Goal: Transaction & Acquisition: Purchase product/service

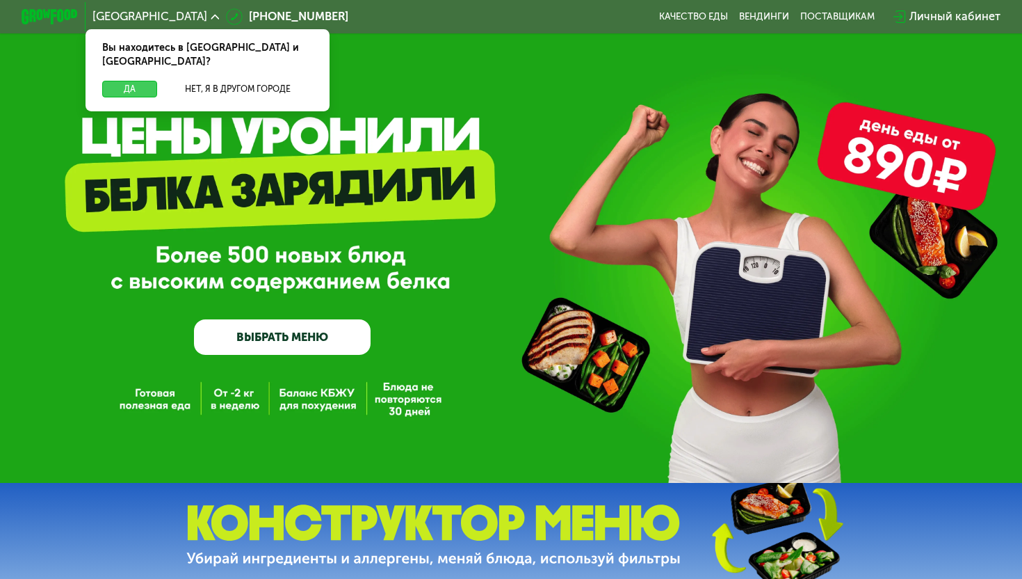
click at [120, 81] on button "Да" at bounding box center [129, 89] width 55 height 17
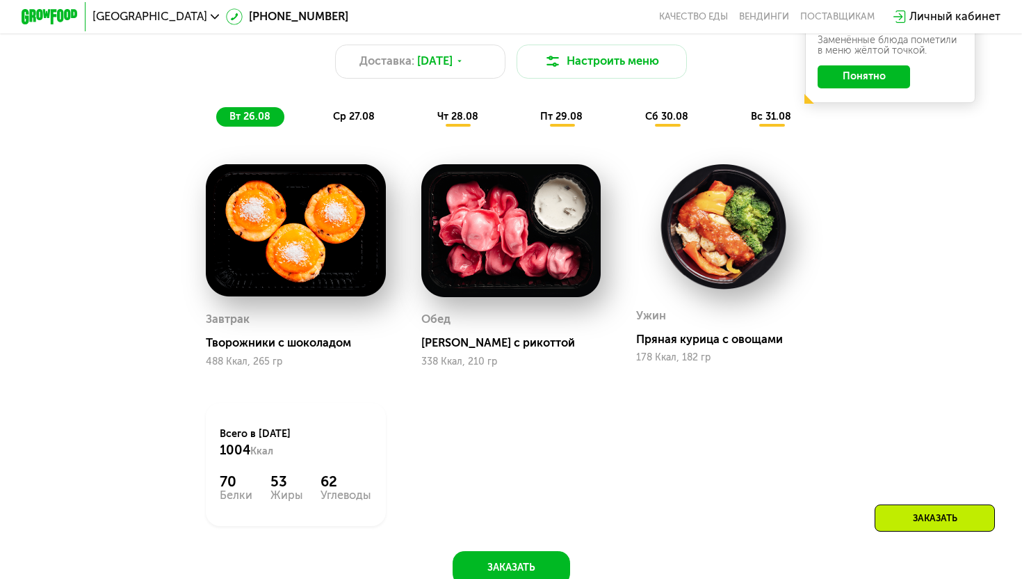
scroll to position [717, 0]
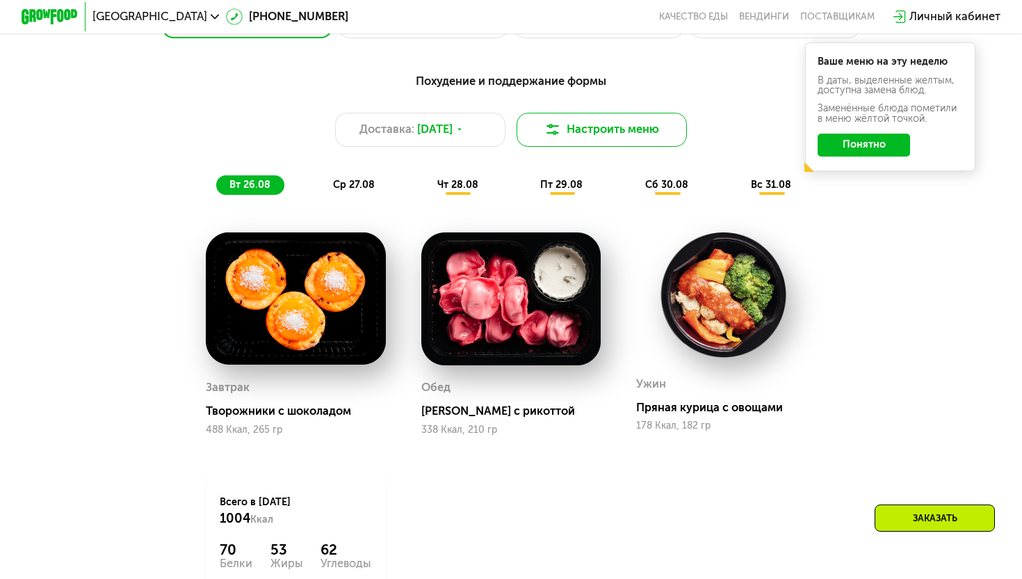
click at [616, 128] on button "Настроить меню" at bounding box center [602, 130] width 170 height 34
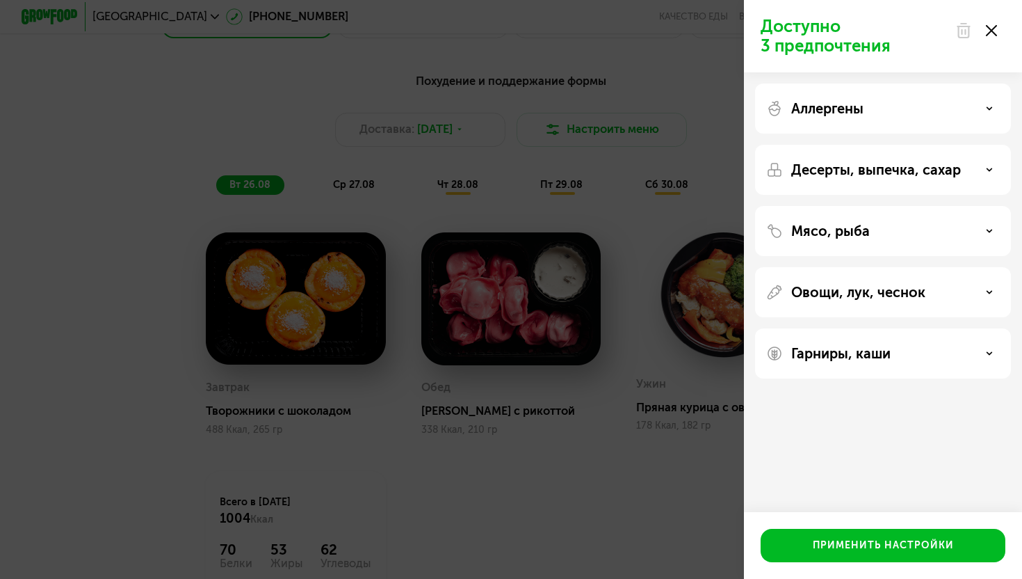
click at [668, 256] on div "Аллергены Десерты, выпечка, сахар Мясо, рыба Овощи, лук, чеснок Гарниры, каши" at bounding box center [883, 230] width 278 height 317
click at [668, 231] on p "Мясо, рыба" at bounding box center [831, 231] width 79 height 17
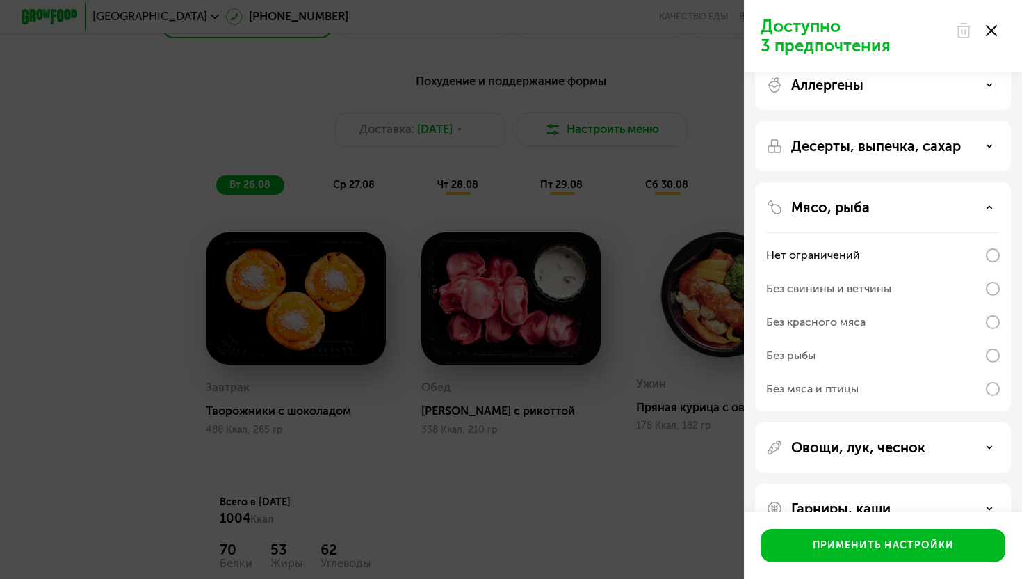
scroll to position [30, 0]
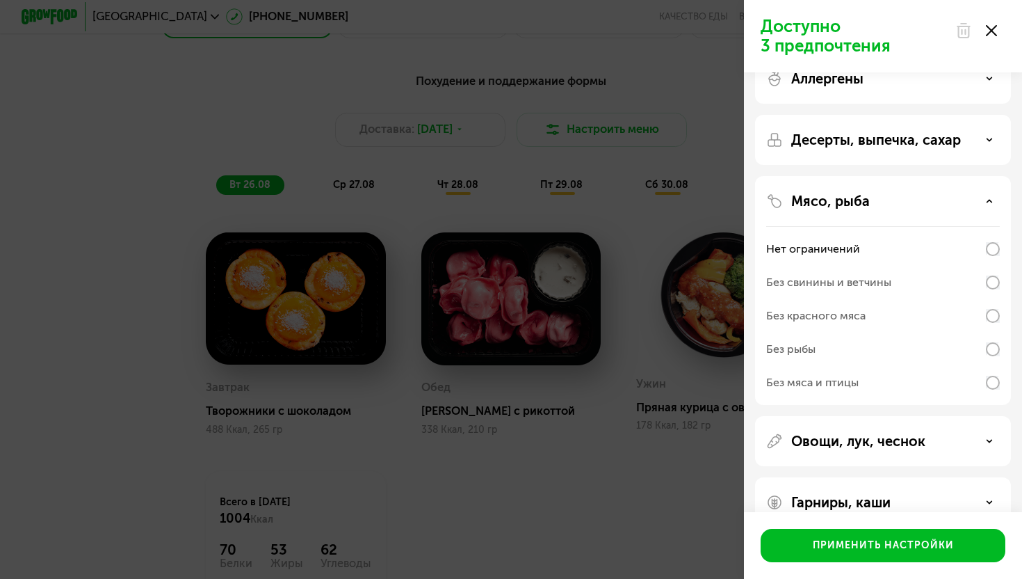
click at [668, 386] on div "Без мяса и птицы" at bounding box center [812, 382] width 93 height 17
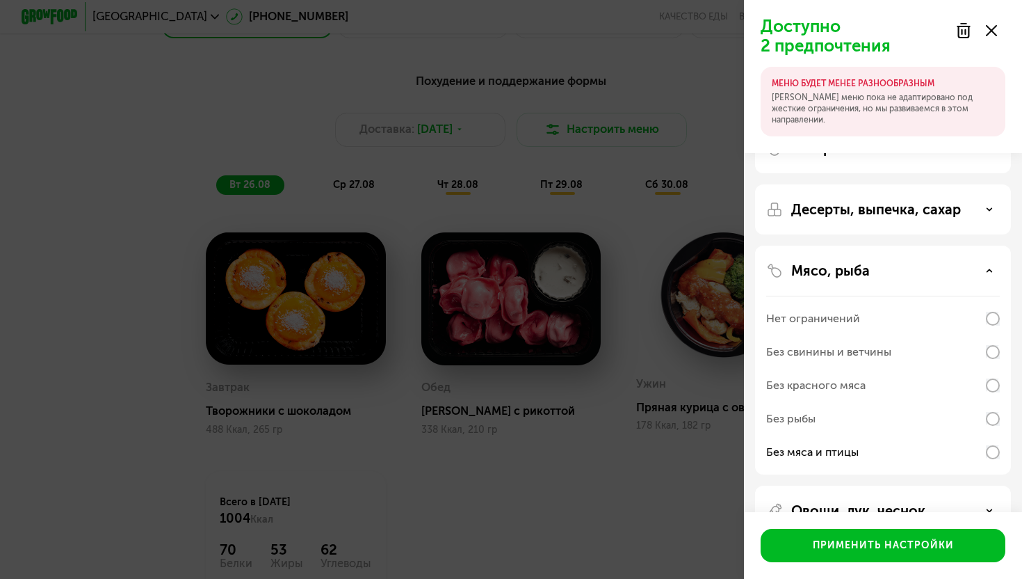
click at [668, 435] on div "Без рыбы" at bounding box center [883, 451] width 234 height 33
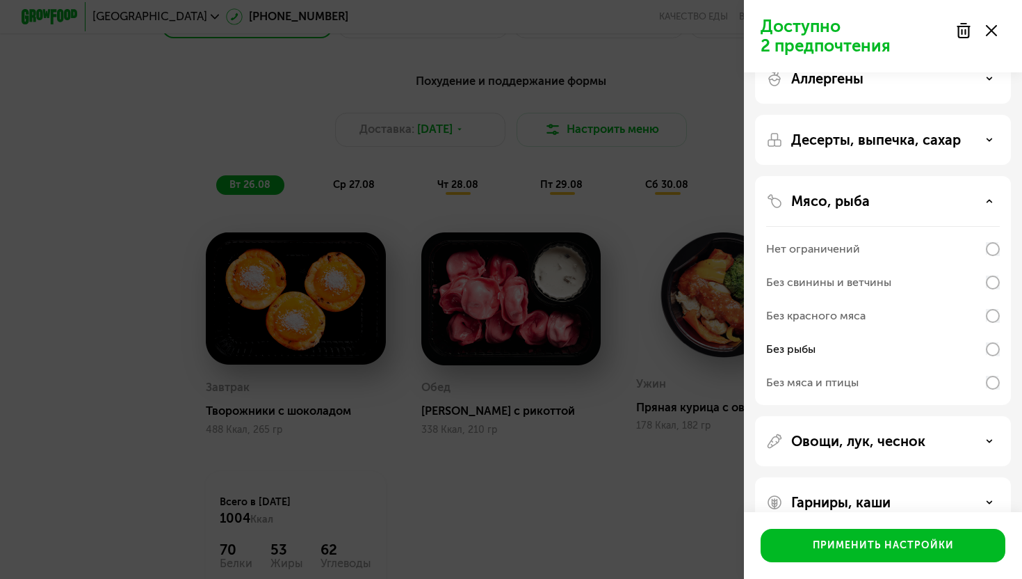
click at [668, 388] on div "Без мяса и птицы" at bounding box center [812, 382] width 93 height 17
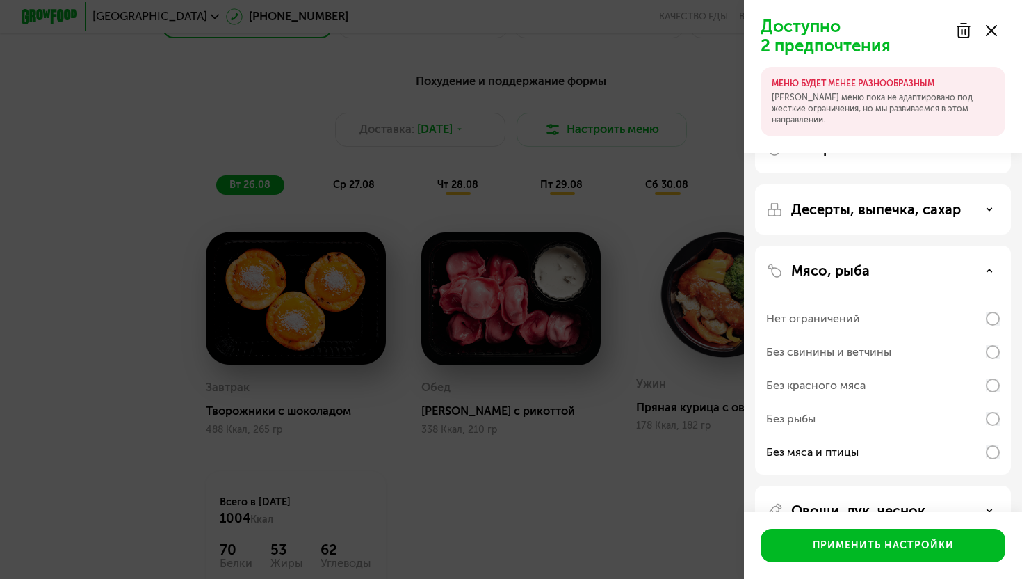
click at [668, 212] on p "Десерты, выпечка, сахар" at bounding box center [877, 209] width 170 height 17
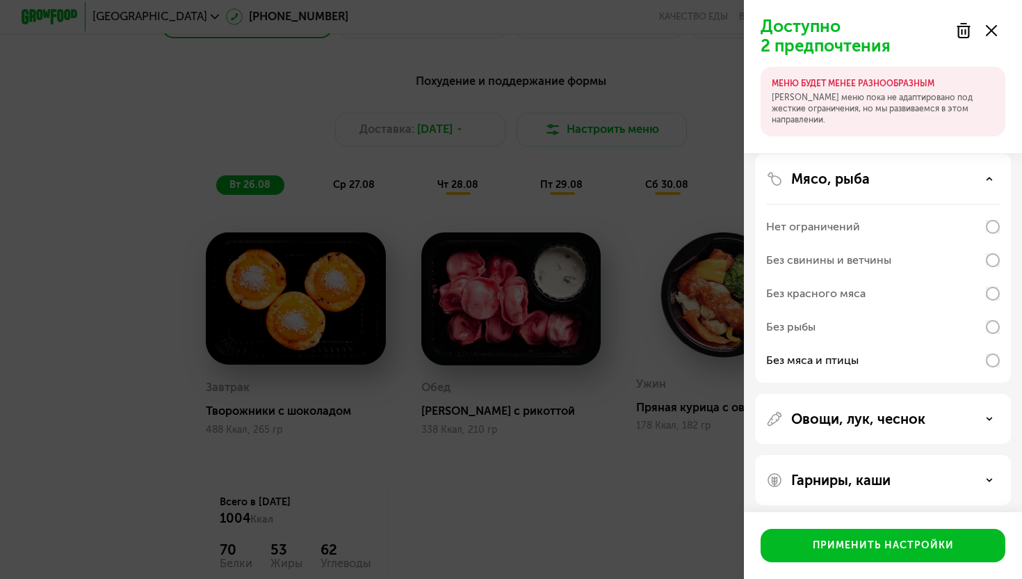
scroll to position [274, 0]
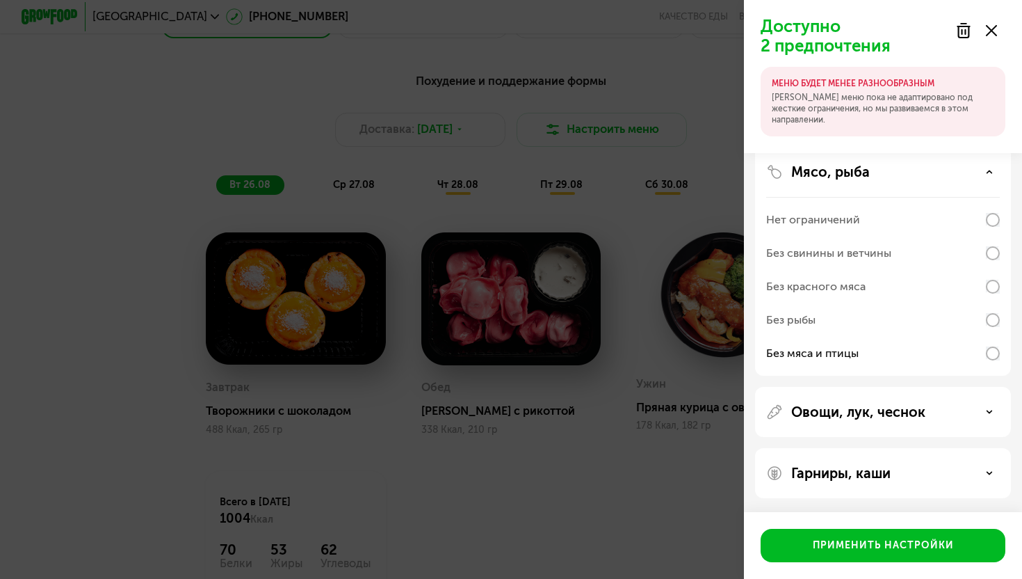
click at [668, 448] on div "Овощи, лук, чеснок" at bounding box center [883, 473] width 256 height 50
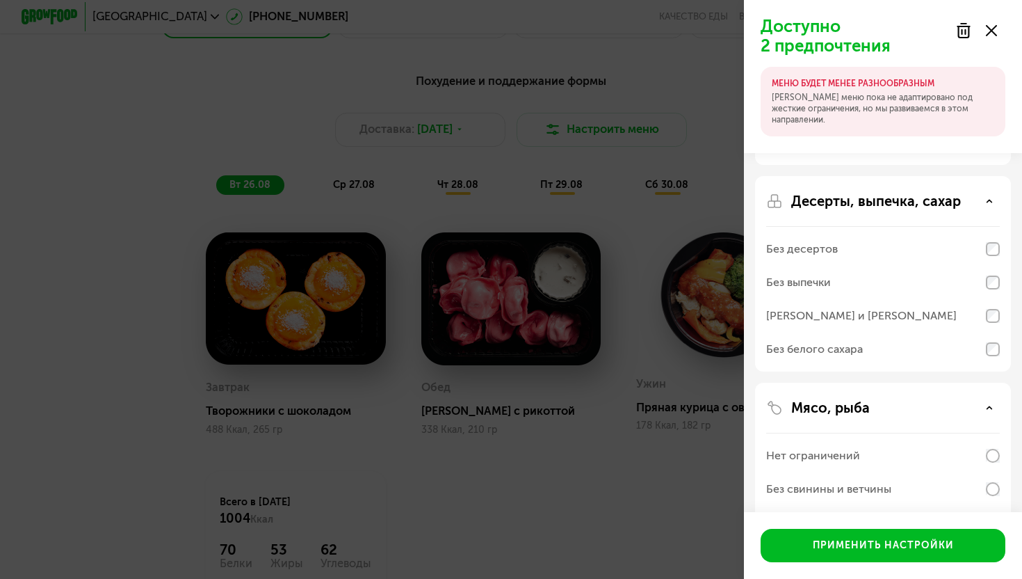
scroll to position [0, 0]
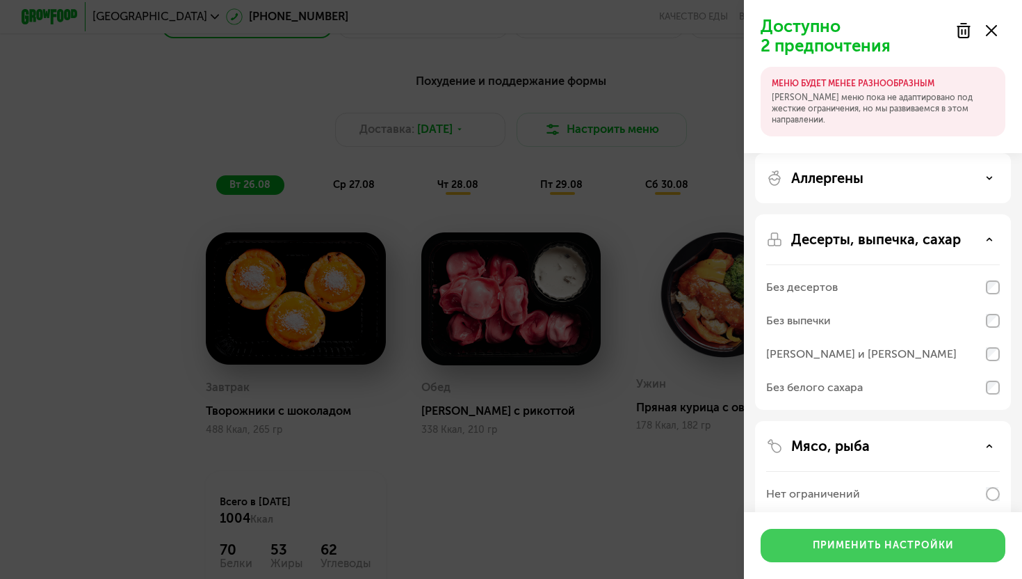
click at [668, 529] on button "Применить настройки" at bounding box center [883, 545] width 245 height 33
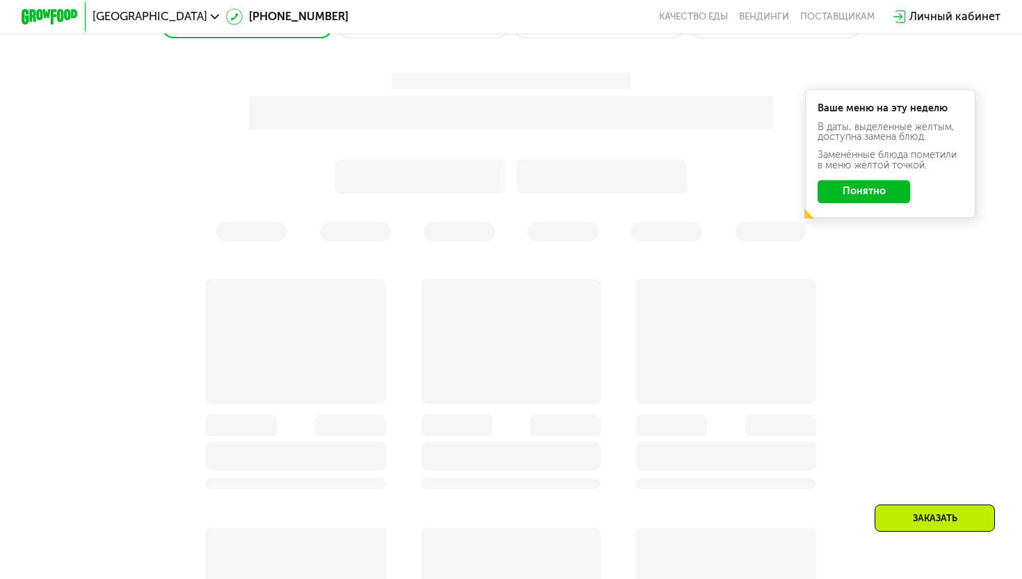
click at [668, 198] on button "Понятно" at bounding box center [864, 191] width 93 height 23
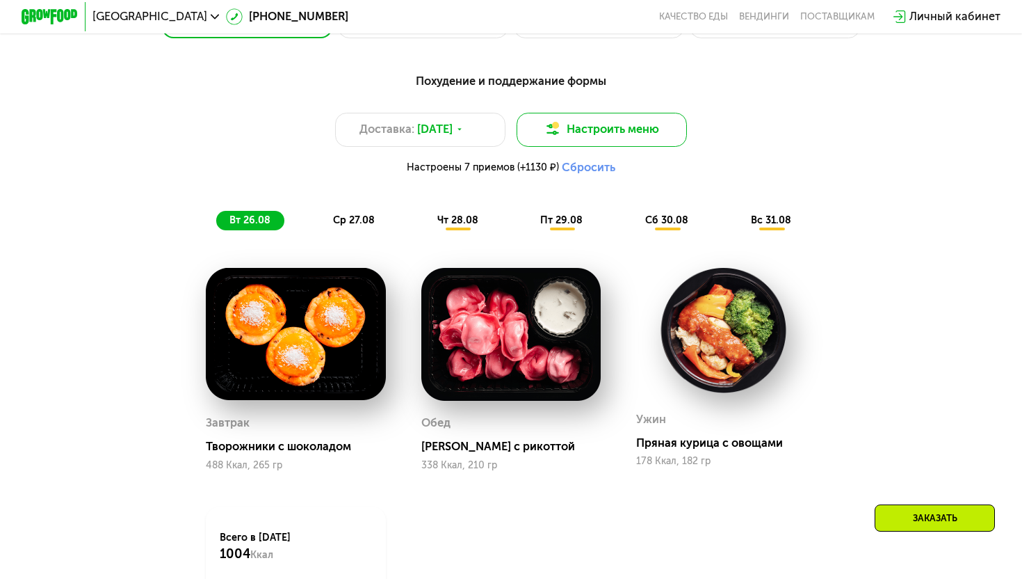
click at [554, 131] on img at bounding box center [553, 129] width 17 height 17
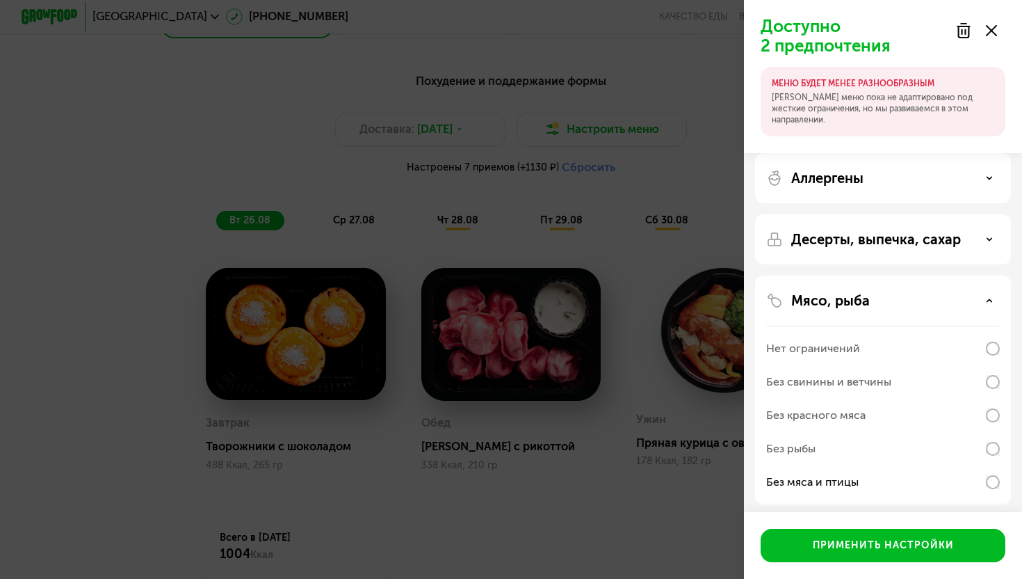
click at [668, 214] on div "Аллергены" at bounding box center [883, 239] width 256 height 50
click at [668, 182] on p "Аллергены" at bounding box center [828, 178] width 72 height 17
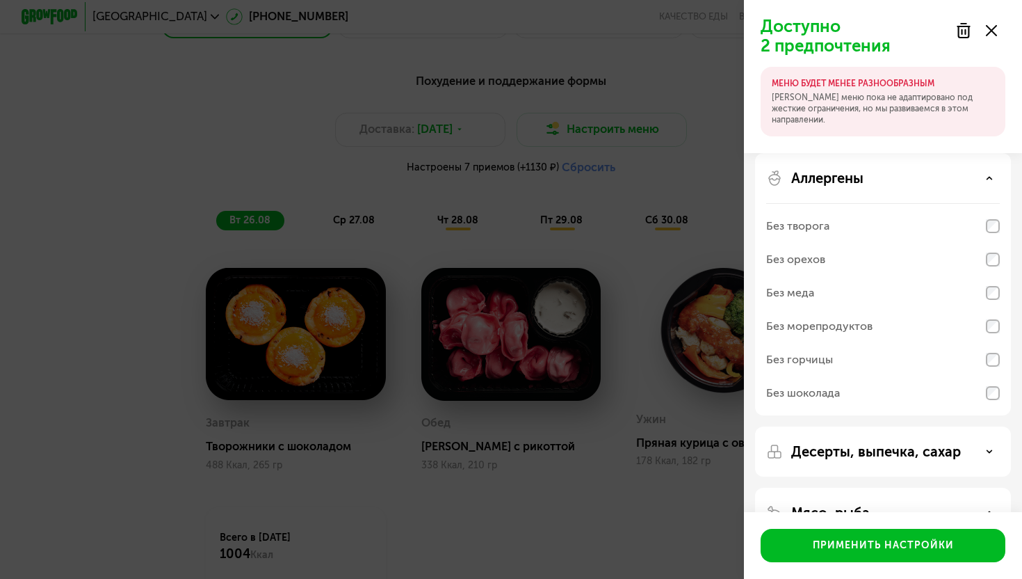
click at [668, 180] on p "Аллергены" at bounding box center [828, 178] width 72 height 17
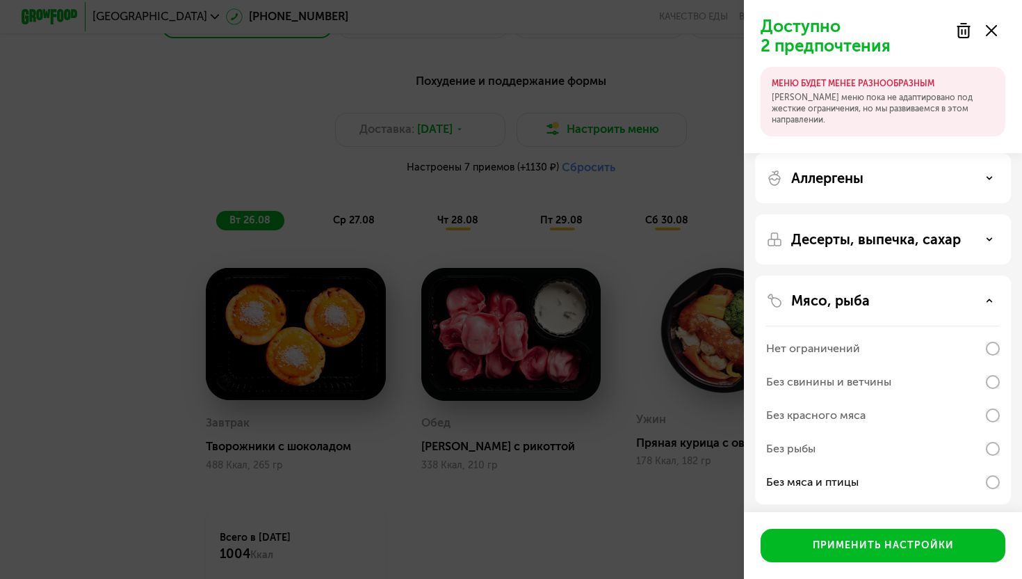
click at [668, 275] on div "Десерты, выпечка, сахар" at bounding box center [883, 389] width 256 height 229
click at [668, 239] on p "Десерты, выпечка, сахар" at bounding box center [877, 239] width 170 height 17
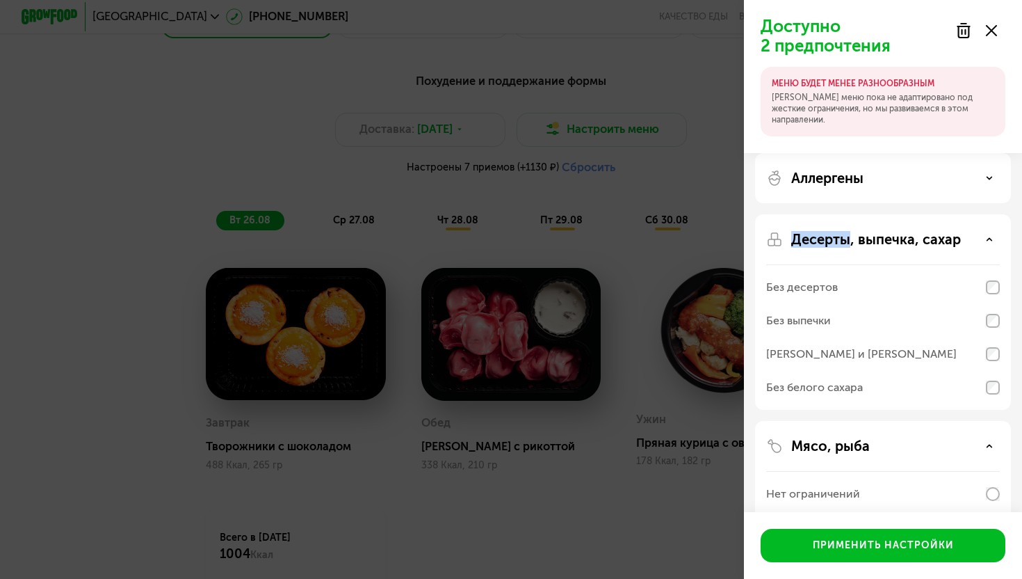
click at [668, 239] on p "Десерты, выпечка, сахар" at bounding box center [877, 239] width 170 height 17
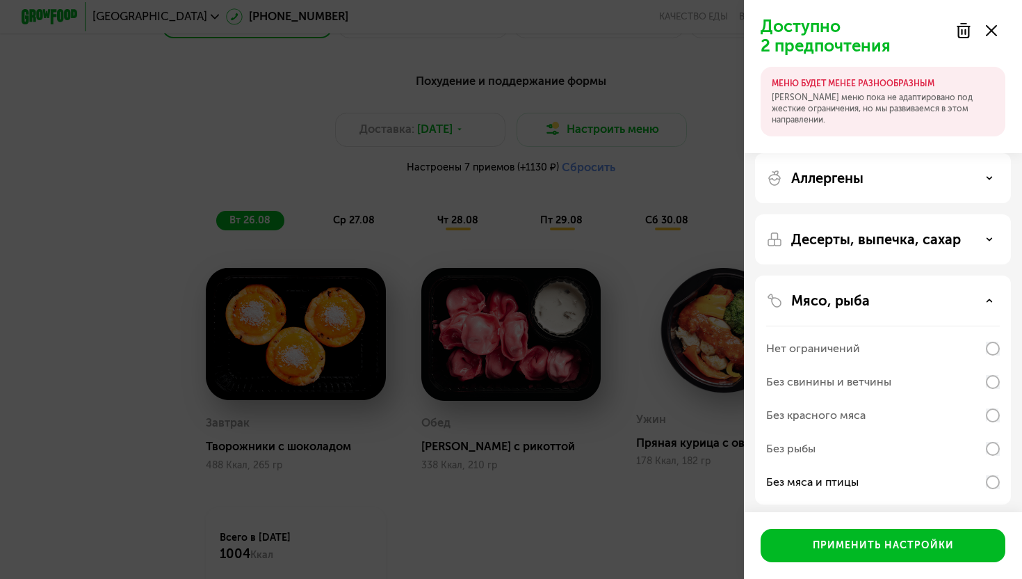
click at [668, 275] on div "Десерты, выпечка, сахар" at bounding box center [883, 389] width 256 height 229
click at [668, 242] on p "Десерты, выпечка, сахар" at bounding box center [877, 239] width 170 height 17
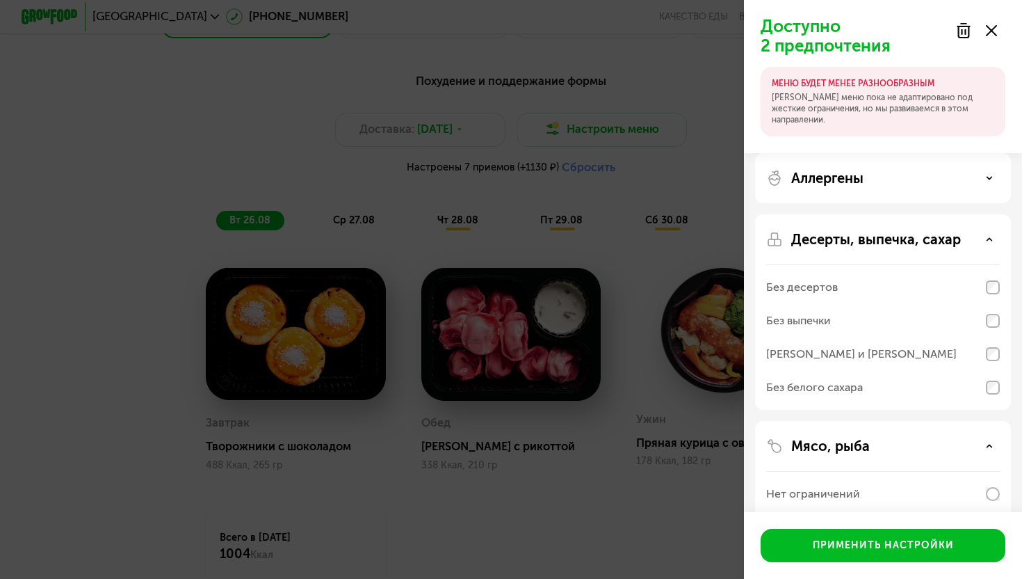
click at [668, 387] on div "Без белого сахара" at bounding box center [814, 387] width 97 height 17
click at [668, 323] on div "Без выпечки" at bounding box center [798, 320] width 65 height 17
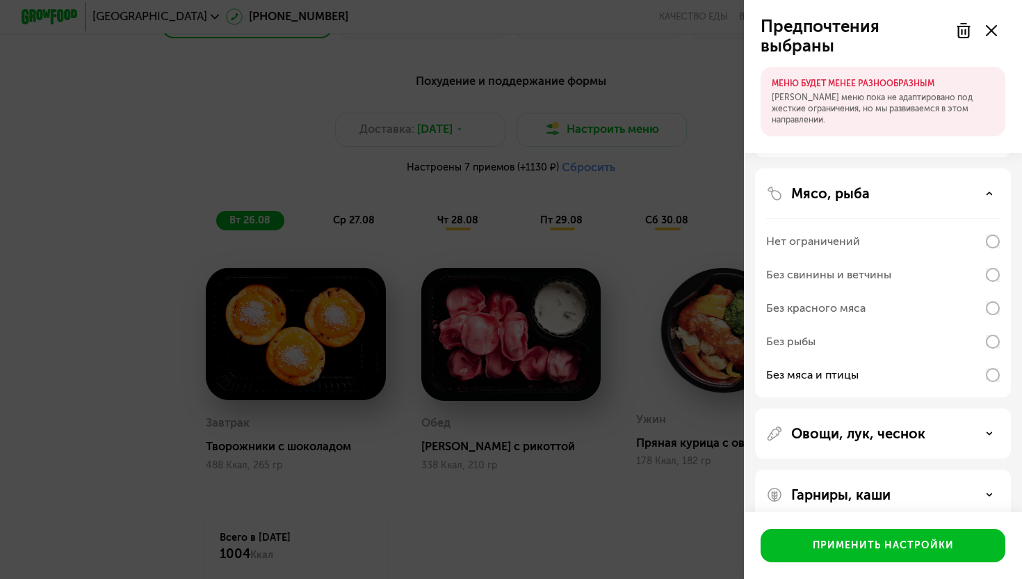
scroll to position [254, 0]
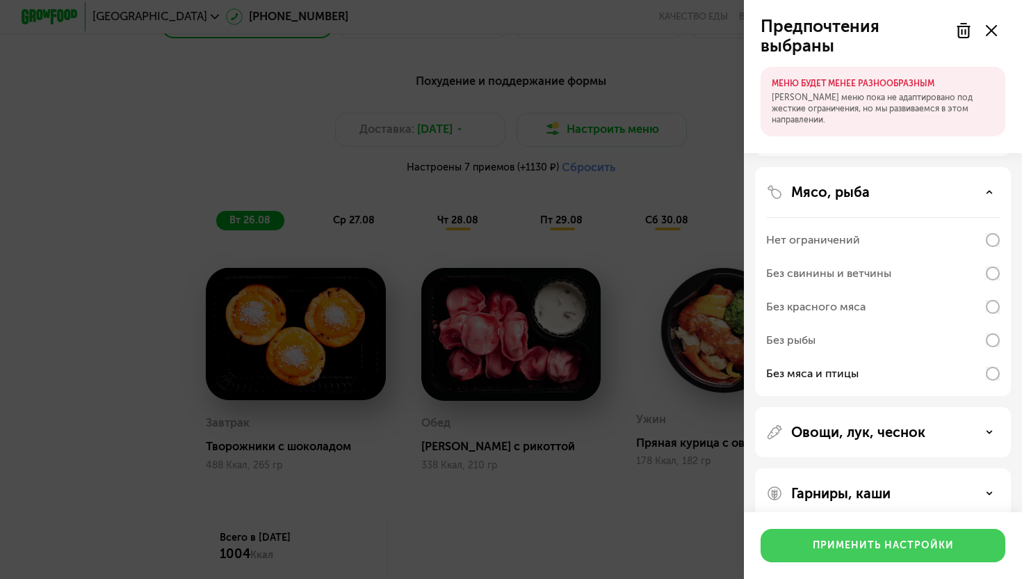
click at [668, 529] on button "Применить настройки" at bounding box center [883, 545] width 245 height 33
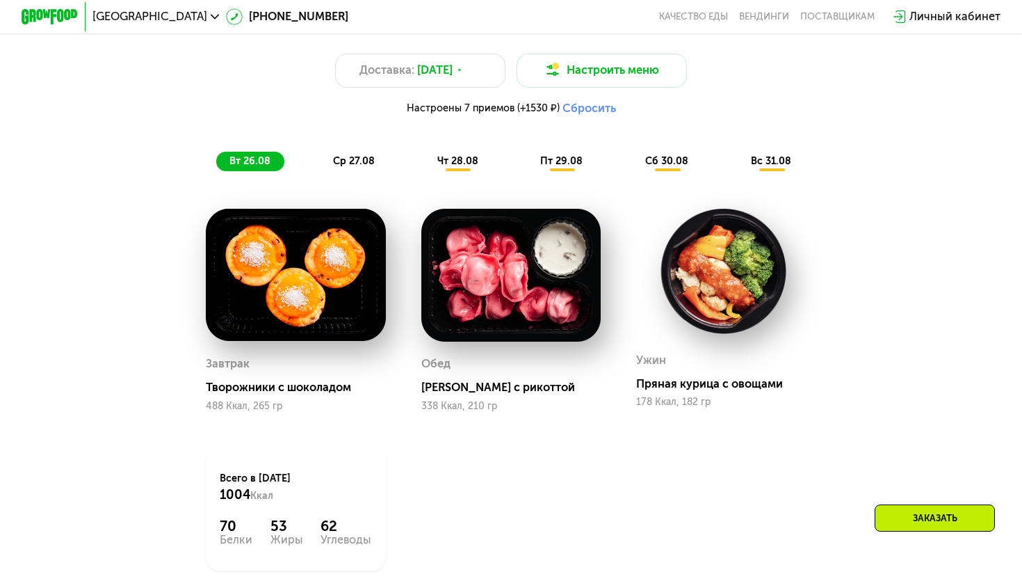
scroll to position [729, 0]
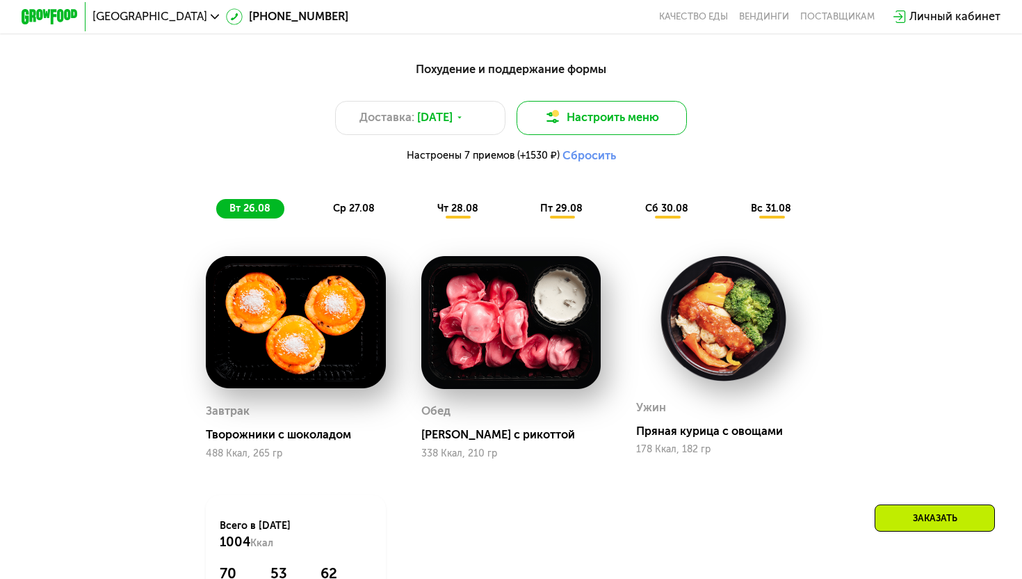
click at [606, 115] on button "Настроить меню" at bounding box center [602, 118] width 170 height 34
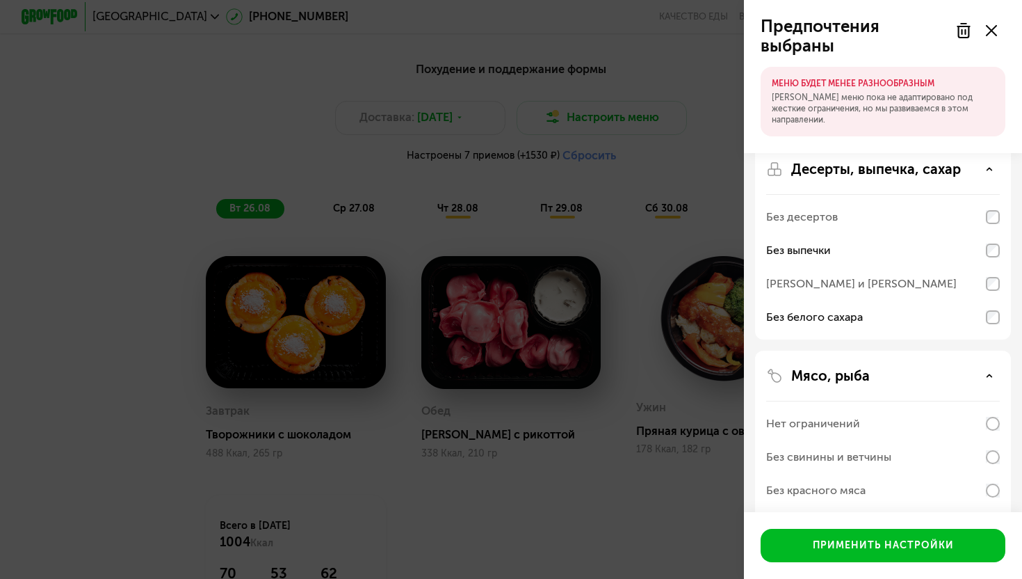
scroll to position [154, 0]
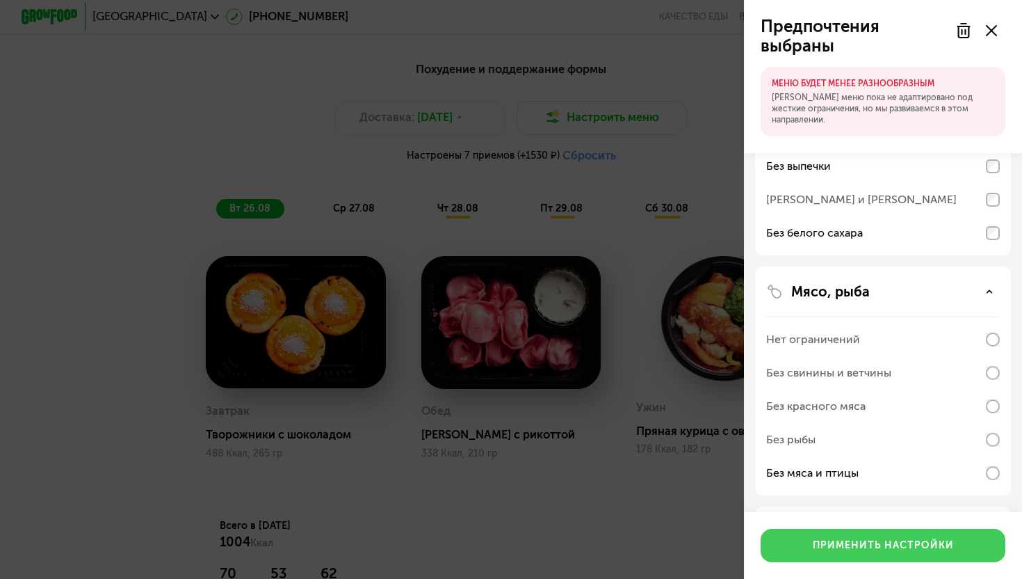
click at [668, 529] on div "Применить настройки" at bounding box center [883, 545] width 141 height 14
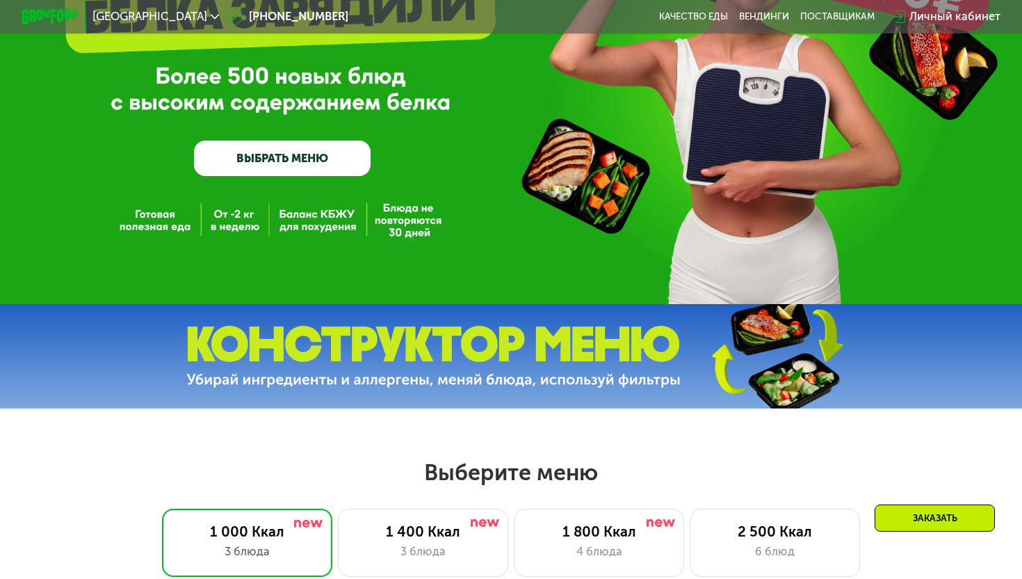
scroll to position [0, 0]
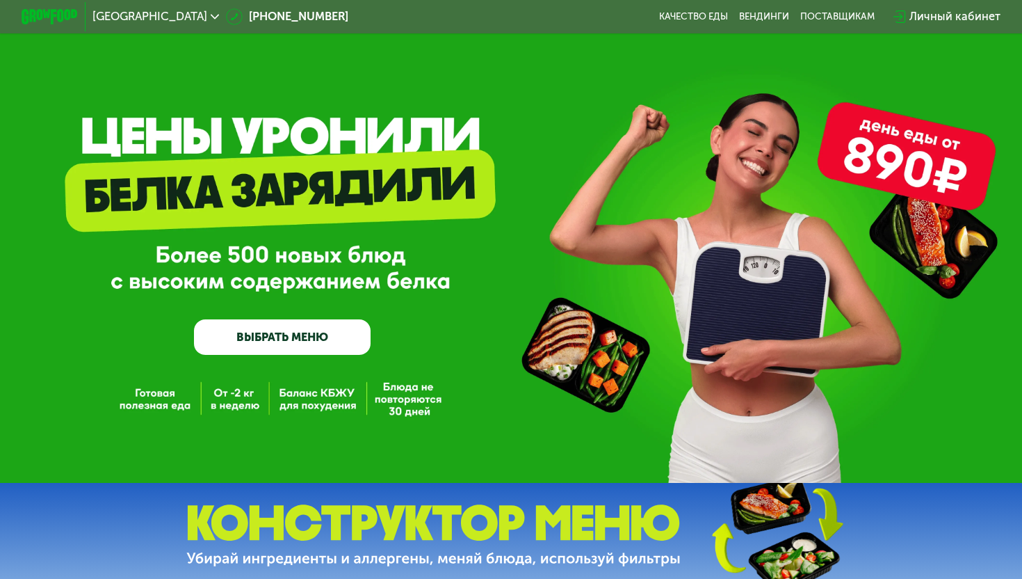
click at [298, 336] on link "ВЫБРАТЬ МЕНЮ" at bounding box center [282, 336] width 177 height 35
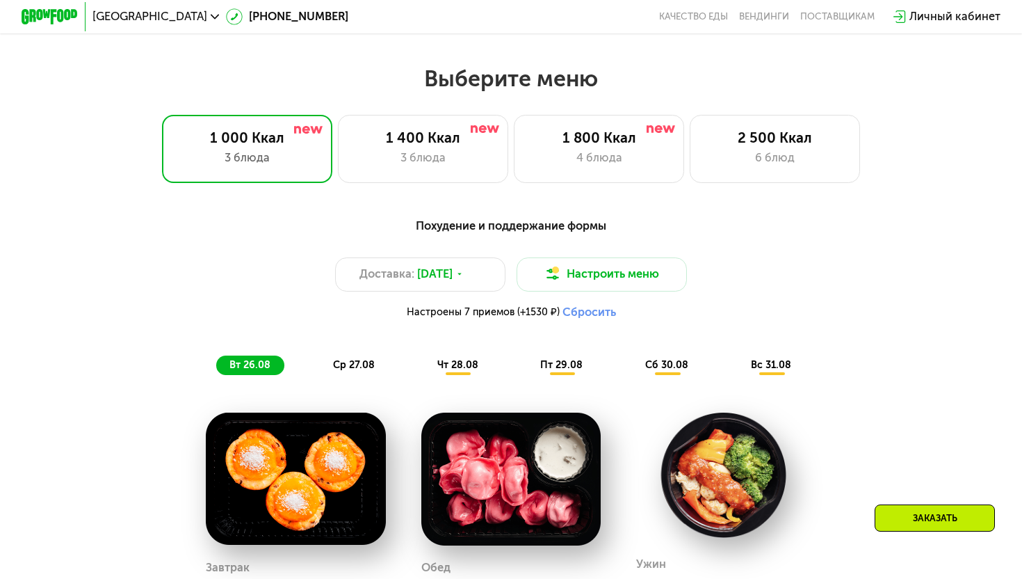
scroll to position [603, 0]
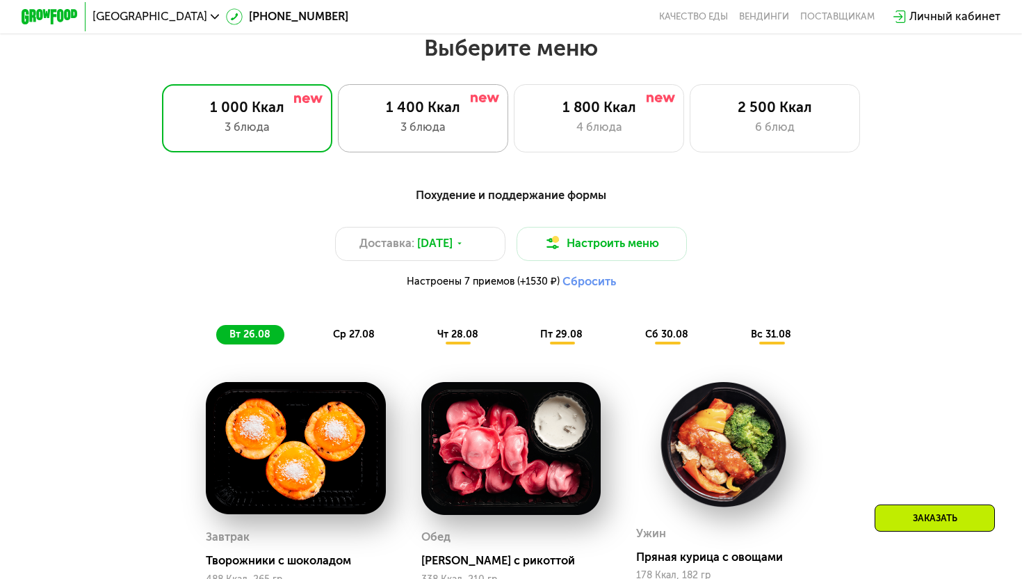
click at [514, 117] on div "1 400 Ккал 3 блюда" at bounding box center [599, 118] width 170 height 68
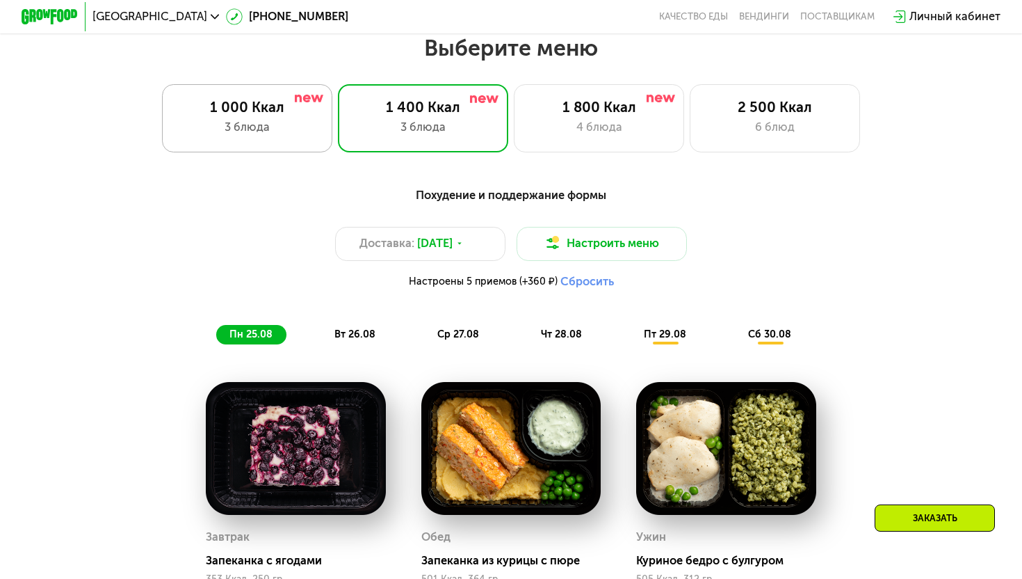
click at [289, 120] on div "3 блюда" at bounding box center [247, 127] width 141 height 17
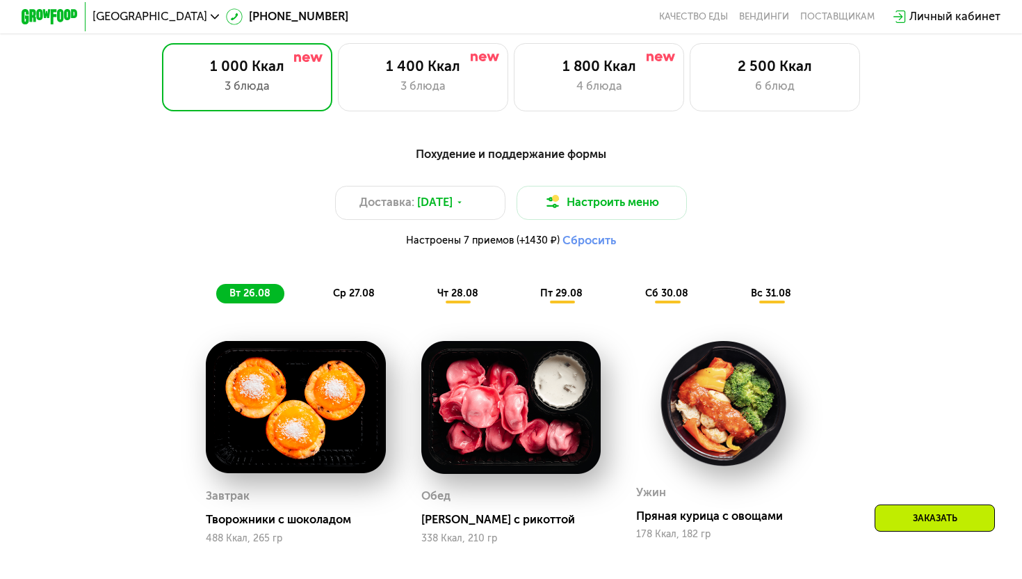
scroll to position [721, 0]
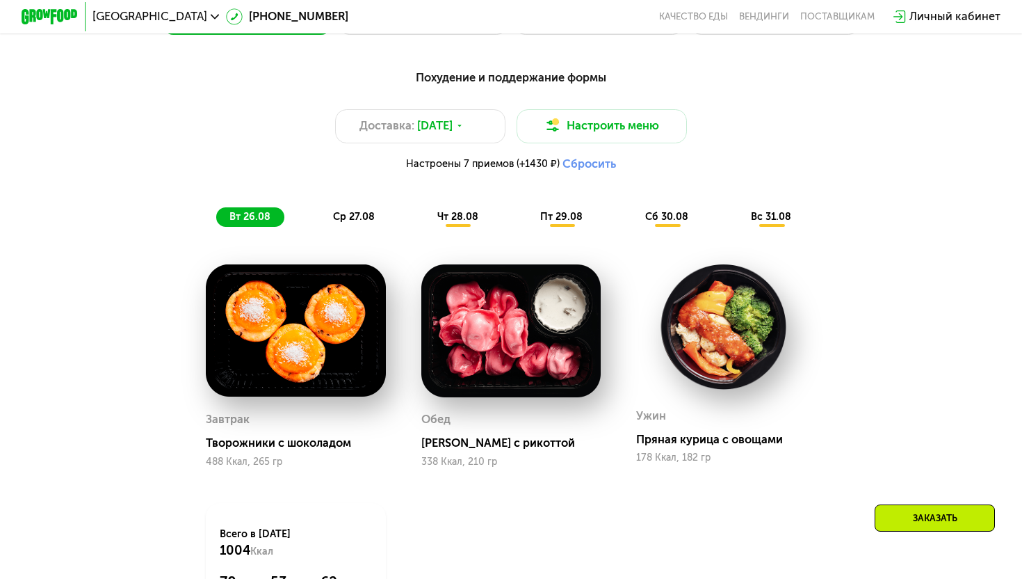
click at [362, 216] on span "ср 27.08" at bounding box center [354, 217] width 42 height 12
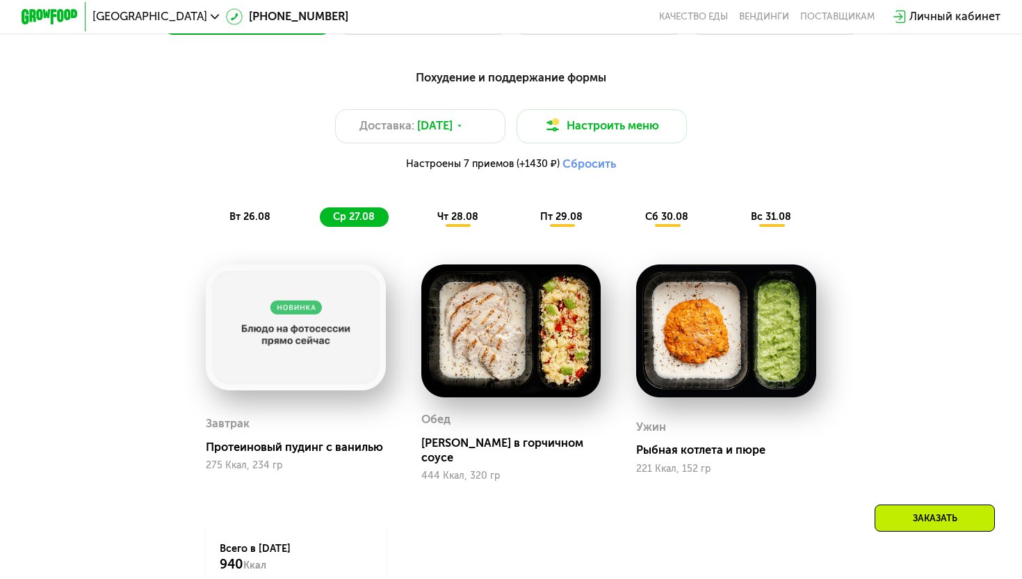
click at [320, 218] on div "вт 26.08" at bounding box center [354, 217] width 69 height 20
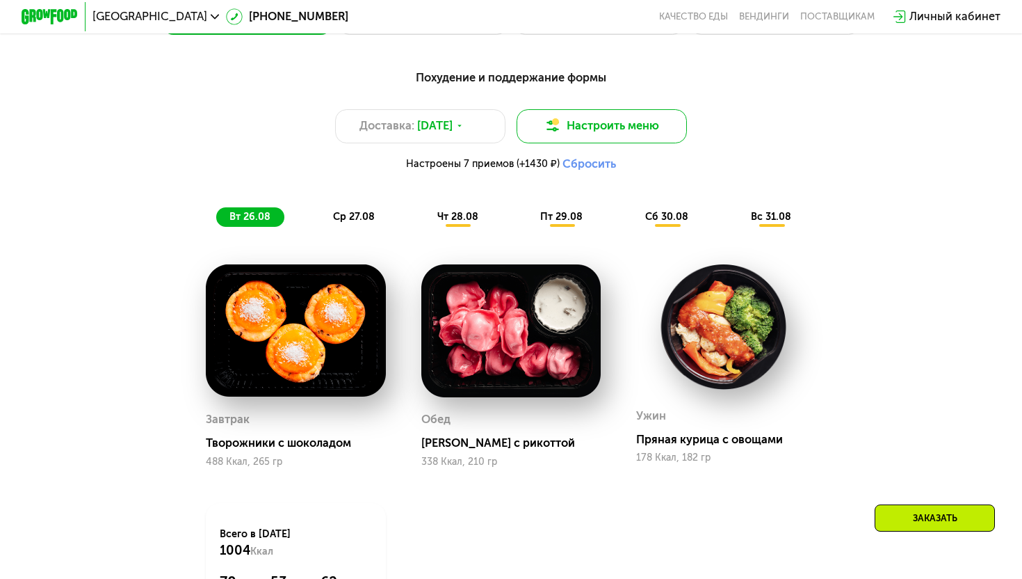
click at [588, 118] on button "Настроить меню" at bounding box center [602, 126] width 170 height 34
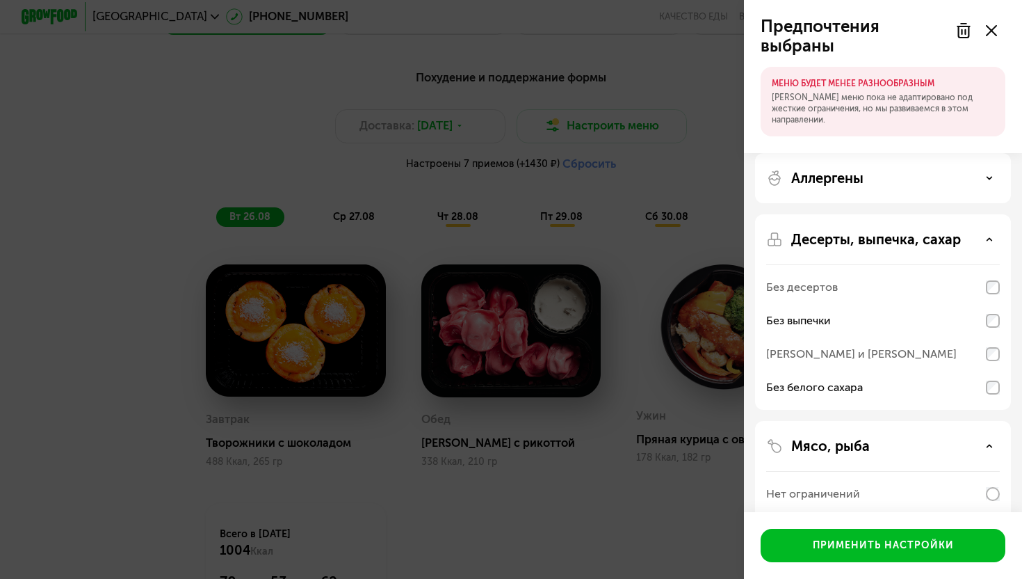
click at [668, 247] on p "Десерты, выпечка, сахар" at bounding box center [877, 239] width 170 height 17
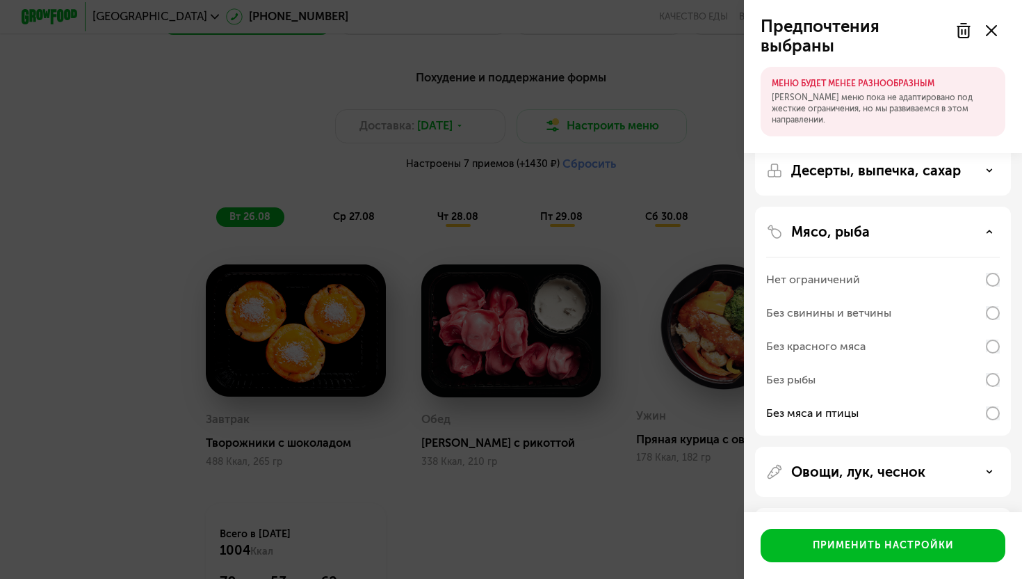
scroll to position [129, 0]
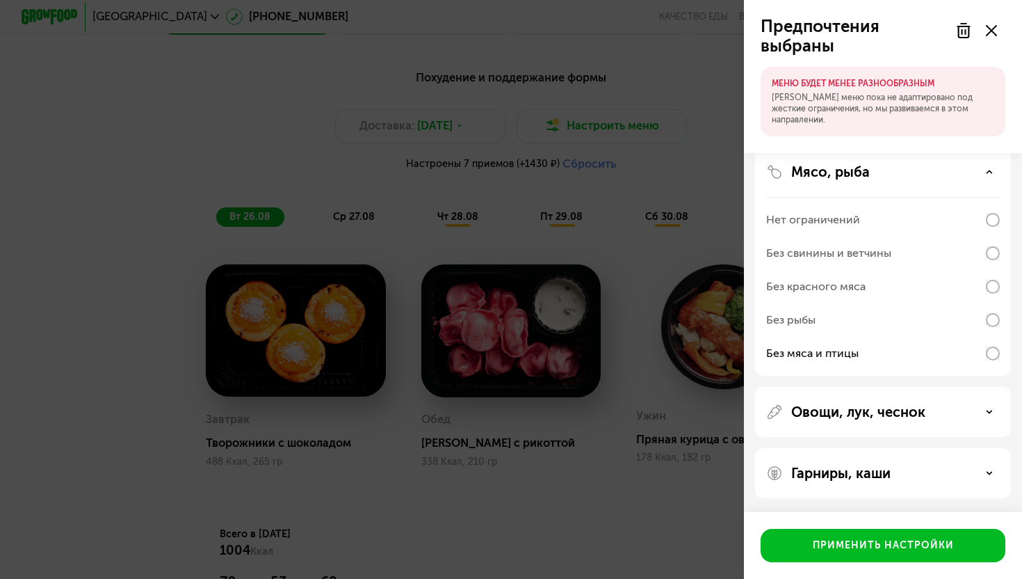
click at [668, 481] on div "Гарниры, каши" at bounding box center [883, 473] width 256 height 50
click at [668, 475] on p "Гарниры, каши" at bounding box center [841, 473] width 99 height 17
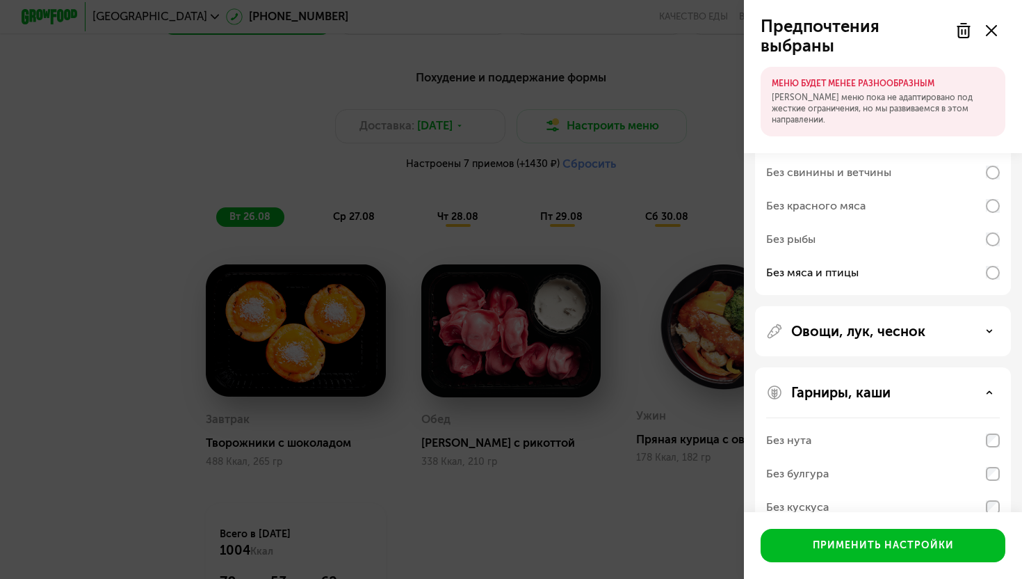
scroll to position [307, 0]
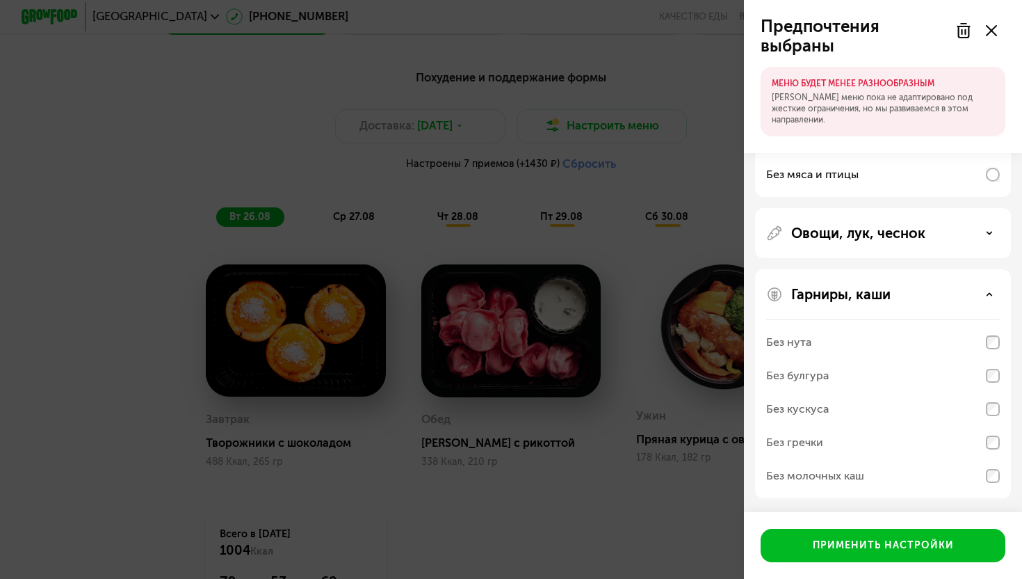
click at [668, 237] on p "Овощи, лук, чеснок" at bounding box center [859, 233] width 134 height 17
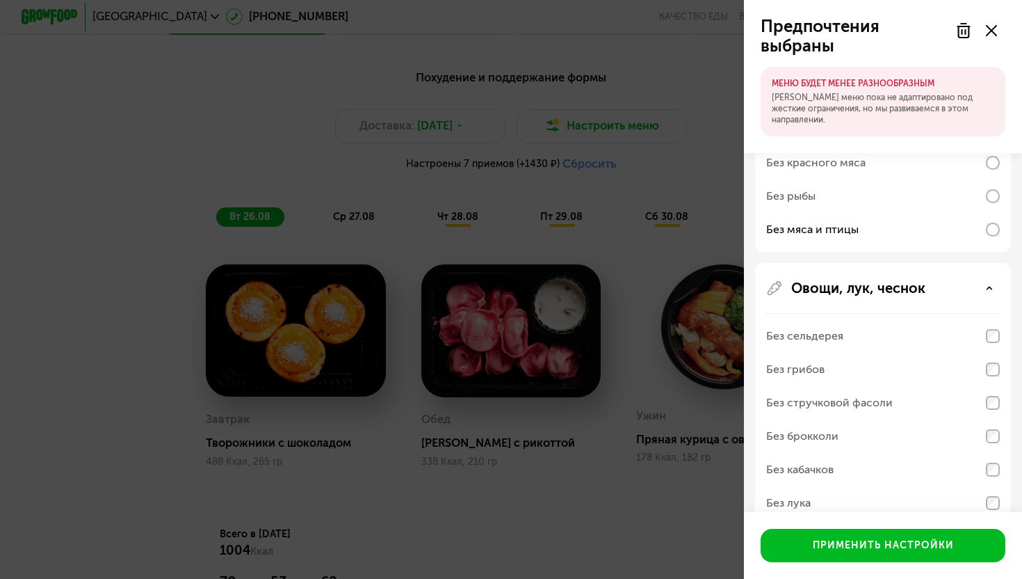
scroll to position [191, 0]
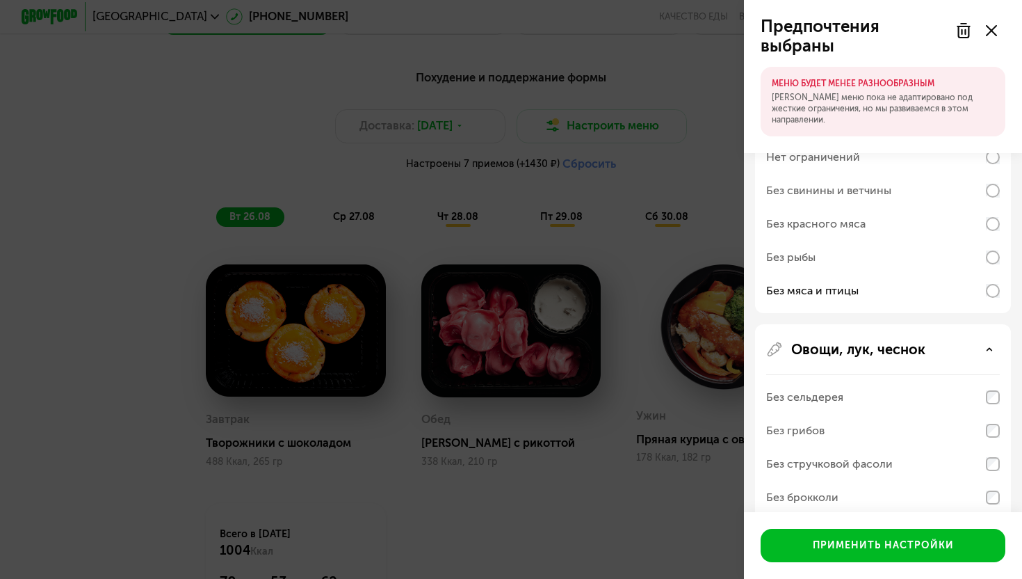
click at [668, 254] on div "Без рыбы" at bounding box center [883, 257] width 234 height 33
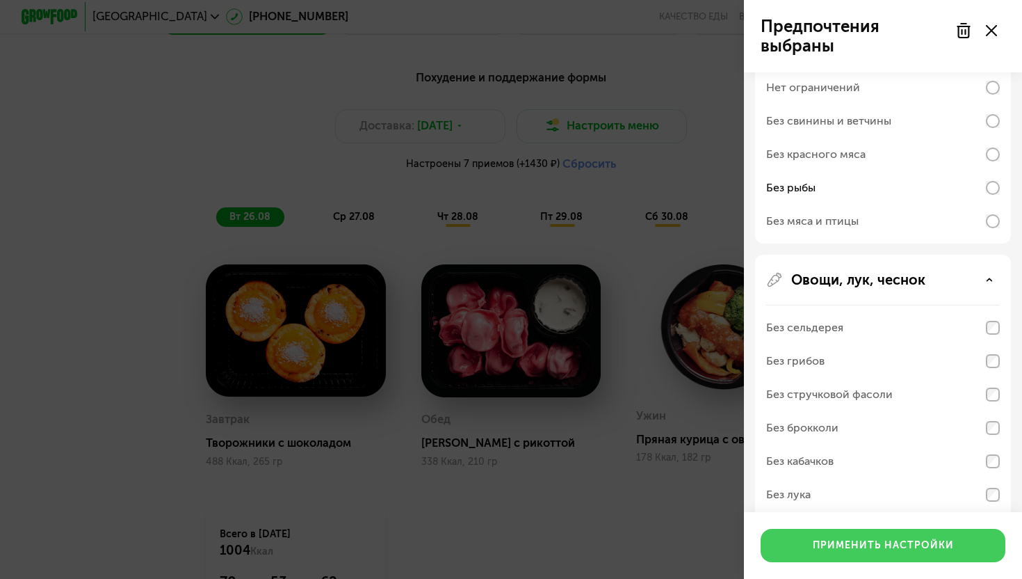
click at [668, 529] on button "Применить настройки" at bounding box center [883, 545] width 245 height 33
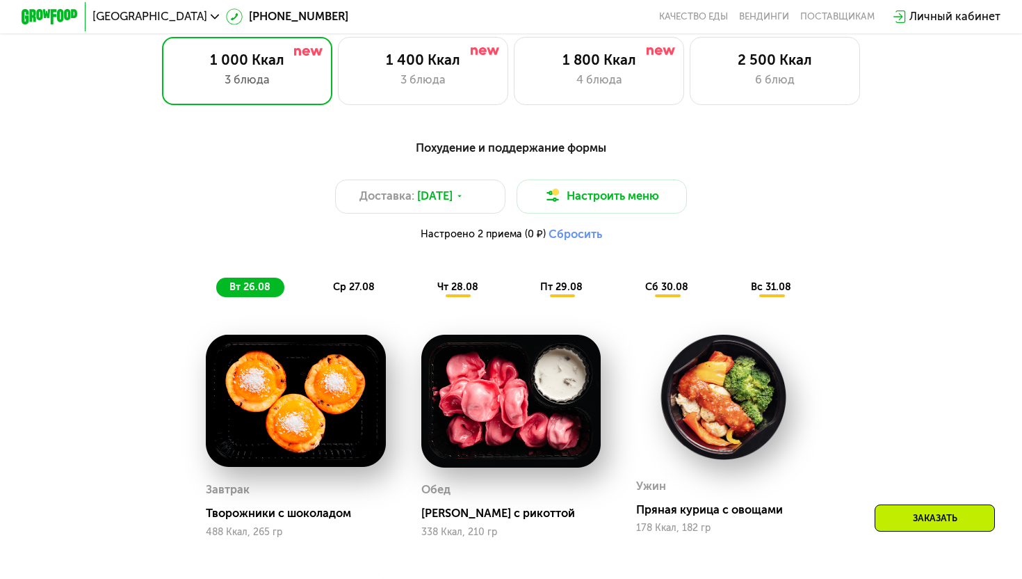
scroll to position [568, 0]
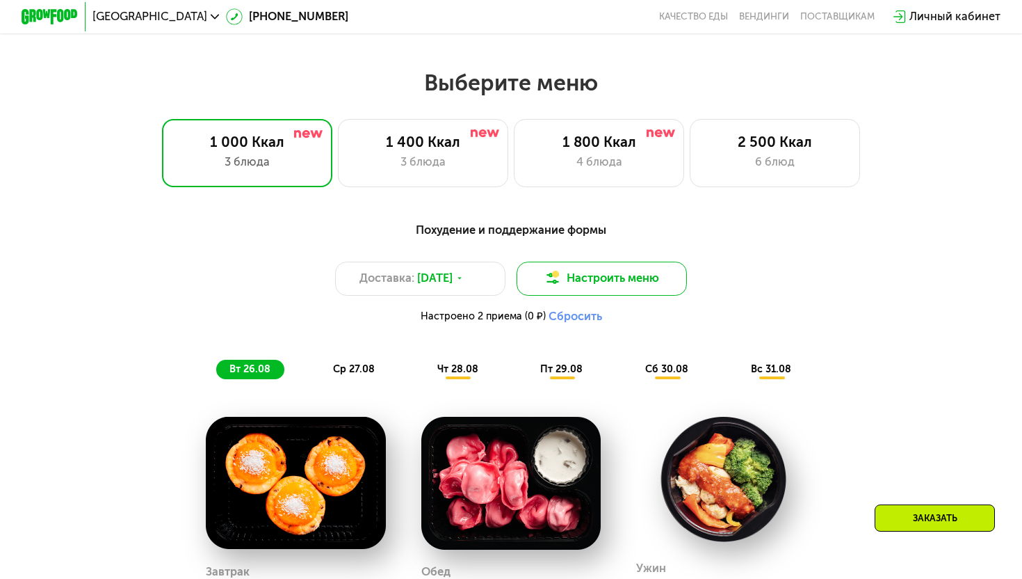
click at [593, 280] on button "Настроить меню" at bounding box center [602, 279] width 170 height 34
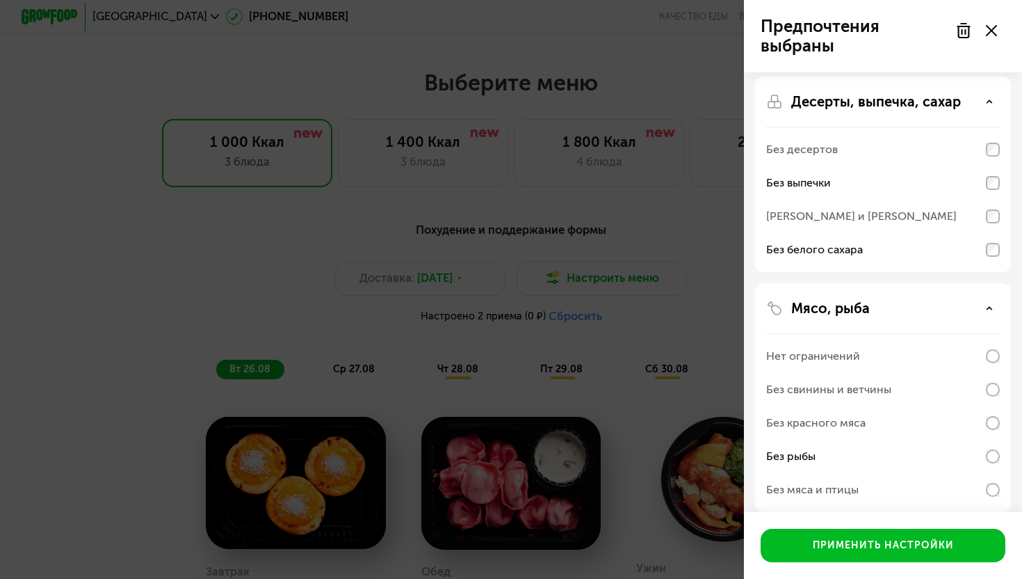
scroll to position [78, 0]
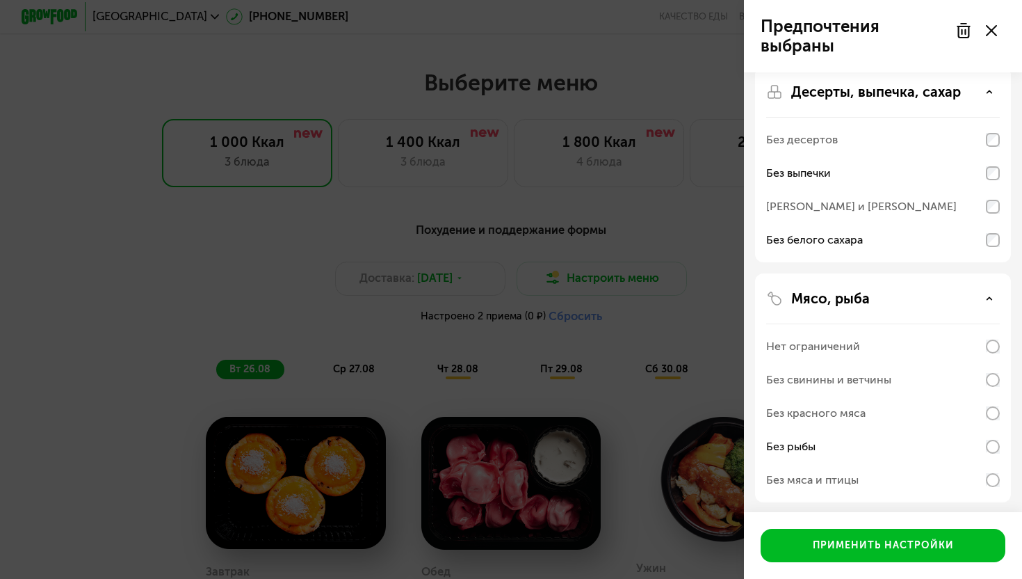
click at [668, 415] on div "Без красного мяса" at bounding box center [815, 413] width 99 height 17
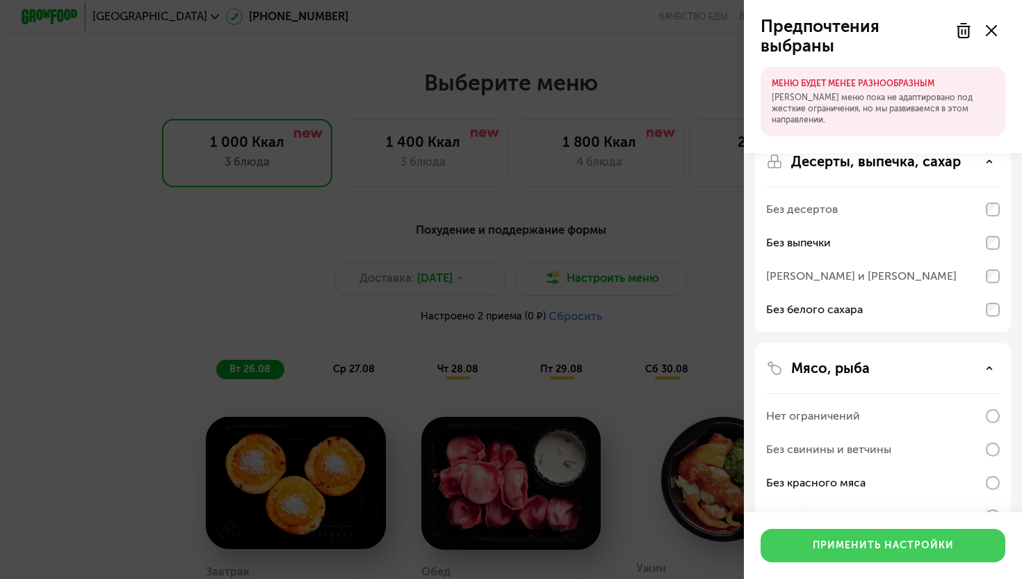
click at [668, 529] on button "Применить настройки" at bounding box center [883, 545] width 245 height 33
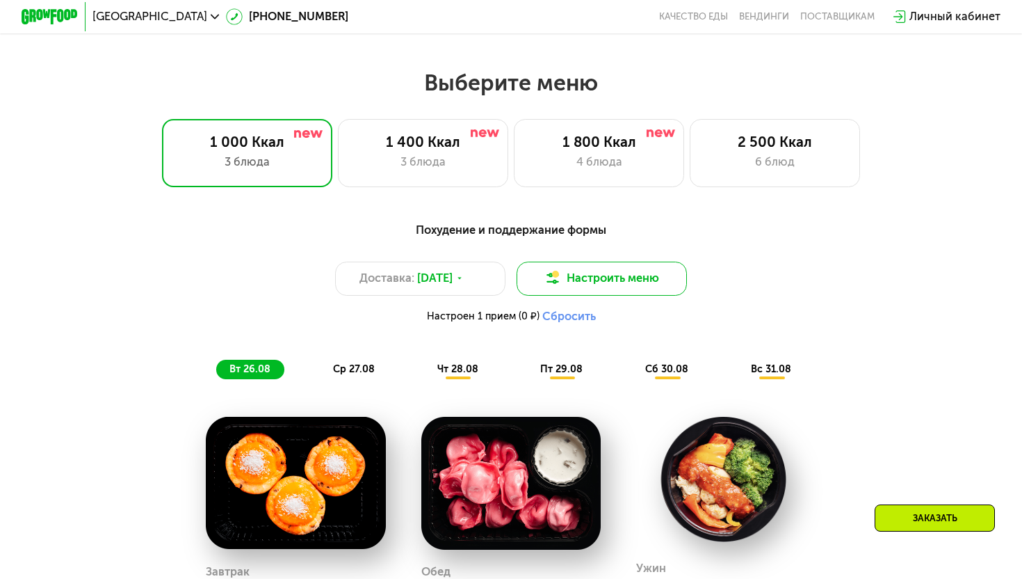
click at [649, 282] on button "Настроить меню" at bounding box center [602, 279] width 170 height 34
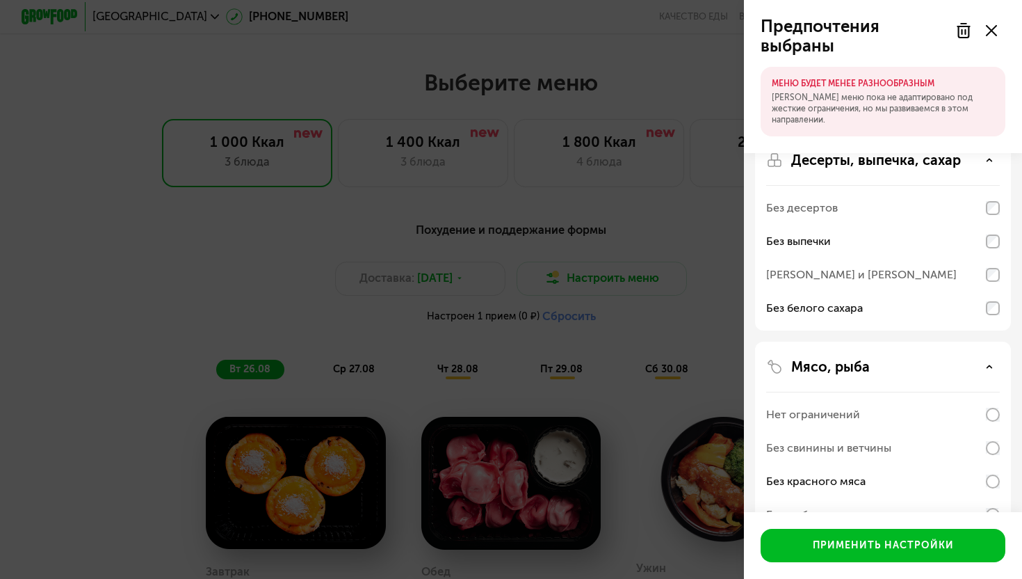
scroll to position [254, 0]
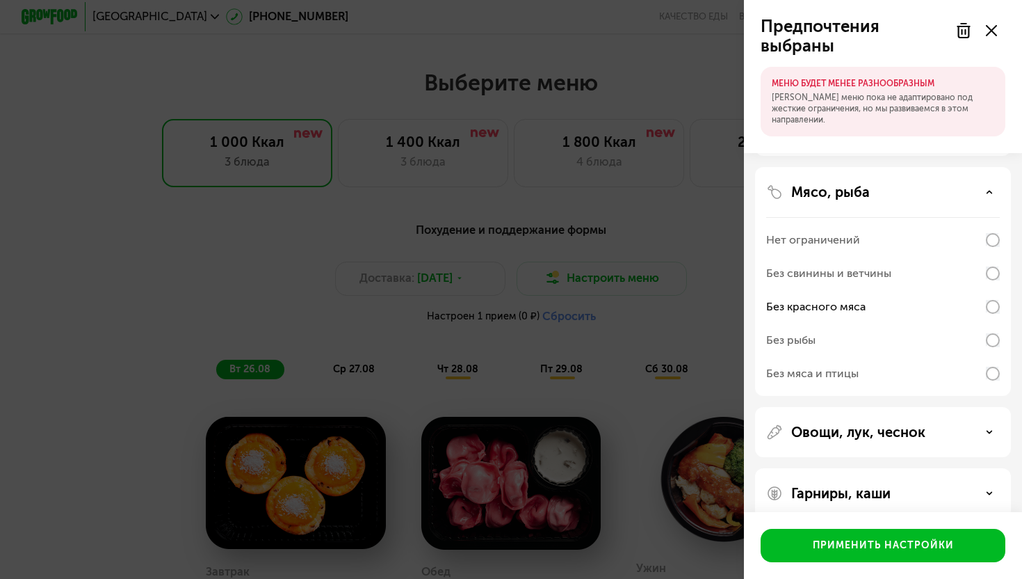
click at [668, 373] on div "Без мяса и птицы" at bounding box center [812, 373] width 93 height 17
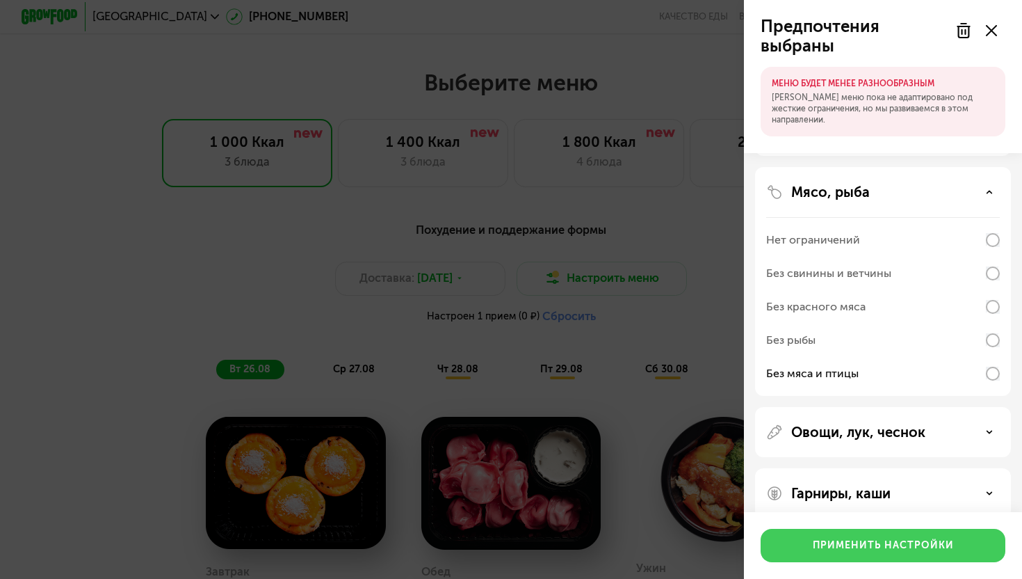
click at [668, 529] on button "Применить настройки" at bounding box center [883, 545] width 245 height 33
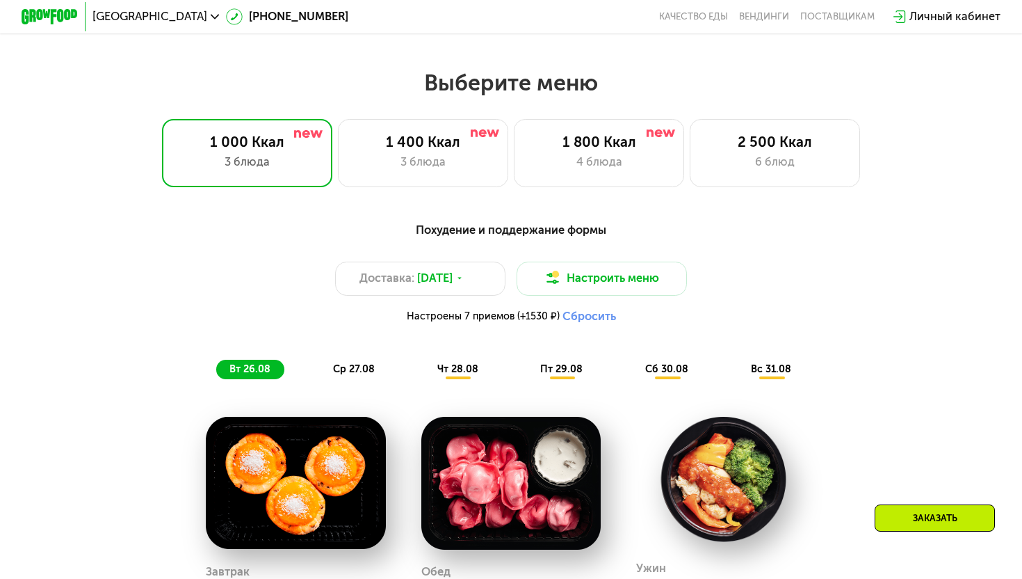
click at [370, 367] on span "ср 27.08" at bounding box center [354, 369] width 42 height 12
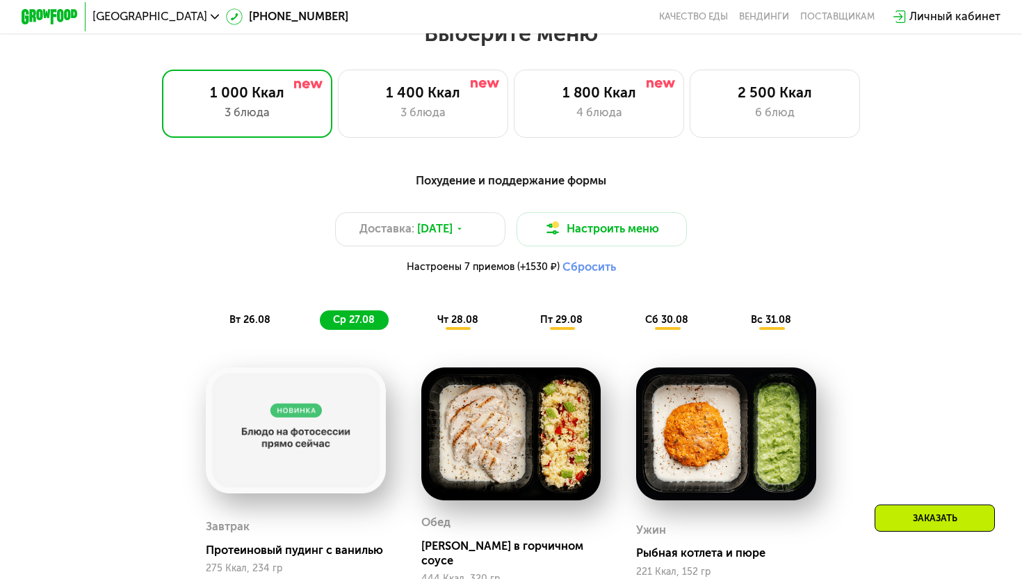
scroll to position [637, 0]
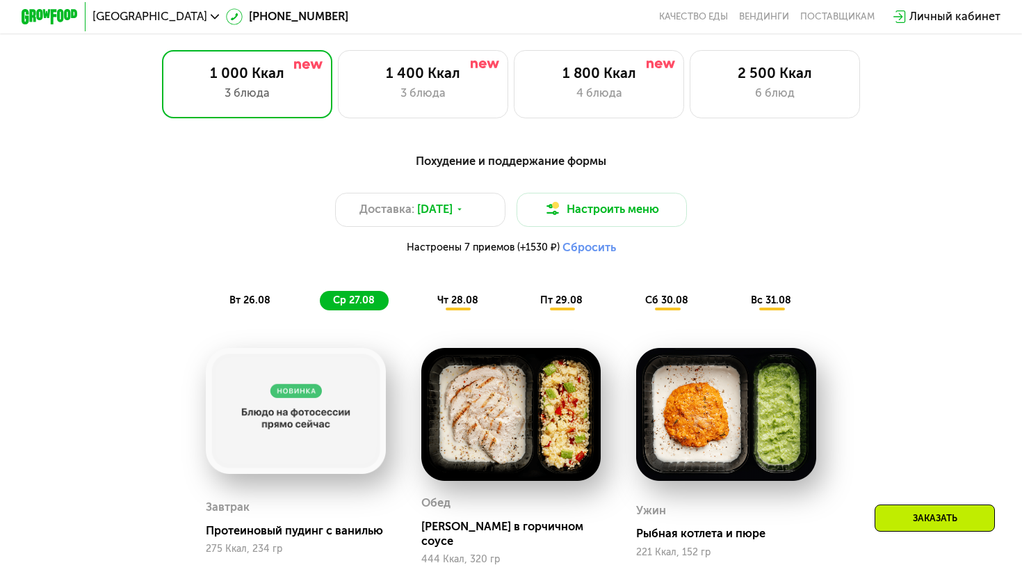
click at [462, 303] on span "чт 28.08" at bounding box center [458, 300] width 41 height 12
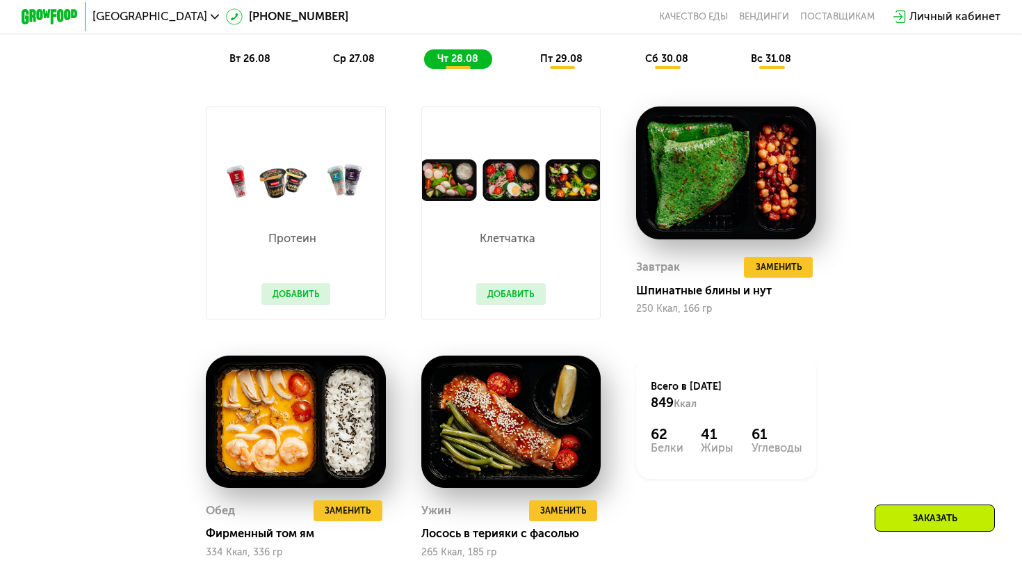
scroll to position [881, 0]
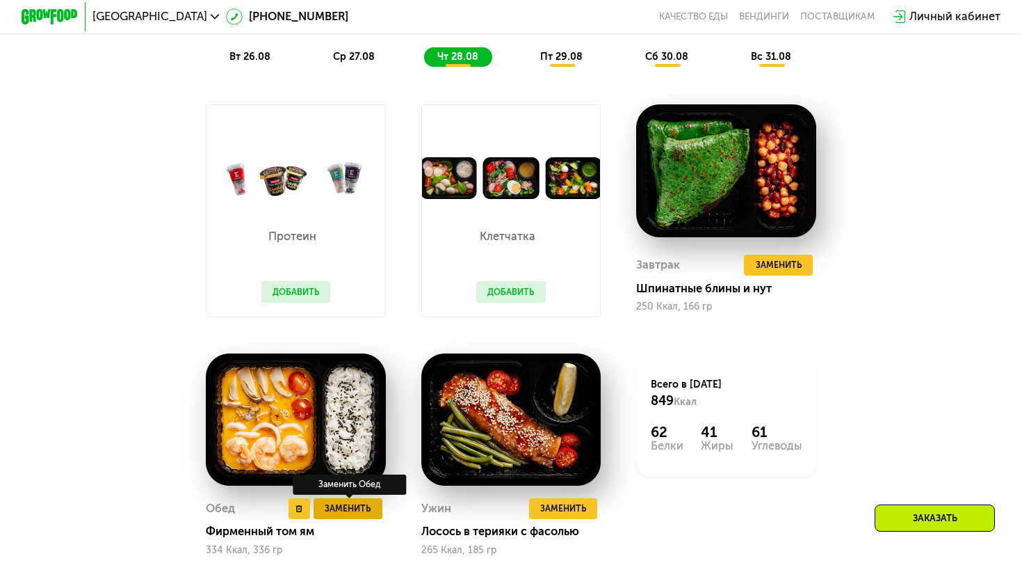
click at [347, 506] on span "Заменить" at bounding box center [348, 508] width 46 height 14
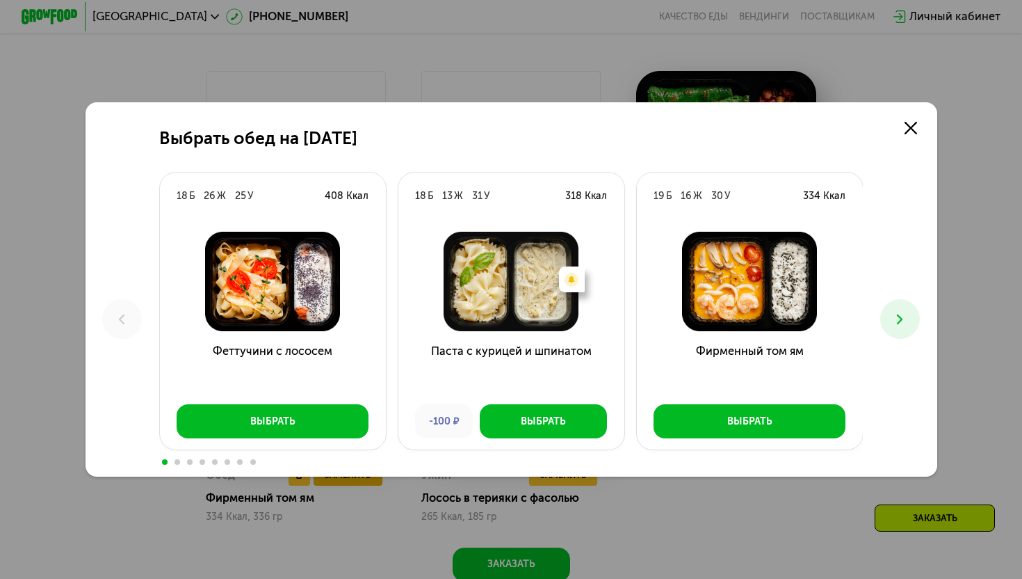
scroll to position [917, 0]
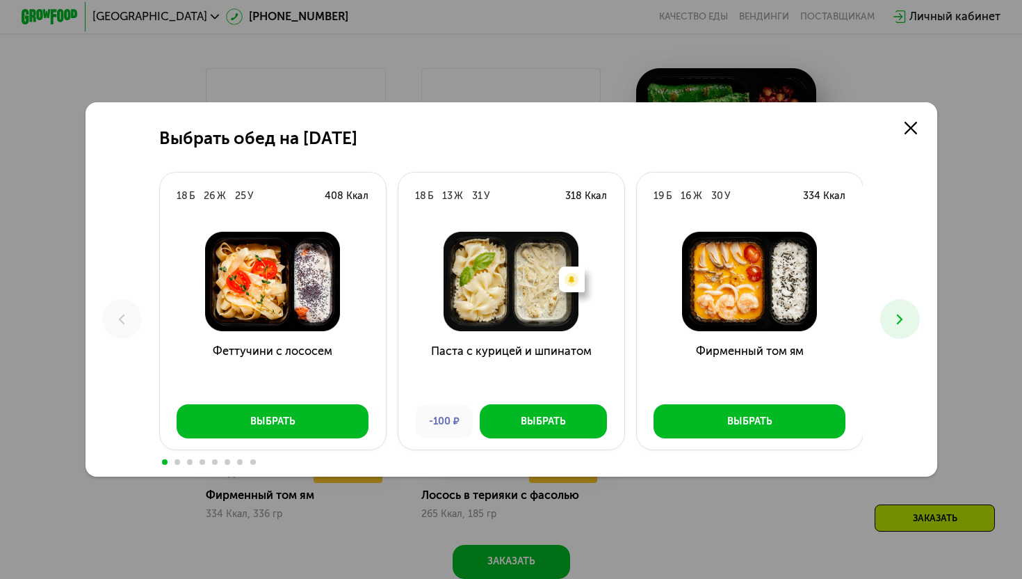
click at [668, 318] on icon at bounding box center [900, 319] width 17 height 17
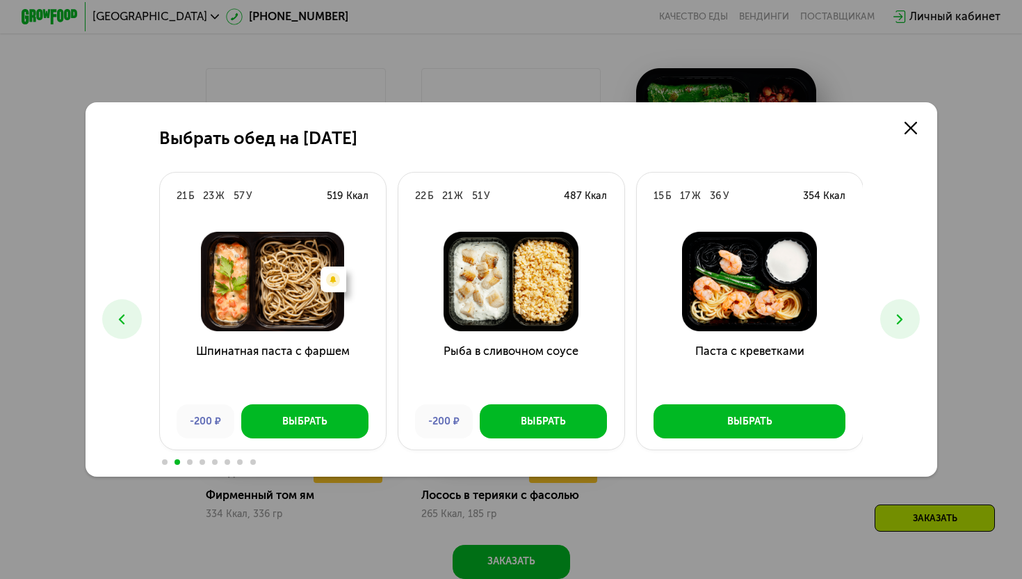
click at [668, 318] on icon at bounding box center [900, 319] width 17 height 17
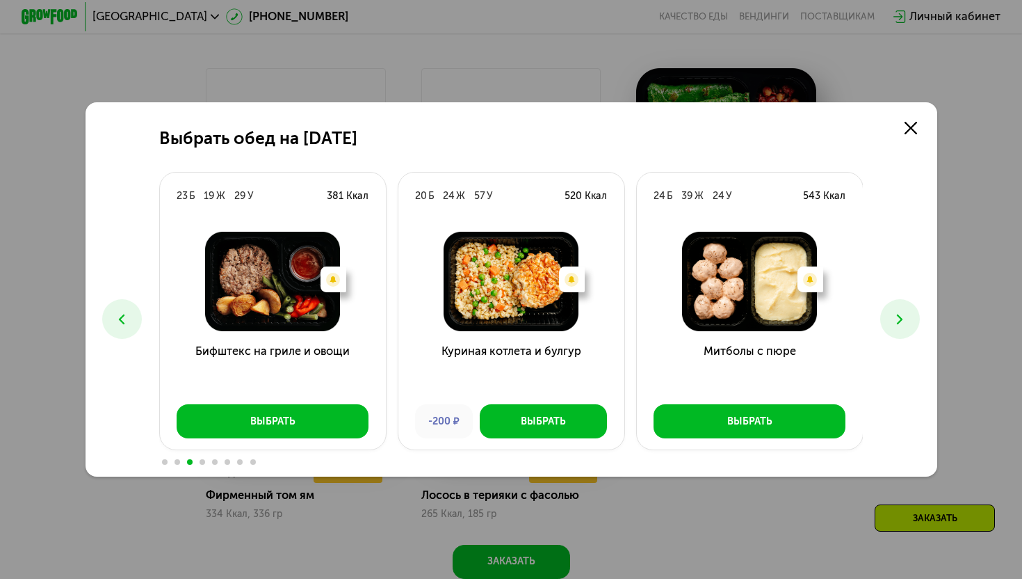
click at [668, 318] on icon at bounding box center [900, 319] width 17 height 17
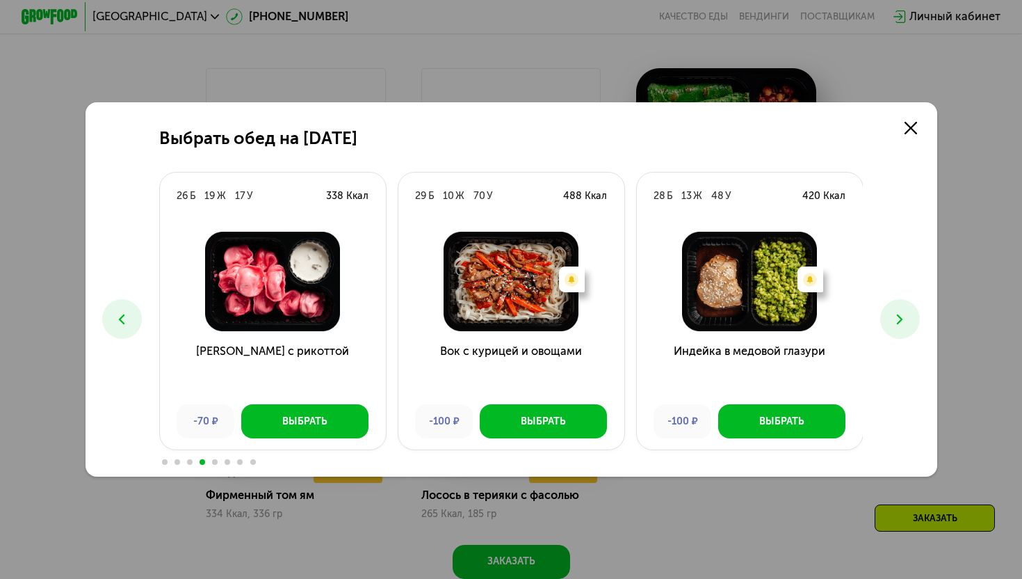
click at [668, 318] on icon at bounding box center [900, 319] width 17 height 17
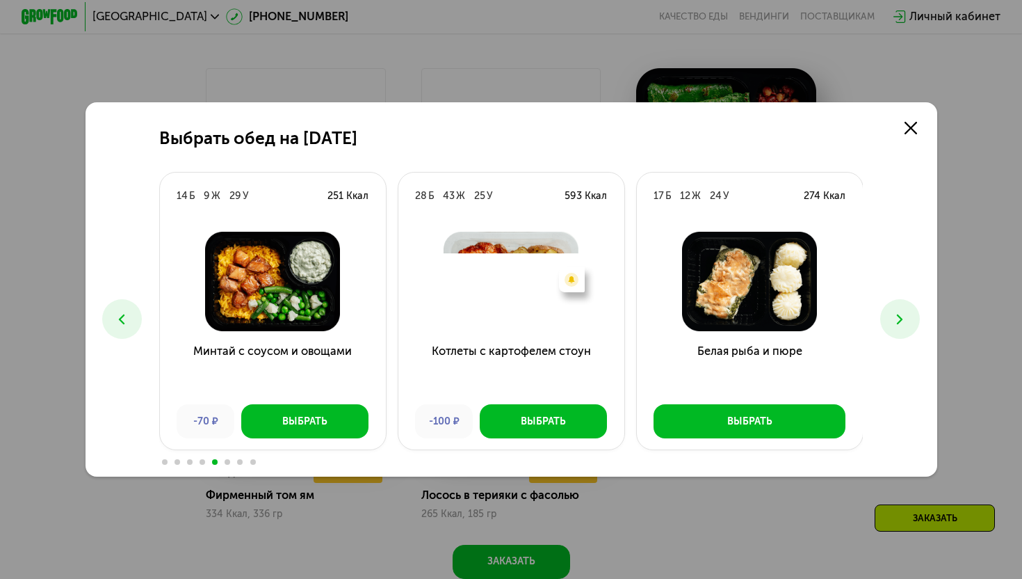
click at [668, 318] on icon at bounding box center [900, 319] width 17 height 17
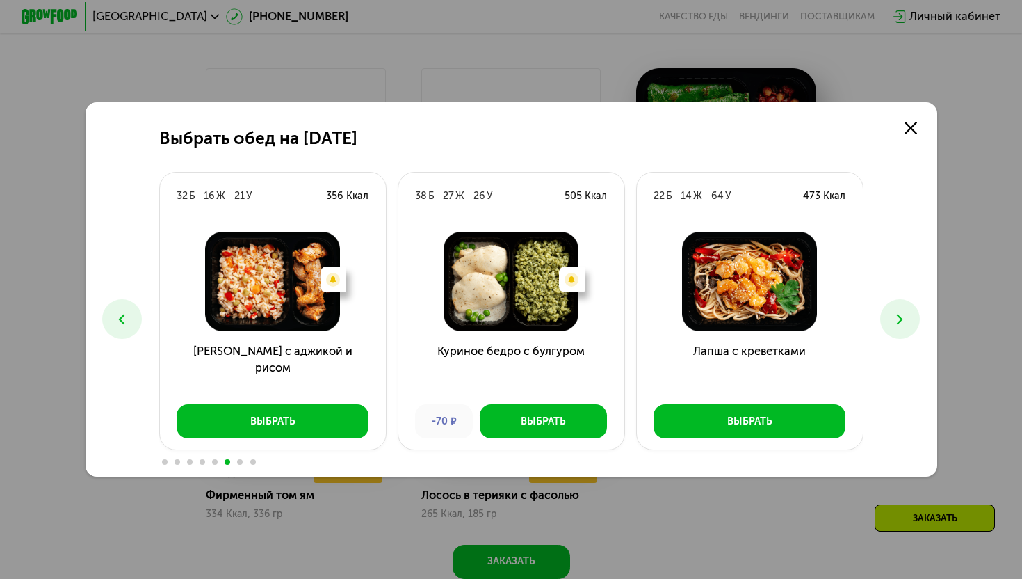
click at [668, 318] on icon at bounding box center [900, 319] width 17 height 17
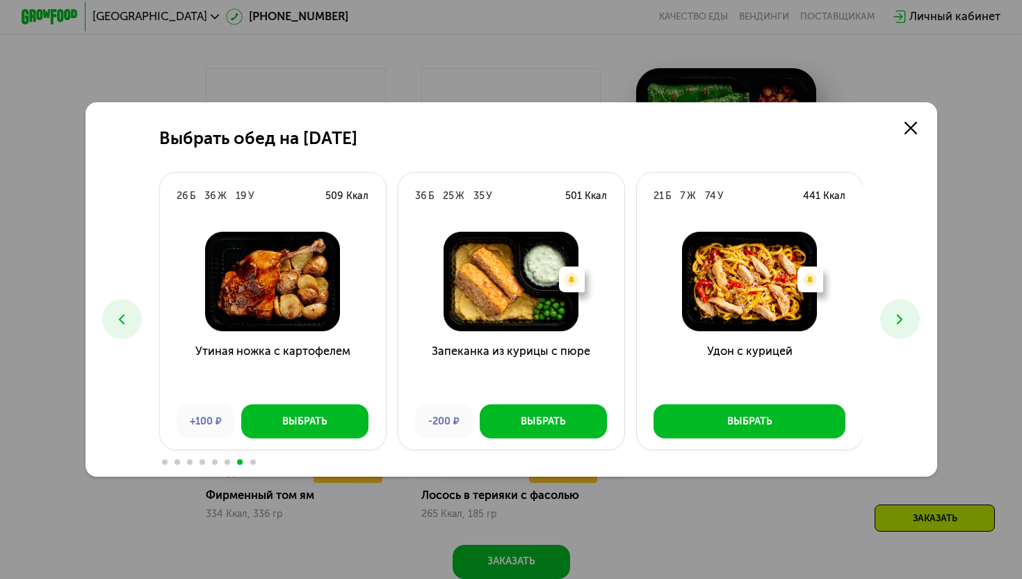
click at [668, 318] on icon at bounding box center [900, 319] width 17 height 17
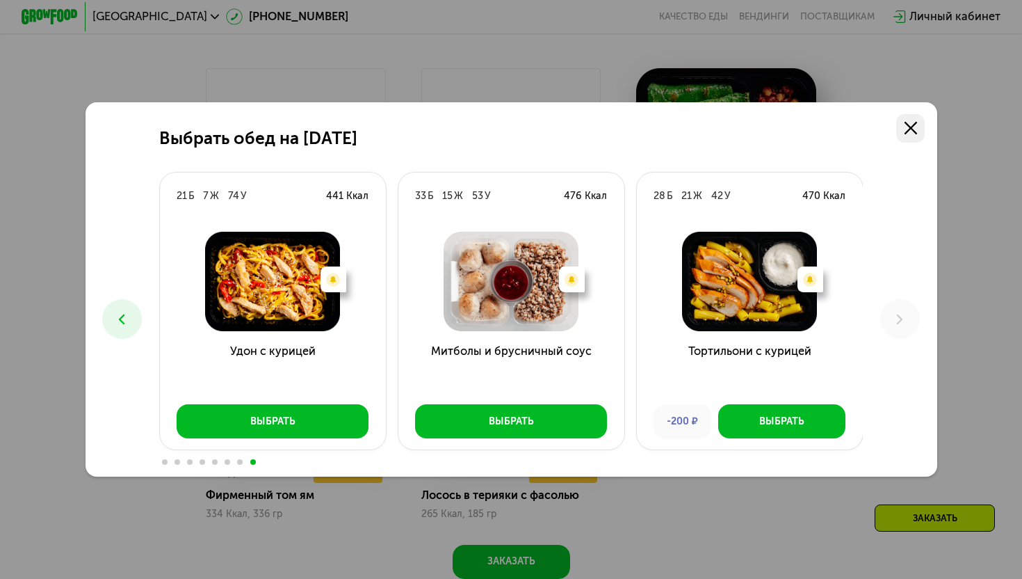
click at [668, 127] on use at bounding box center [911, 128] width 13 height 13
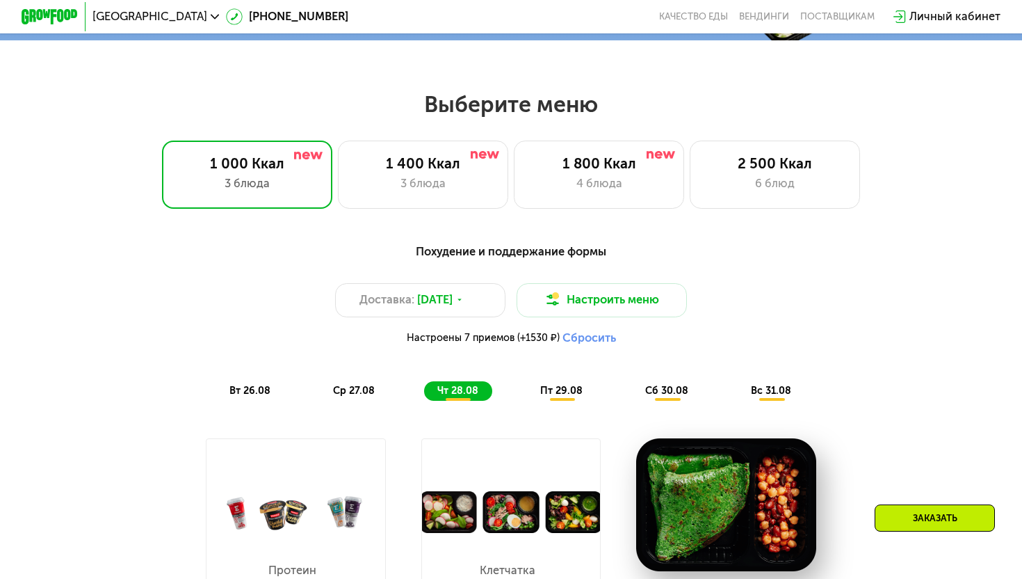
scroll to position [0, 0]
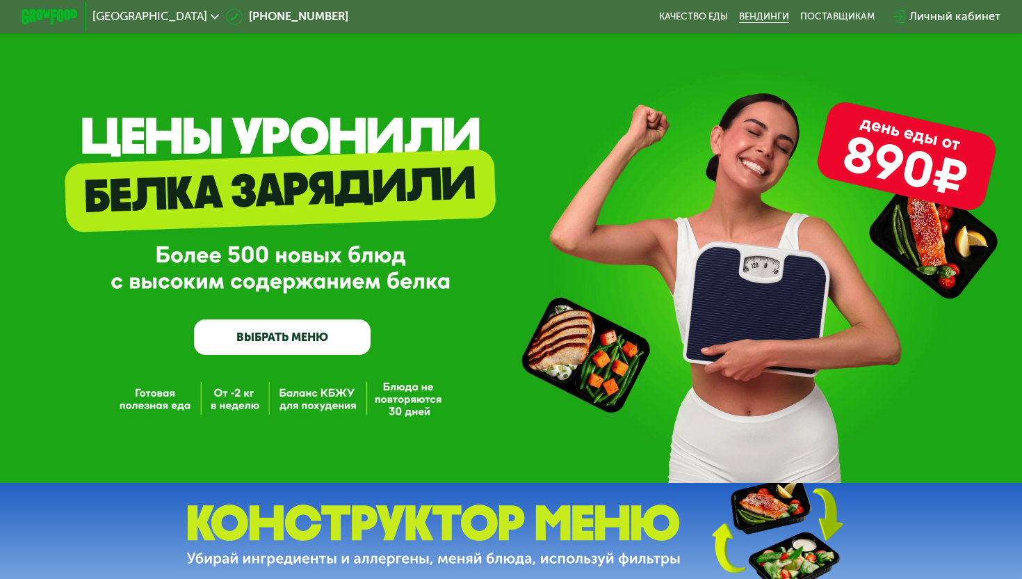
click at [668, 16] on link "Вендинги" at bounding box center [764, 16] width 50 height 11
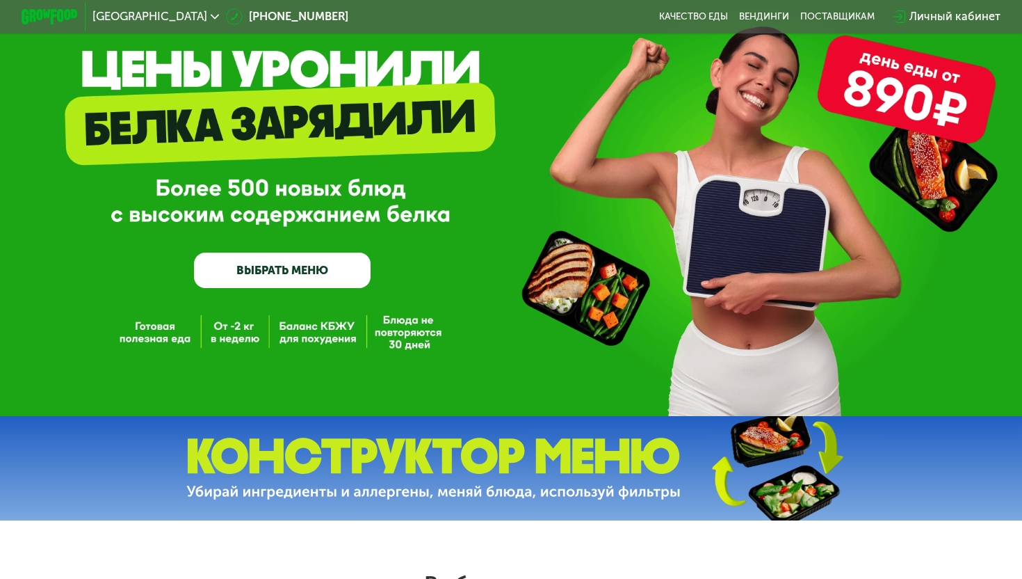
click at [285, 266] on link "ВЫБРАТЬ МЕНЮ" at bounding box center [282, 269] width 177 height 35
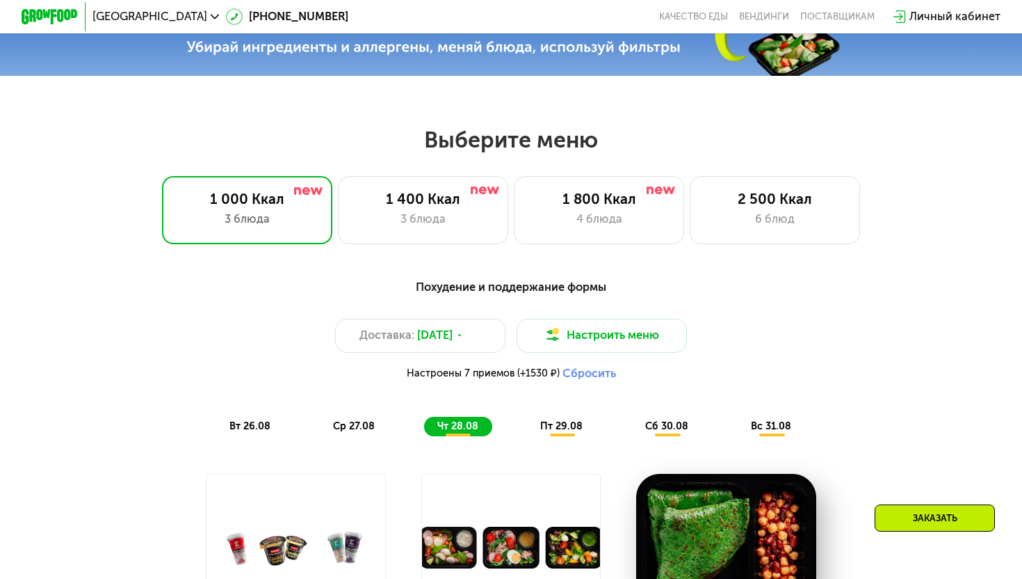
scroll to position [603, 0]
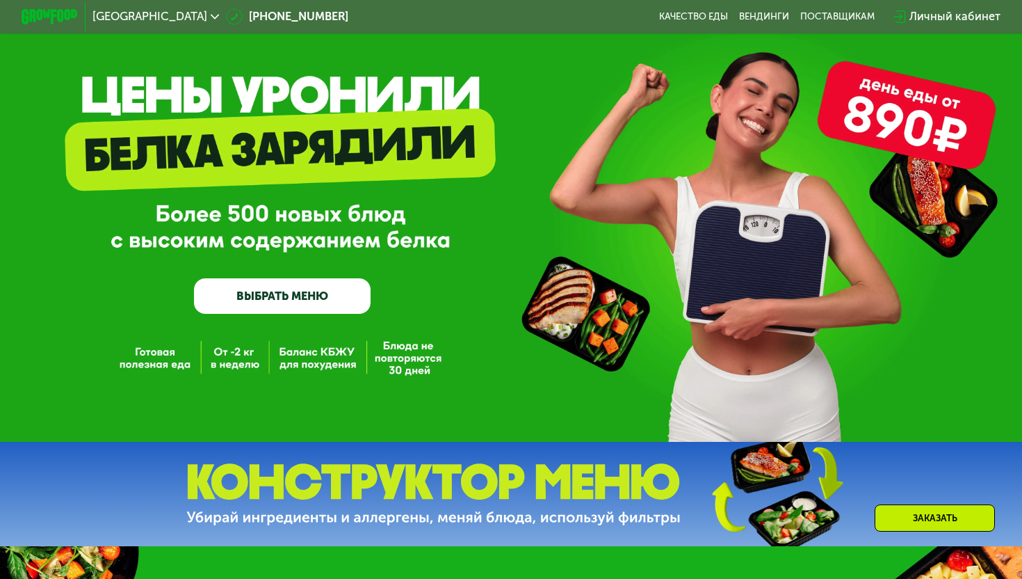
scroll to position [91, 0]
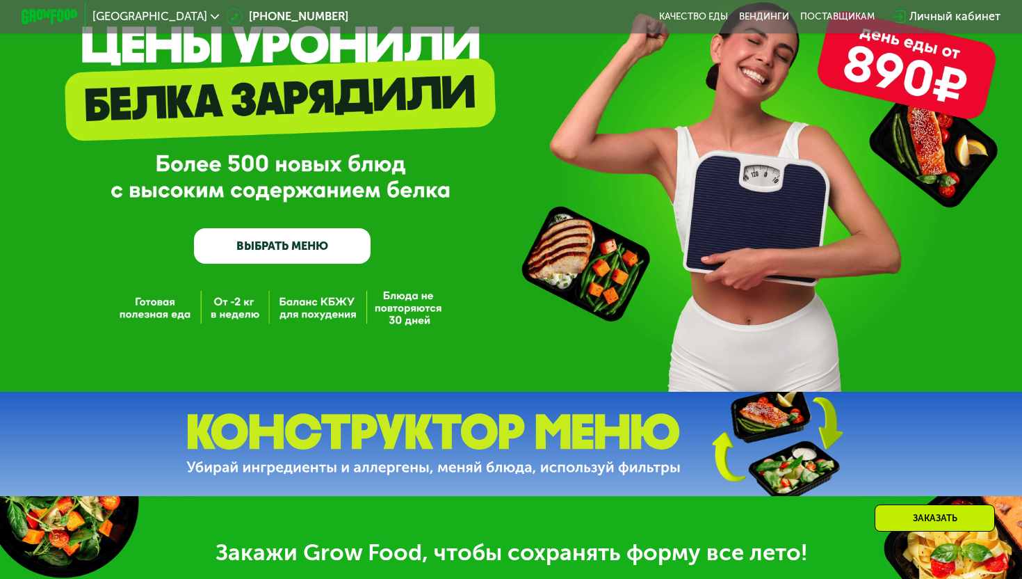
click at [323, 259] on link "ВЫБРАТЬ МЕНЮ" at bounding box center [282, 245] width 177 height 35
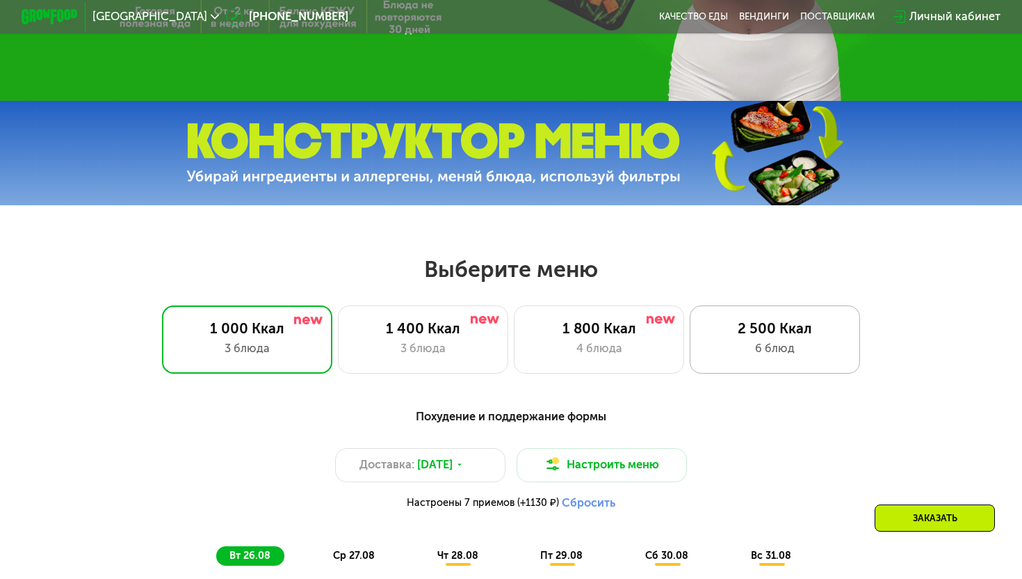
scroll to position [384, 0]
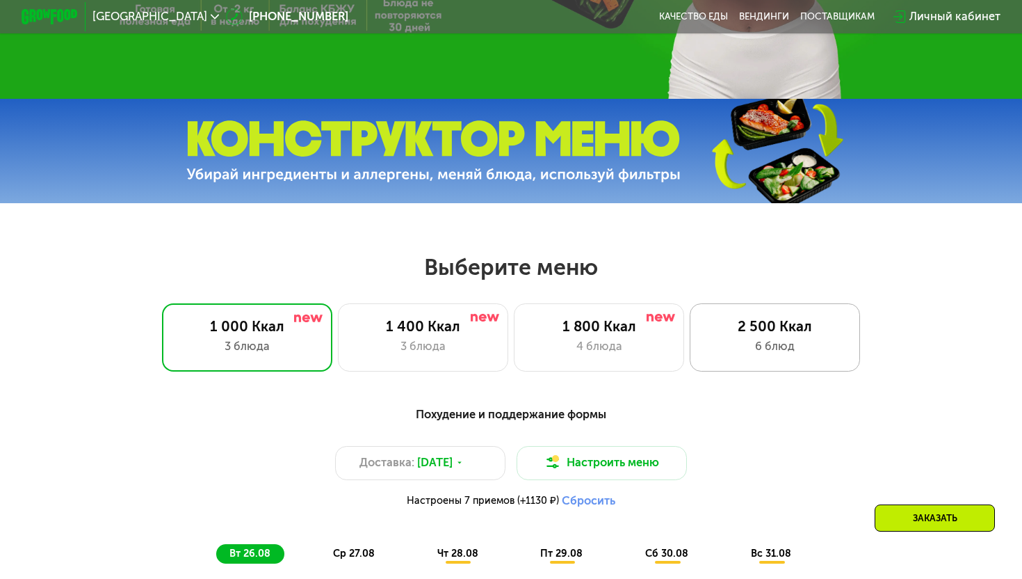
click at [791, 339] on div "6 блюд" at bounding box center [775, 346] width 141 height 17
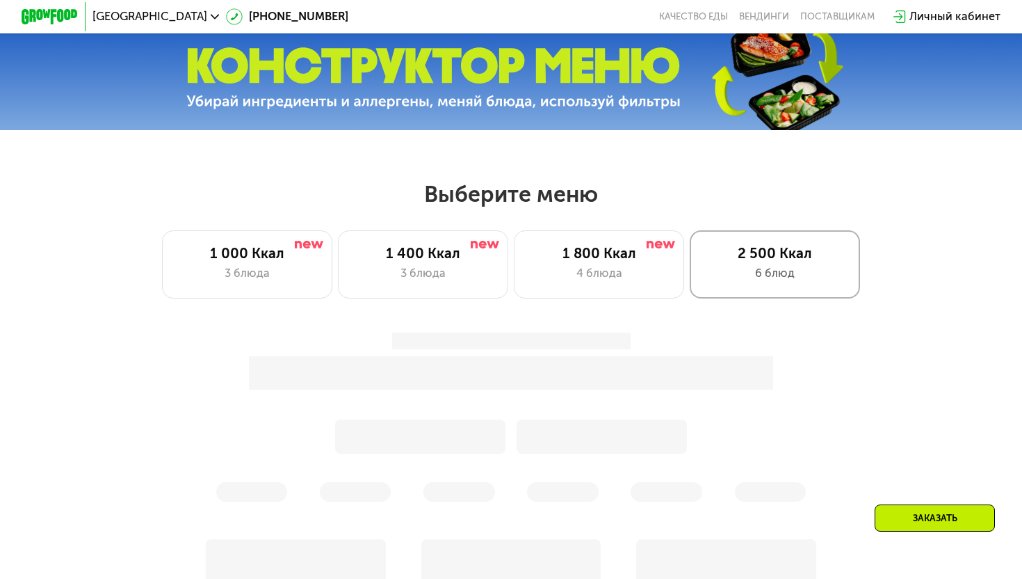
scroll to position [462, 0]
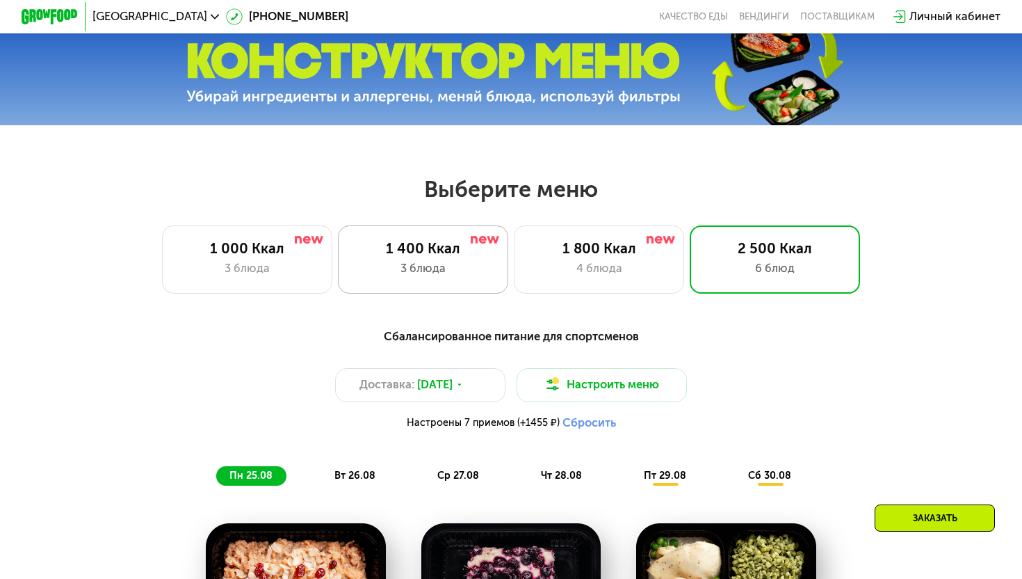
click at [428, 262] on div "3 блюда" at bounding box center [423, 268] width 141 height 17
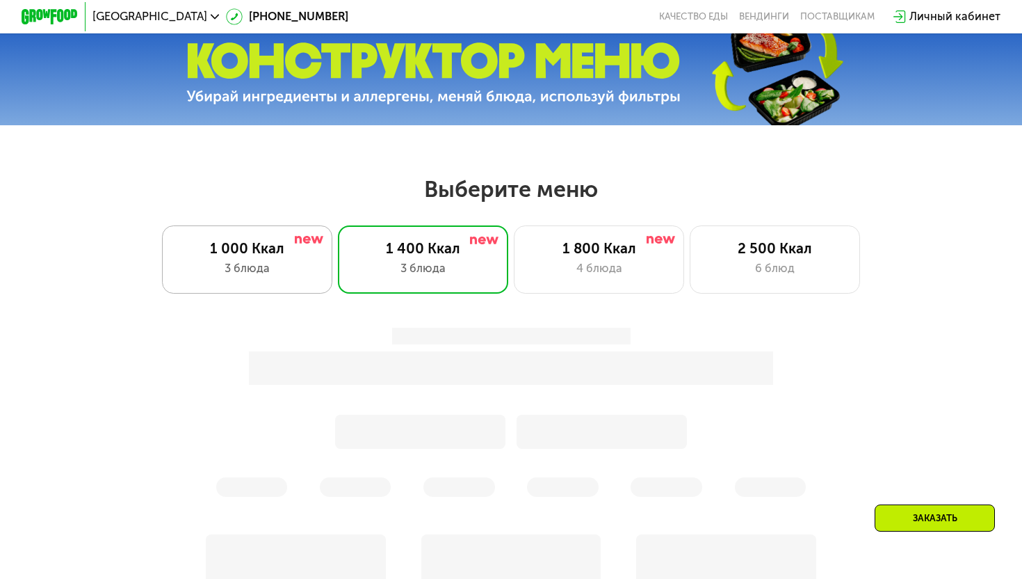
click at [284, 252] on div "1 000 Ккал" at bounding box center [247, 248] width 141 height 17
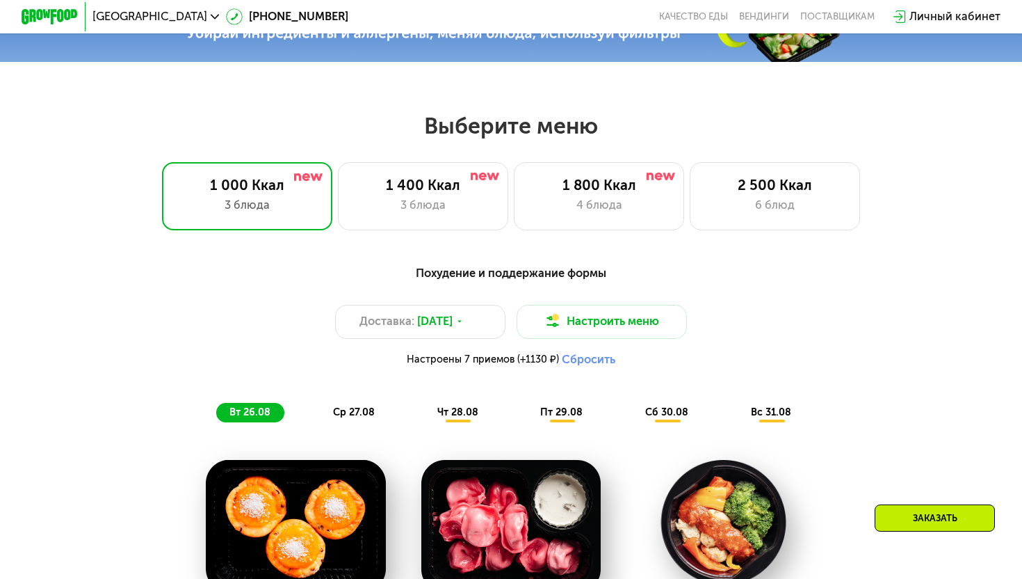
scroll to position [631, 0]
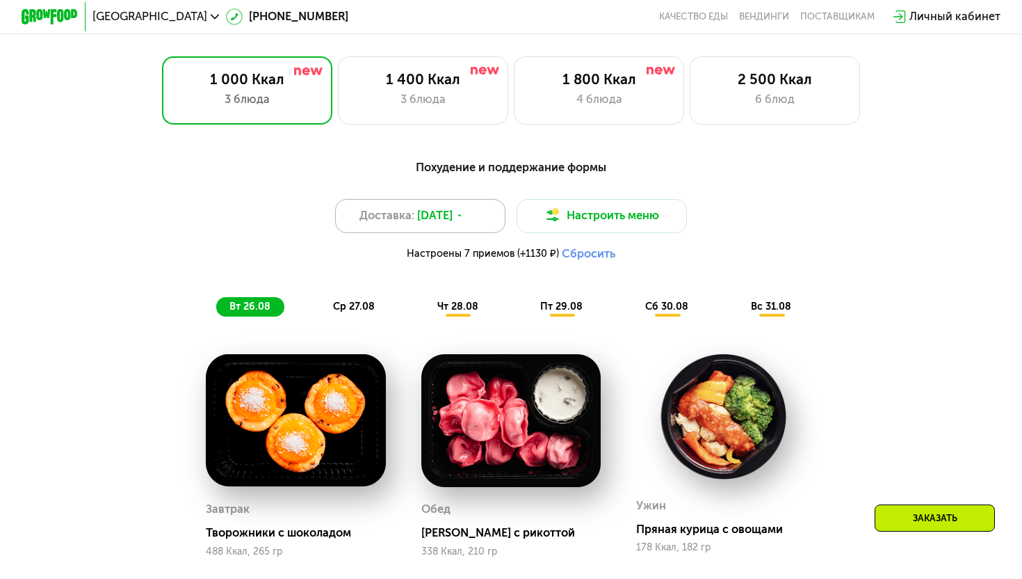
click at [449, 218] on span "[DATE]" at bounding box center [434, 215] width 35 height 17
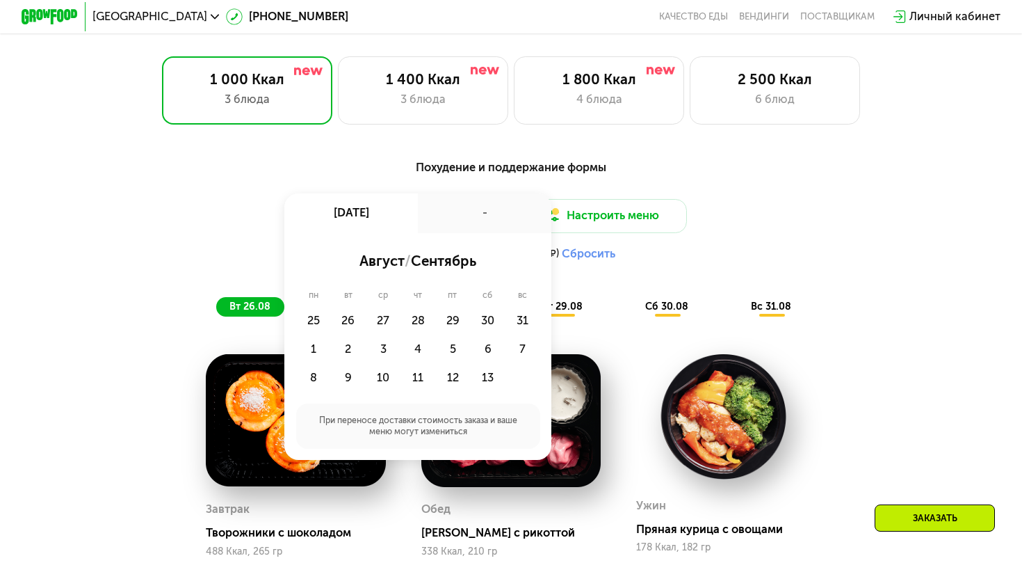
click at [449, 218] on div "-" at bounding box center [485, 213] width 134 height 40
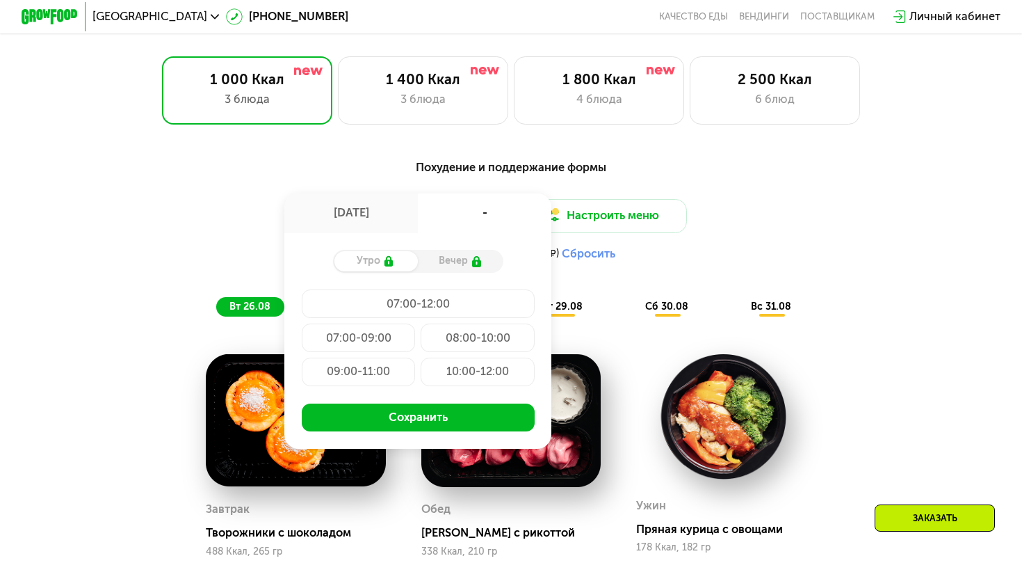
click at [449, 218] on div "-" at bounding box center [485, 213] width 134 height 40
click at [388, 211] on div "[DATE]" at bounding box center [351, 213] width 134 height 40
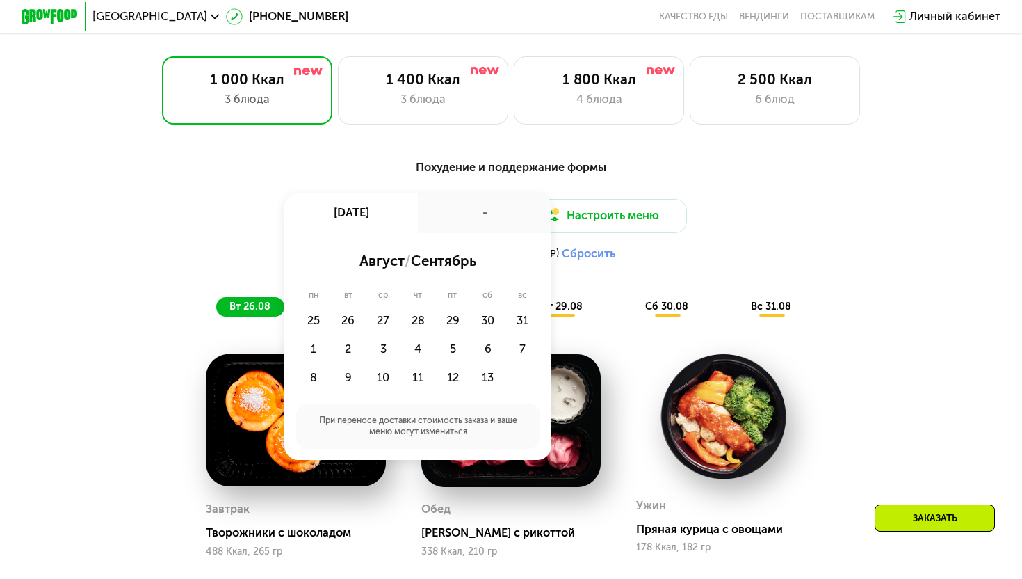
click at [773, 177] on div "Похудение и поддержание формы Доставка: 24 авг, вс 24 авг, вс - август / сентяб…" at bounding box center [511, 238] width 841 height 159
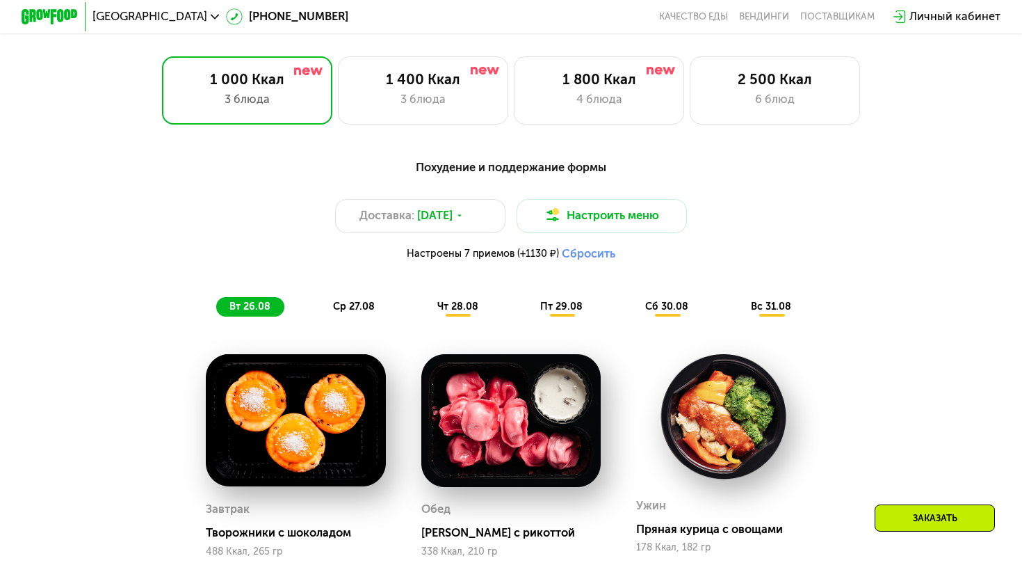
click at [594, 259] on button "Сбросить" at bounding box center [589, 254] width 54 height 14
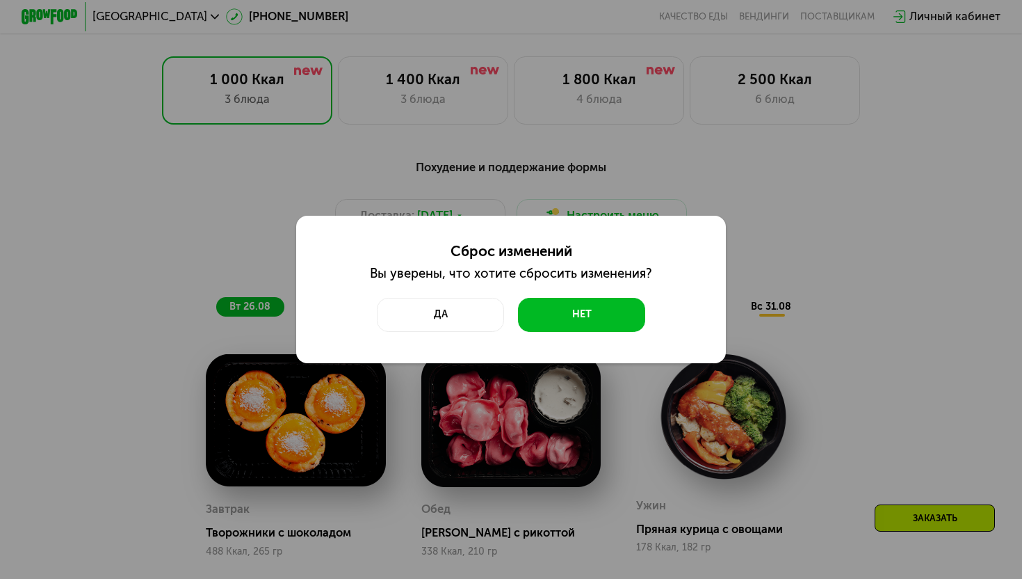
click at [552, 333] on div "Сброс изменений Вы уверены, что хотите сбросить изменения? Да Нет" at bounding box center [511, 289] width 430 height 147
click at [458, 318] on button "Да" at bounding box center [440, 315] width 127 height 34
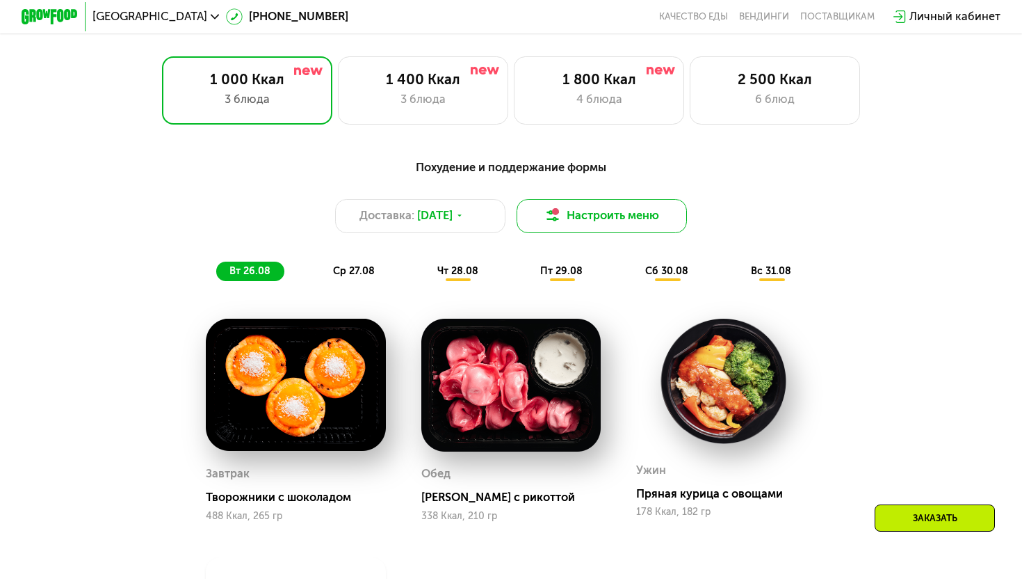
click at [623, 222] on button "Настроить меню" at bounding box center [602, 216] width 170 height 34
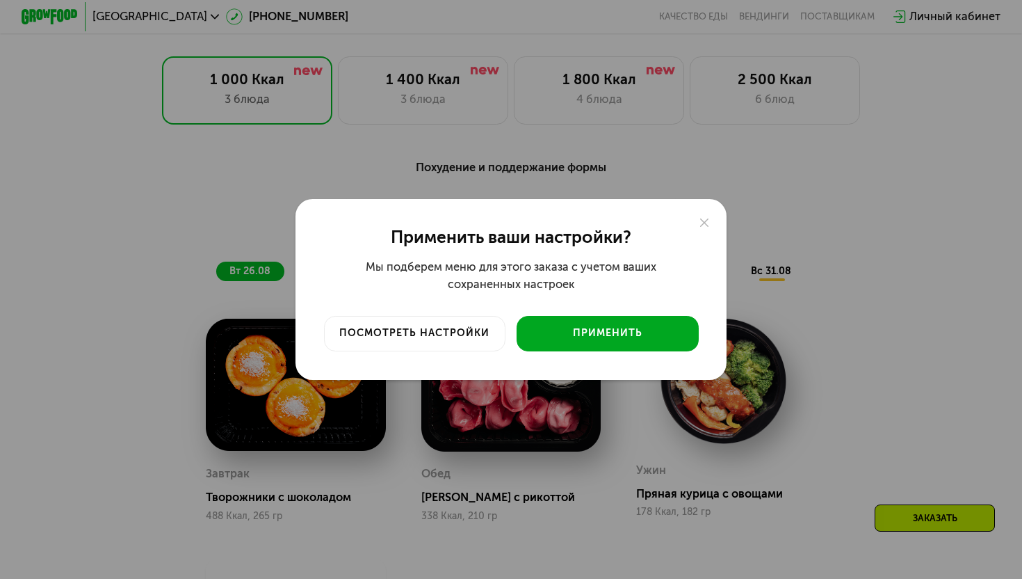
click at [613, 326] on div "Применить" at bounding box center [607, 333] width 161 height 14
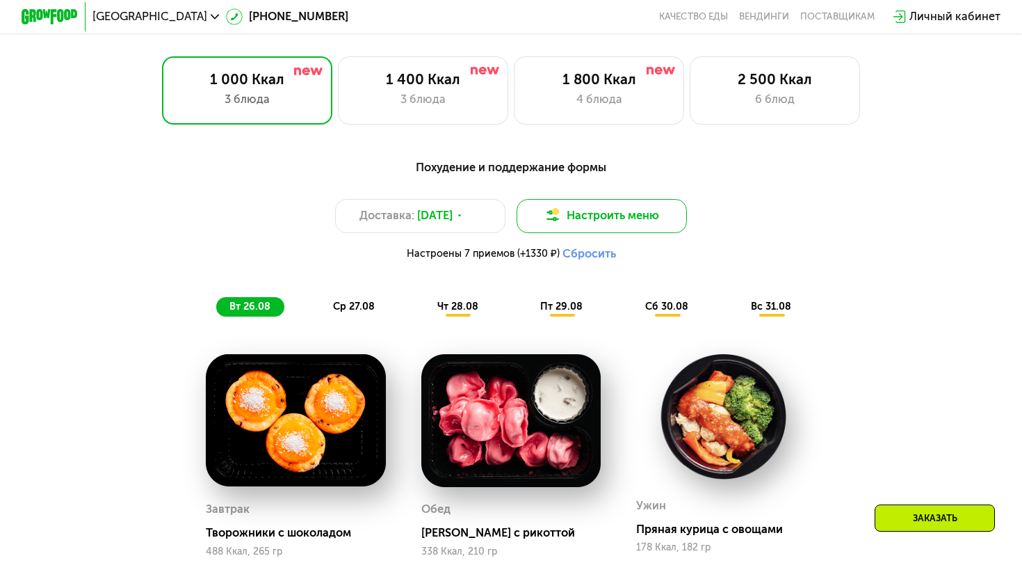
click at [604, 223] on button "Настроить меню" at bounding box center [602, 216] width 170 height 34
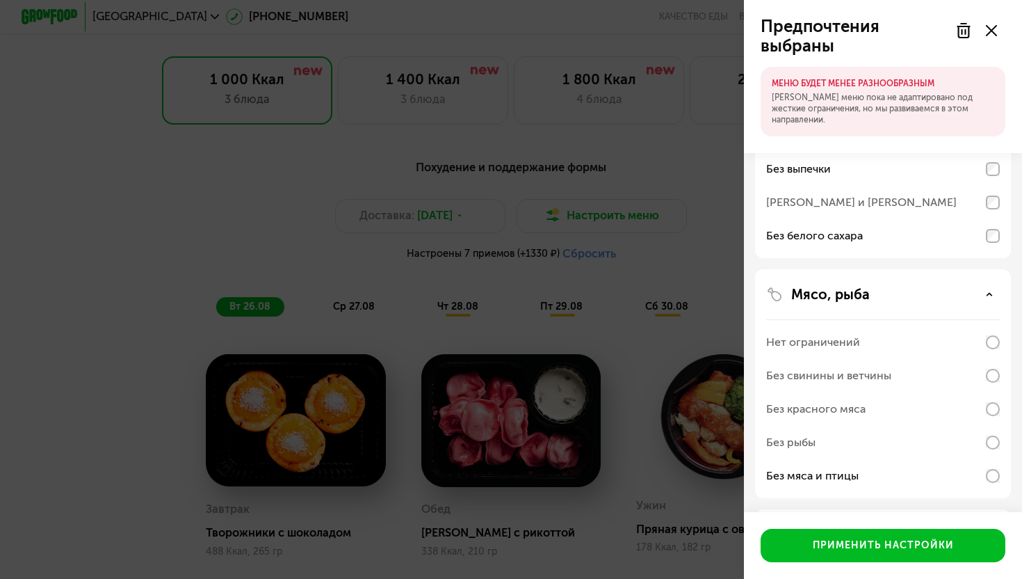
scroll to position [243, 0]
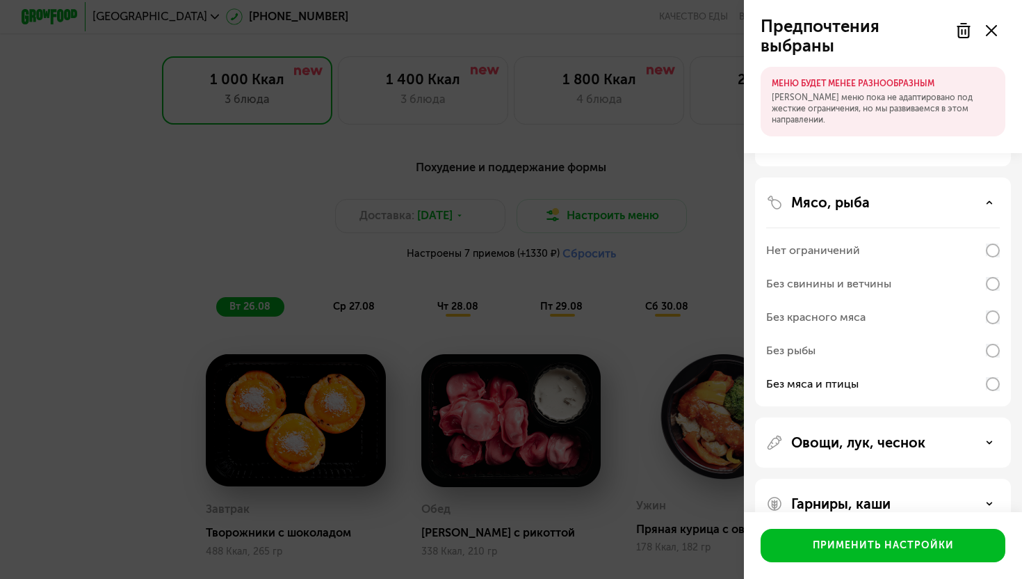
click at [855, 386] on div "Без мяса и птицы" at bounding box center [812, 384] width 93 height 17
click at [858, 250] on div "Нет ограничений" at bounding box center [883, 250] width 234 height 33
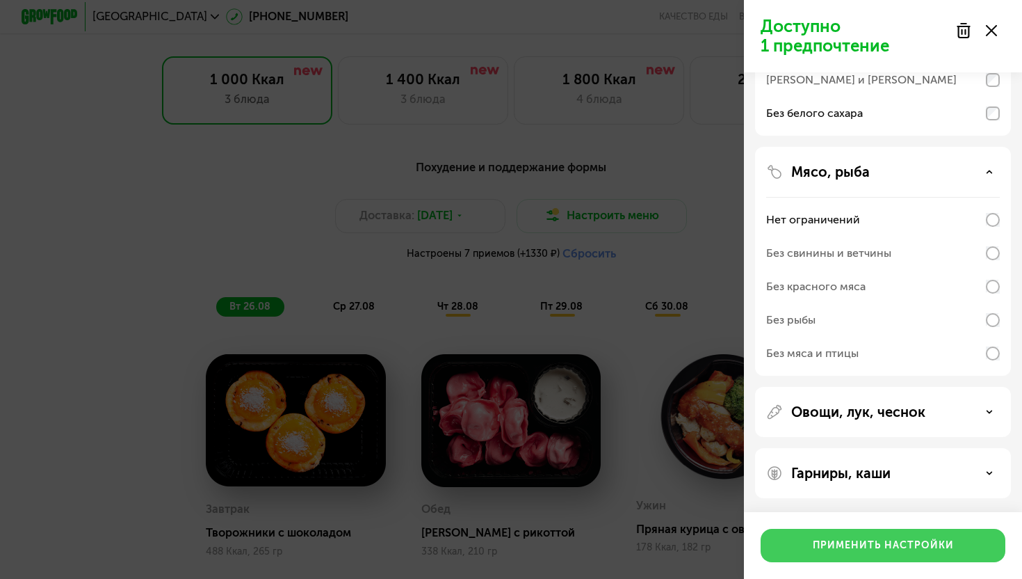
click at [849, 546] on div "Применить настройки" at bounding box center [883, 545] width 141 height 14
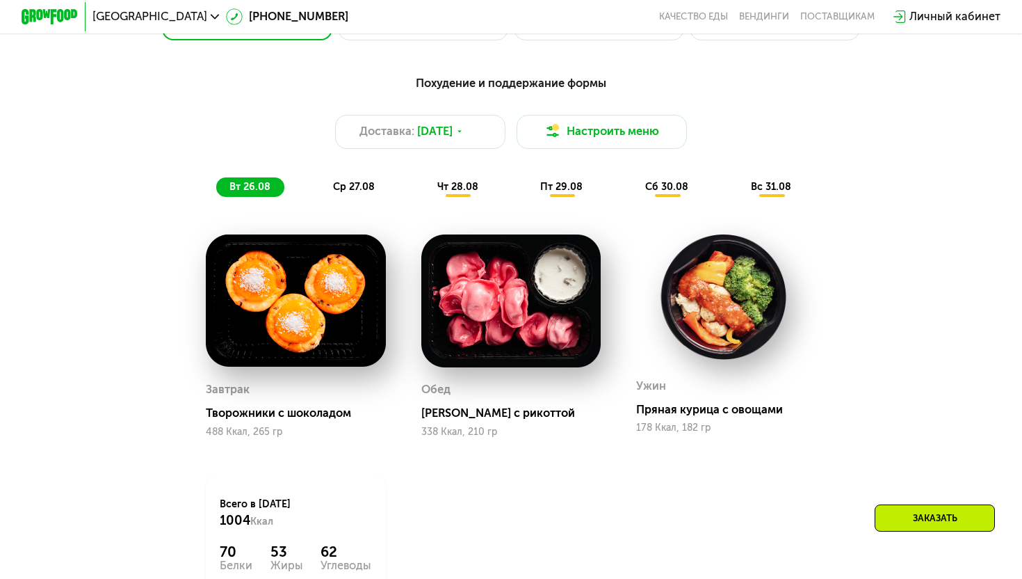
scroll to position [718, 0]
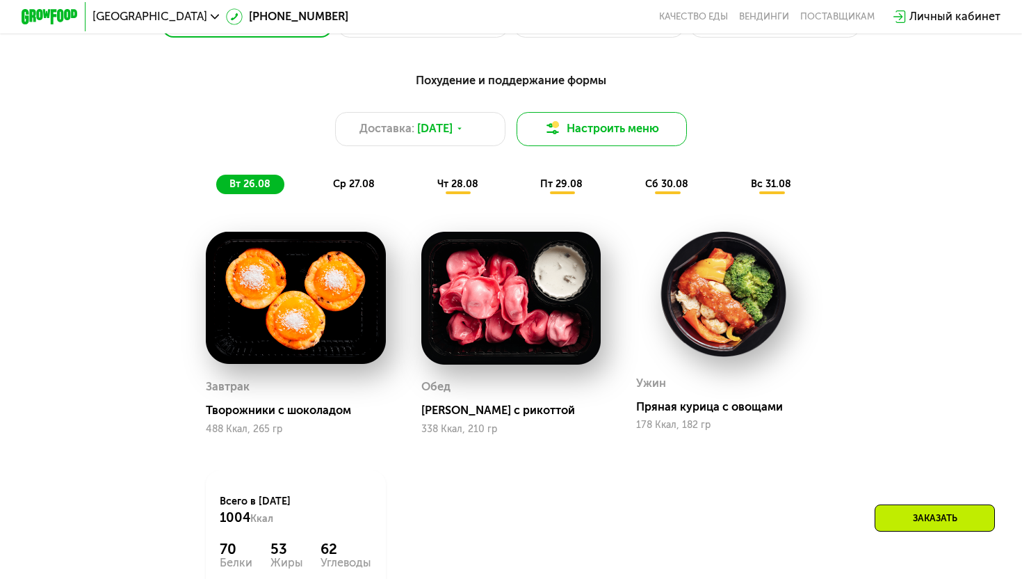
click at [648, 138] on button "Настроить меню" at bounding box center [602, 129] width 170 height 34
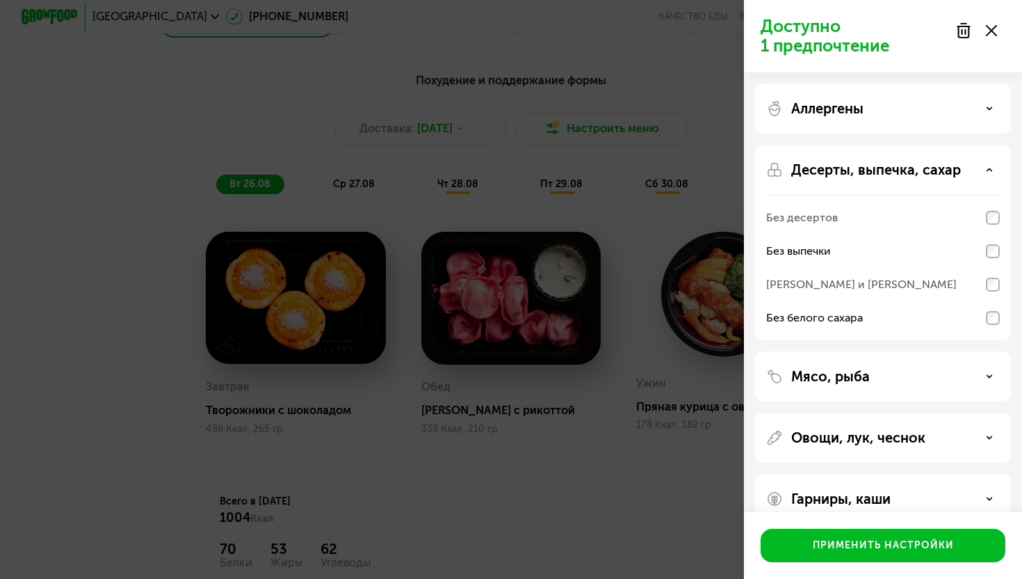
scroll to position [8, 0]
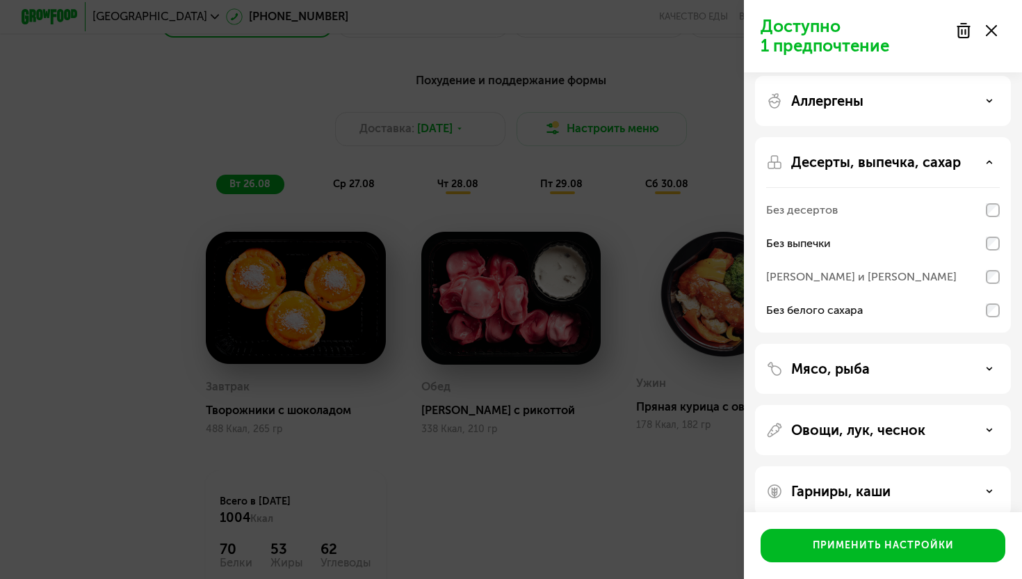
click at [878, 405] on div "Мясо, рыба" at bounding box center [883, 430] width 256 height 50
click at [869, 405] on div "Мясо, рыба" at bounding box center [883, 430] width 256 height 50
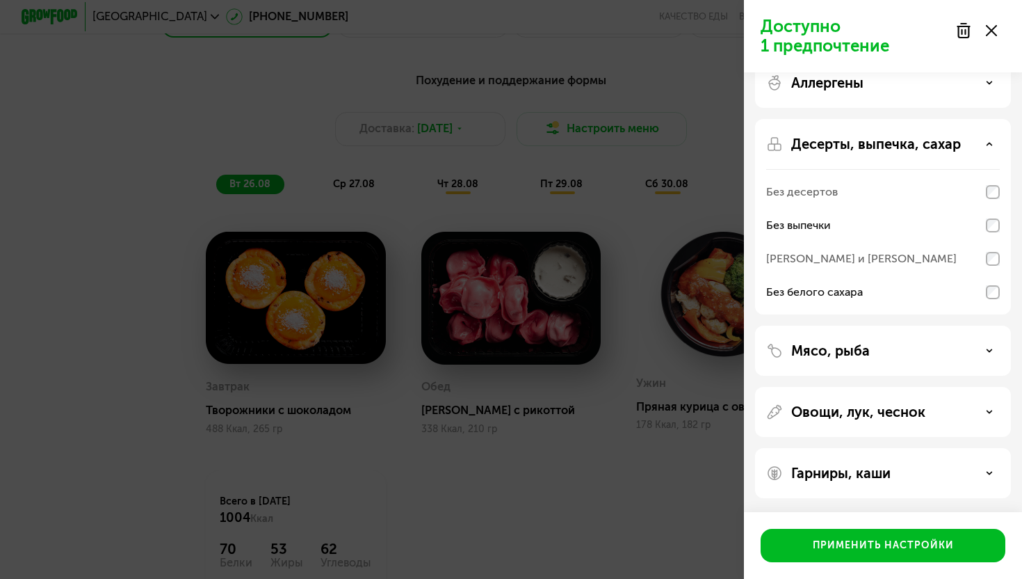
click at [849, 346] on p "Мясо, рыба" at bounding box center [831, 350] width 79 height 17
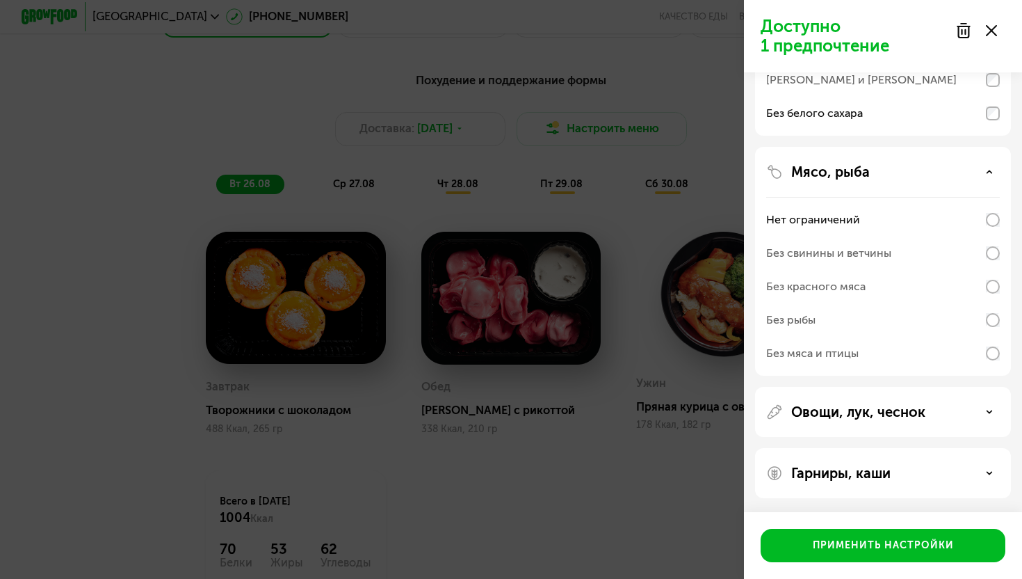
click at [828, 347] on div "Без мяса и птицы" at bounding box center [812, 353] width 93 height 17
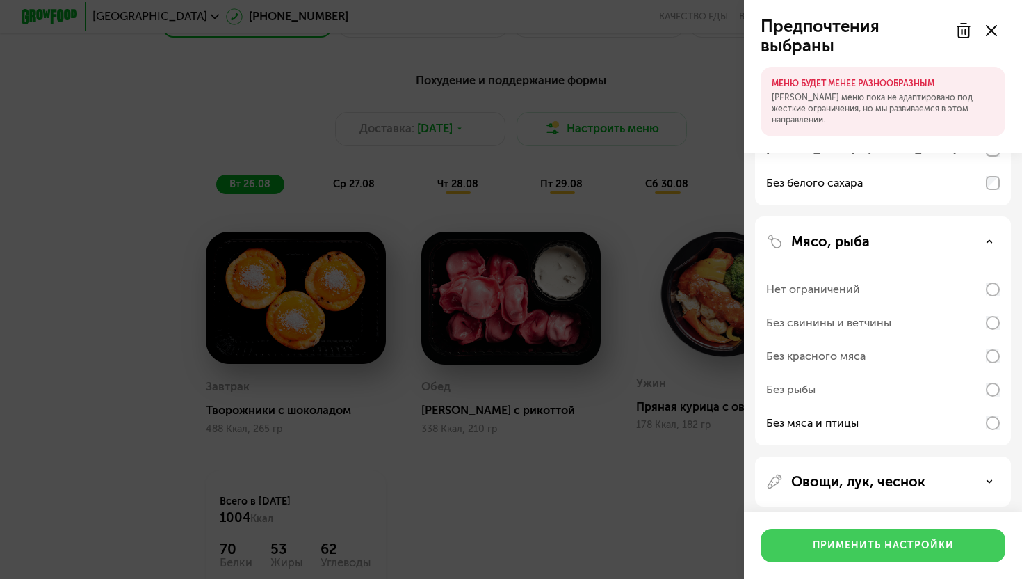
click at [810, 546] on button "Применить настройки" at bounding box center [883, 545] width 245 height 33
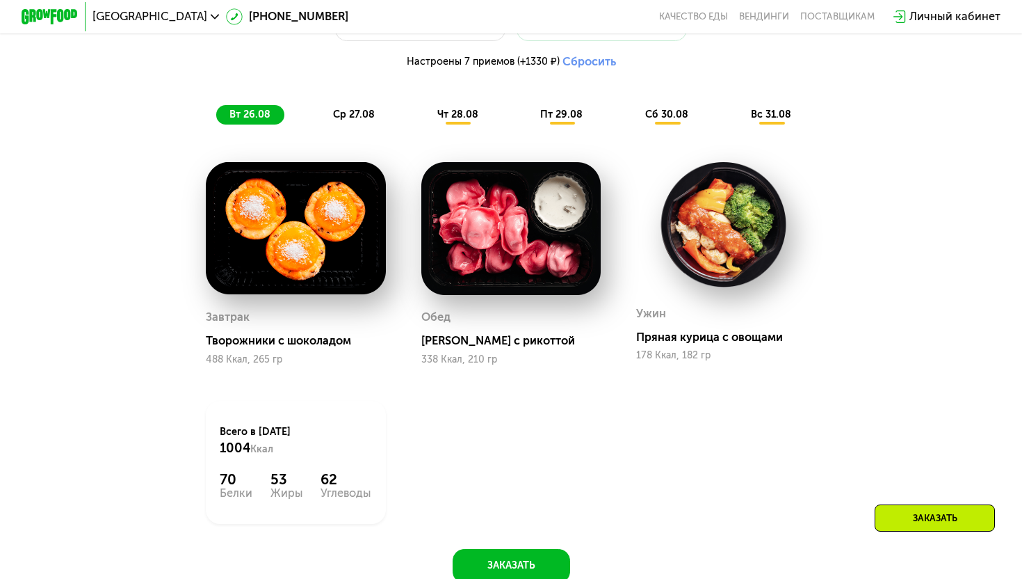
scroll to position [817, 0]
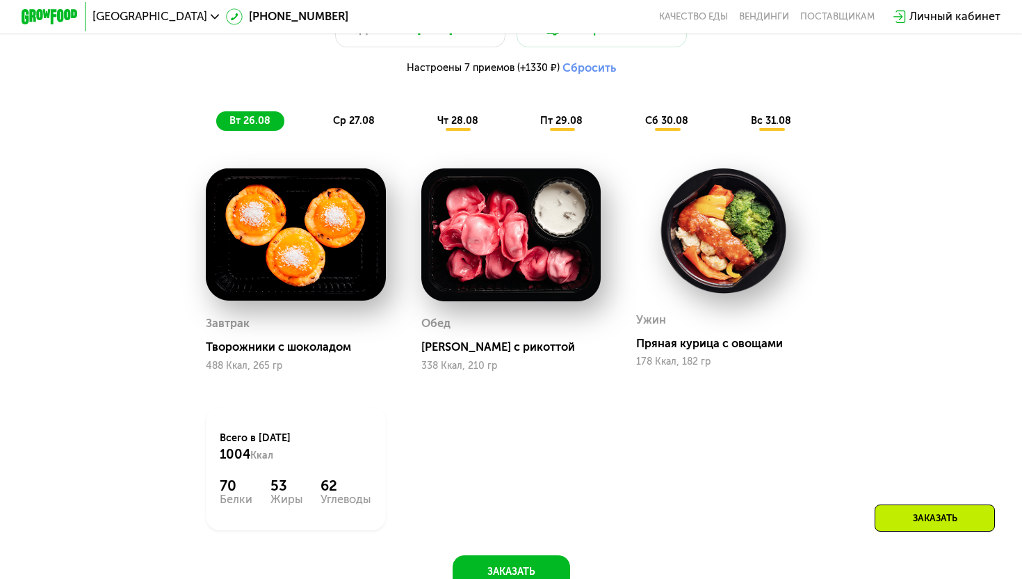
click at [361, 120] on span "ср 27.08" at bounding box center [354, 121] width 42 height 12
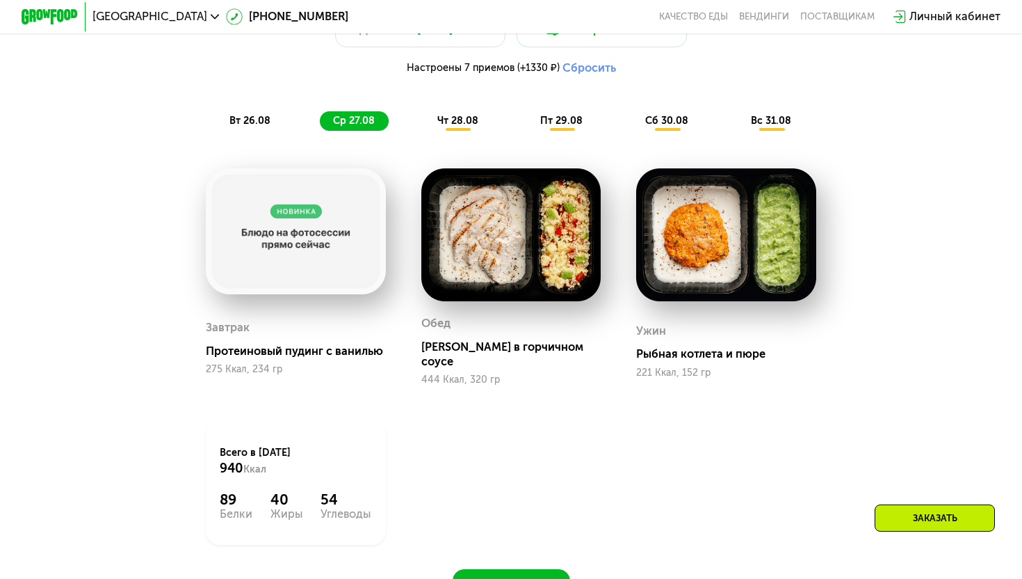
click at [439, 118] on span "чт 28.08" at bounding box center [458, 121] width 41 height 12
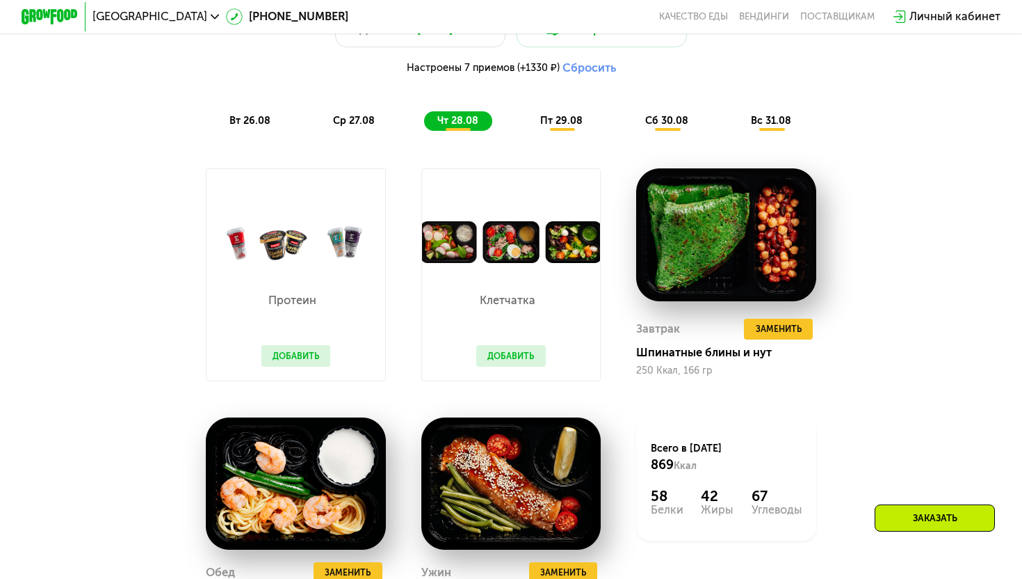
click at [633, 130] on div "пт 29.08" at bounding box center [668, 121] width 70 height 20
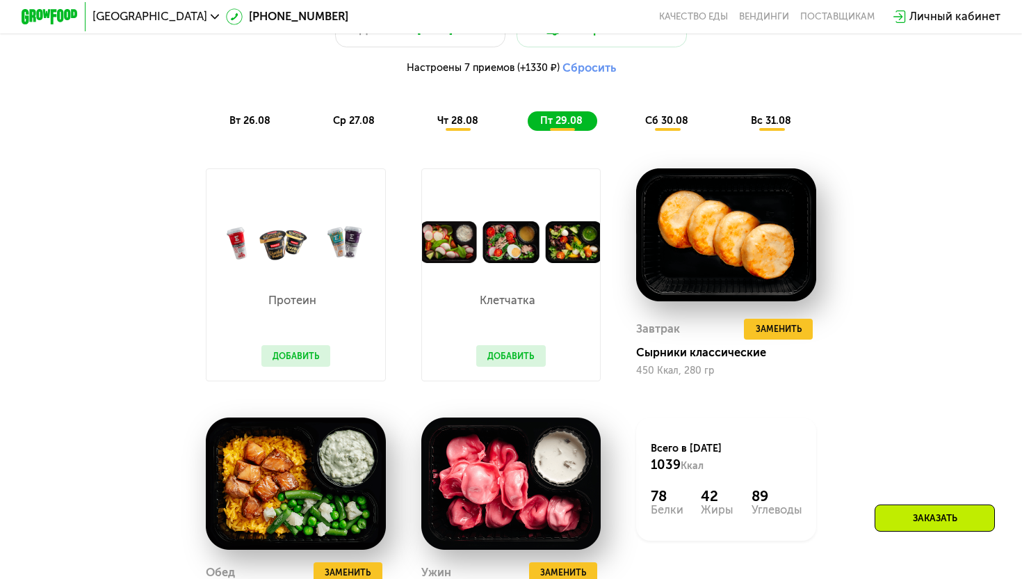
click at [558, 355] on div "Клетчатка Добавить" at bounding box center [511, 322] width 97 height 118
click at [531, 348] on button "Добавить" at bounding box center [511, 356] width 70 height 22
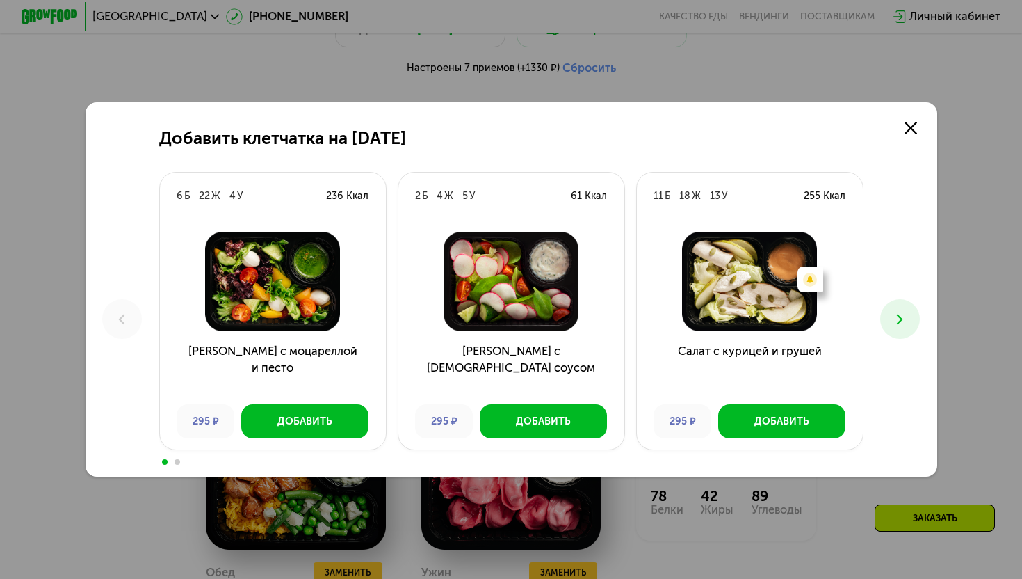
click at [524, 351] on h3 "Салат с греческим соусом" at bounding box center [512, 368] width 226 height 51
click at [917, 128] on icon at bounding box center [911, 128] width 13 height 13
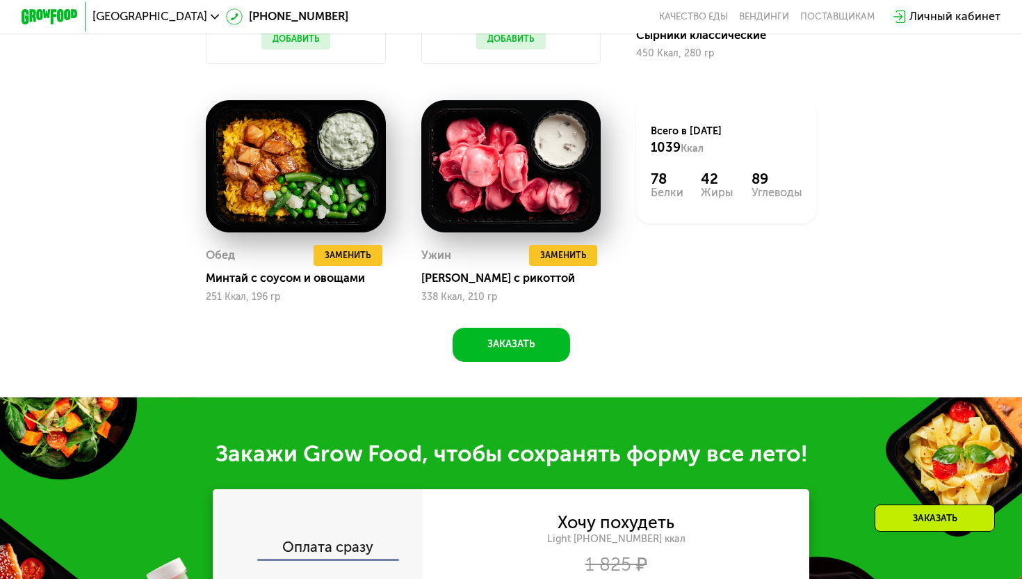
scroll to position [1172, 0]
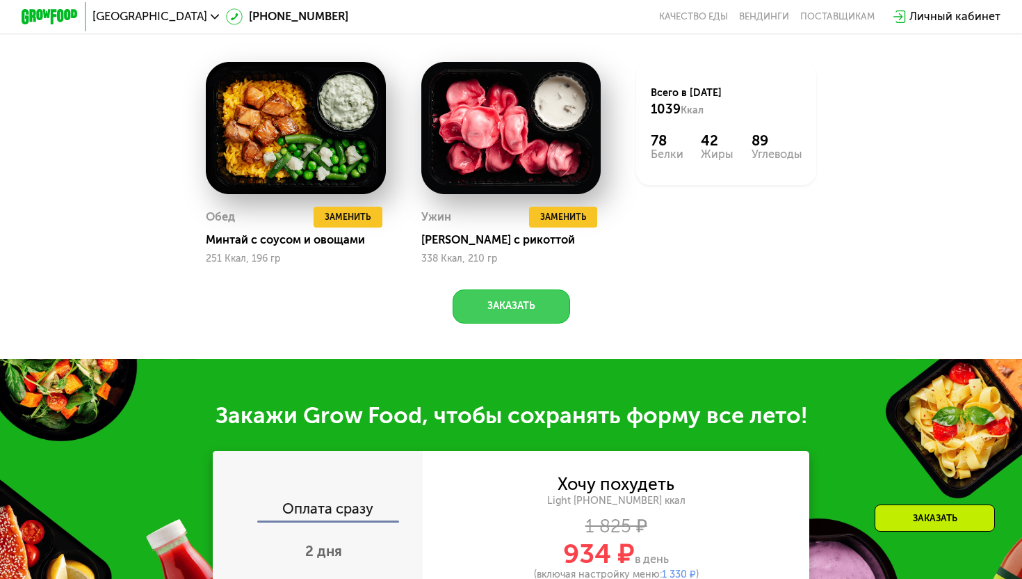
click at [527, 293] on button "Заказать" at bounding box center [512, 306] width 118 height 34
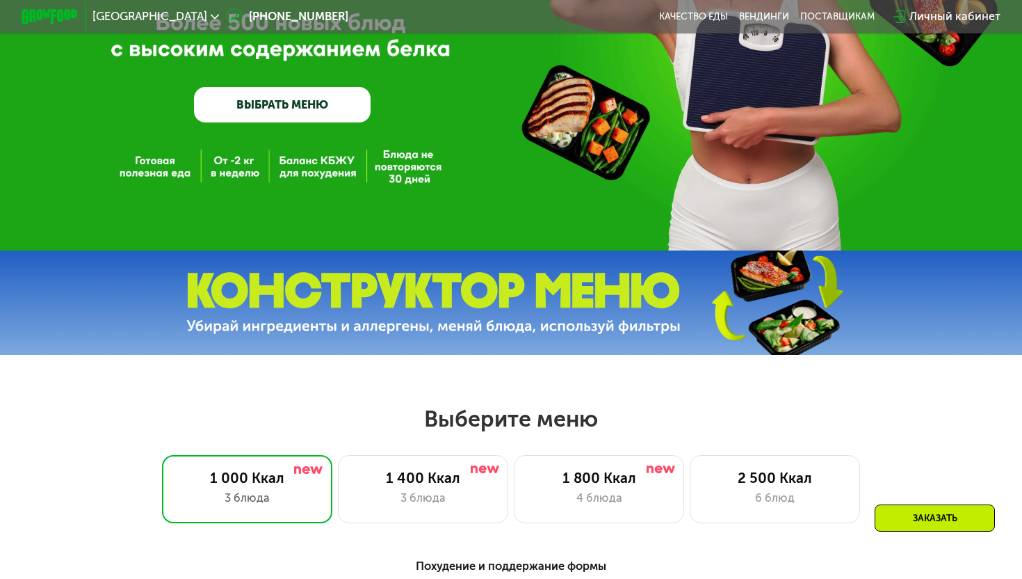
scroll to position [565, 0]
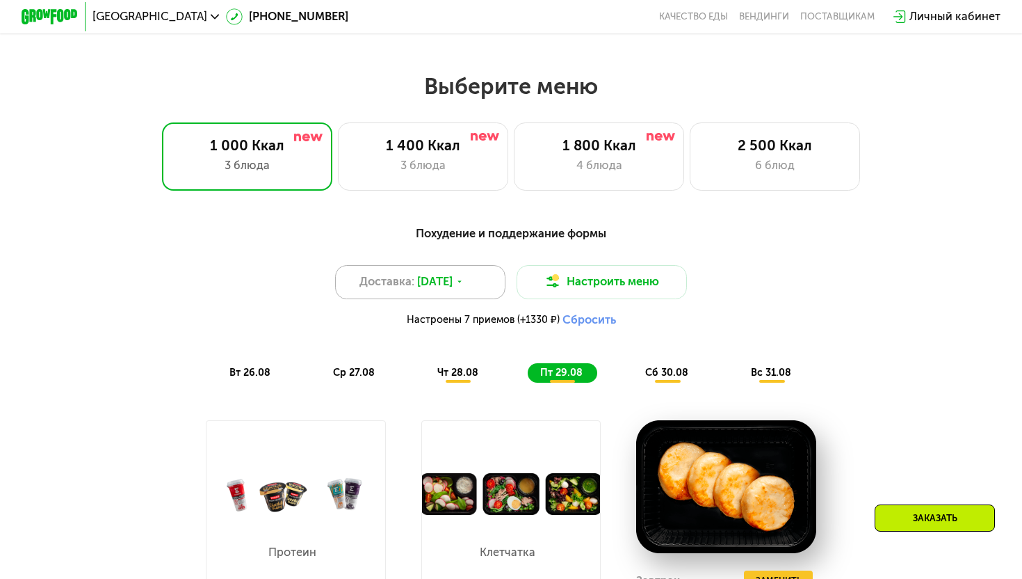
click at [466, 290] on div "Доставка: 25 авг, пн" at bounding box center [420, 282] width 170 height 34
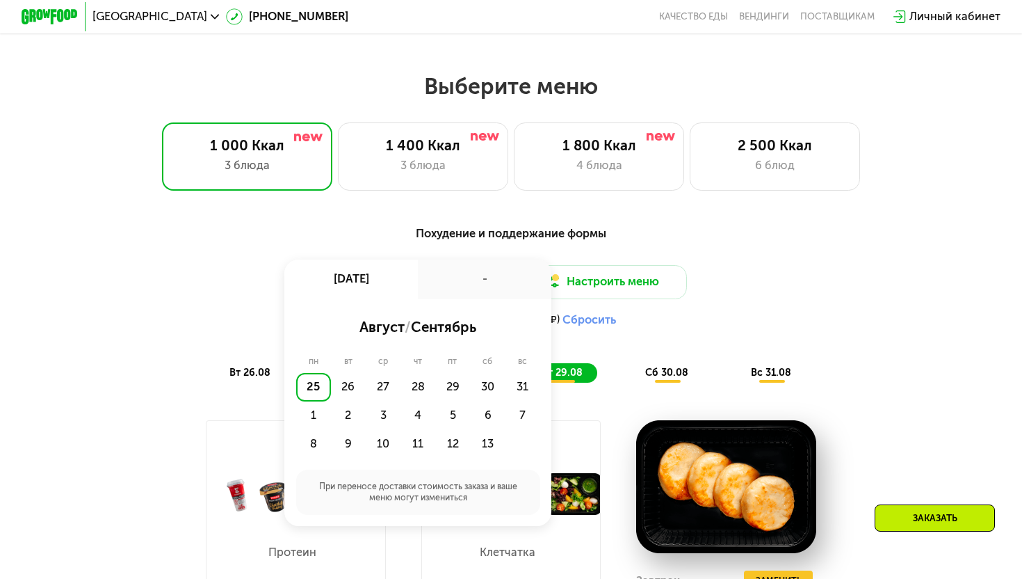
click at [466, 290] on div "-" at bounding box center [485, 279] width 134 height 40
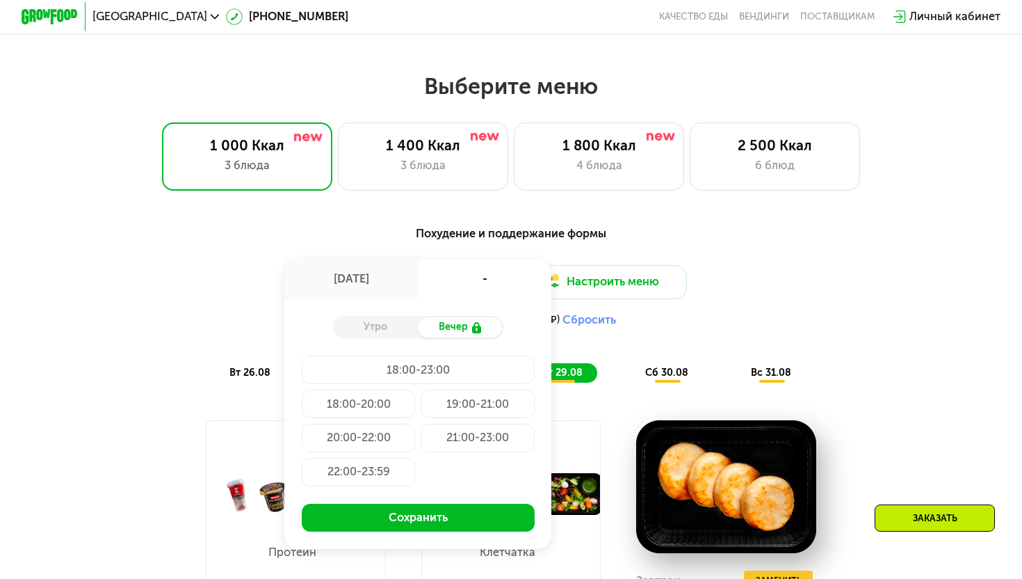
click at [192, 257] on div "Похудение и поддержание формы Доставка: 25 авг, пн 25 авг, пн - Утро Вечер 18:0…" at bounding box center [511, 304] width 841 height 159
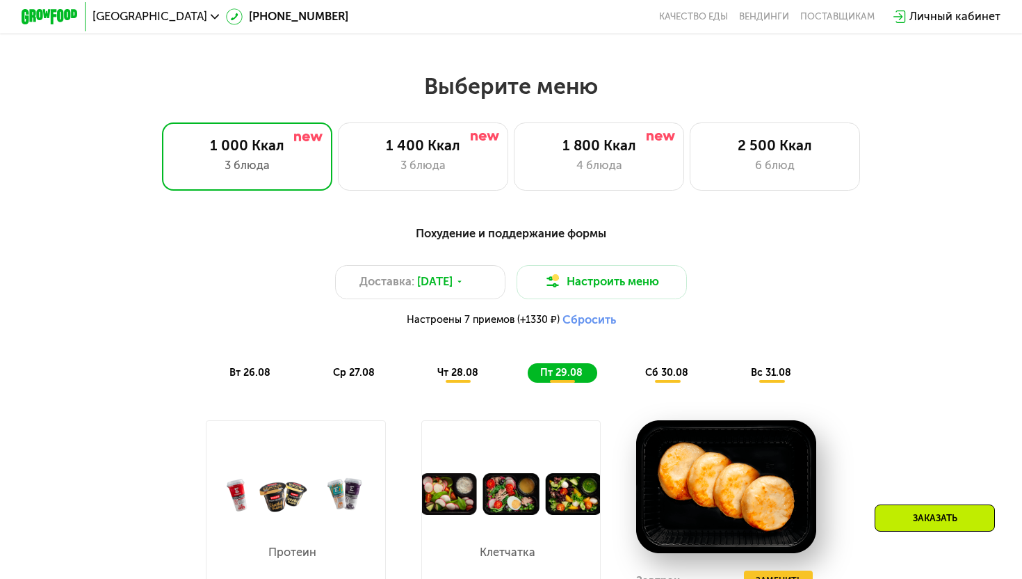
click at [250, 353] on div "Похудение и поддержание формы Доставка: 25 авг, пн Настроить меню Настроены 7 п…" at bounding box center [511, 304] width 841 height 159
click at [250, 368] on span "вт 26.08" at bounding box center [250, 373] width 41 height 12
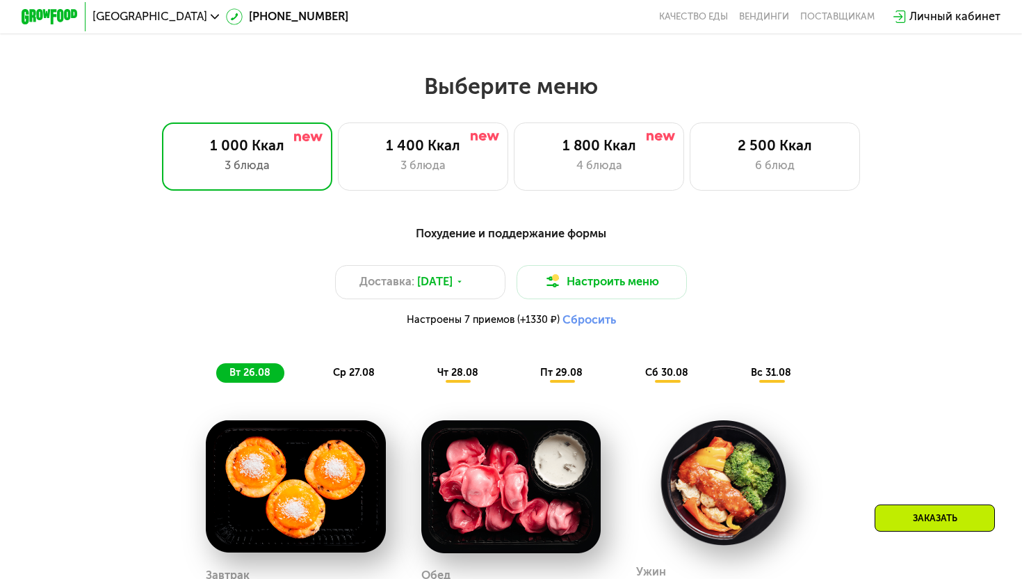
click at [776, 383] on div "Похудение и поддержание формы Доставка: 25 авг, пн Настроить меню Настроены 7 п…" at bounding box center [511, 303] width 858 height 175
click at [772, 374] on span "вс 31.08" at bounding box center [771, 373] width 40 height 12
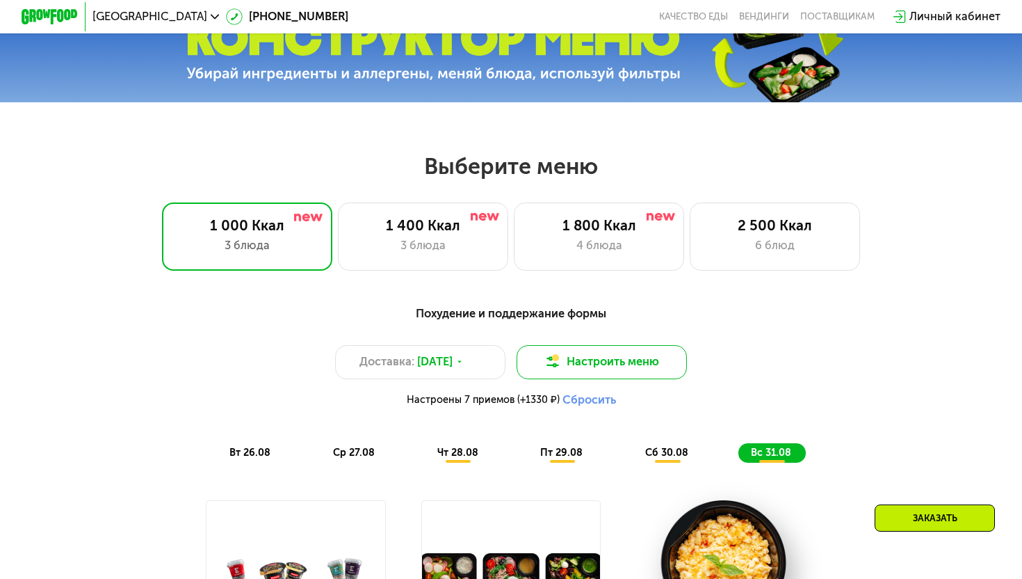
scroll to position [686, 0]
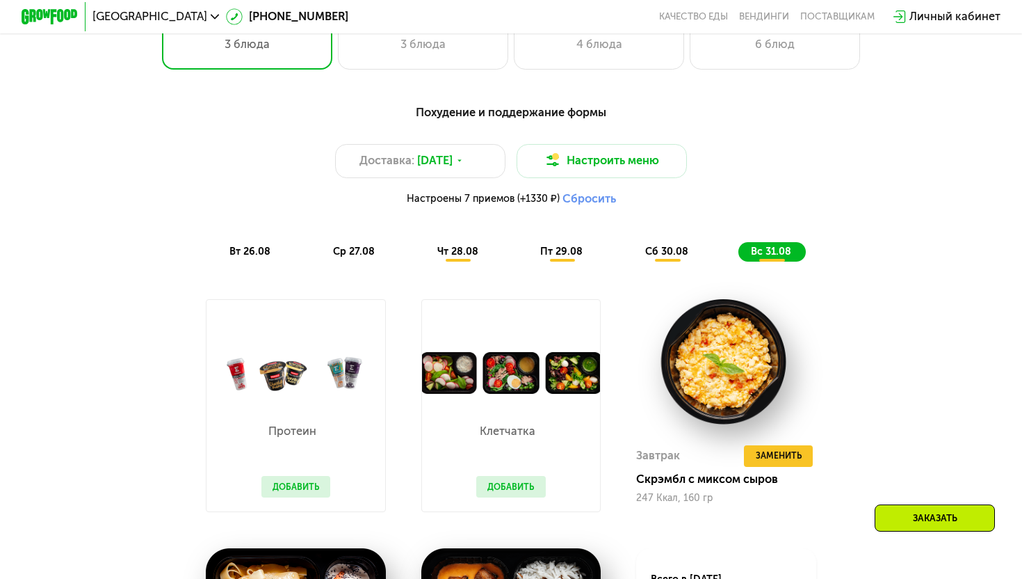
click at [254, 246] on span "вт 26.08" at bounding box center [250, 252] width 41 height 12
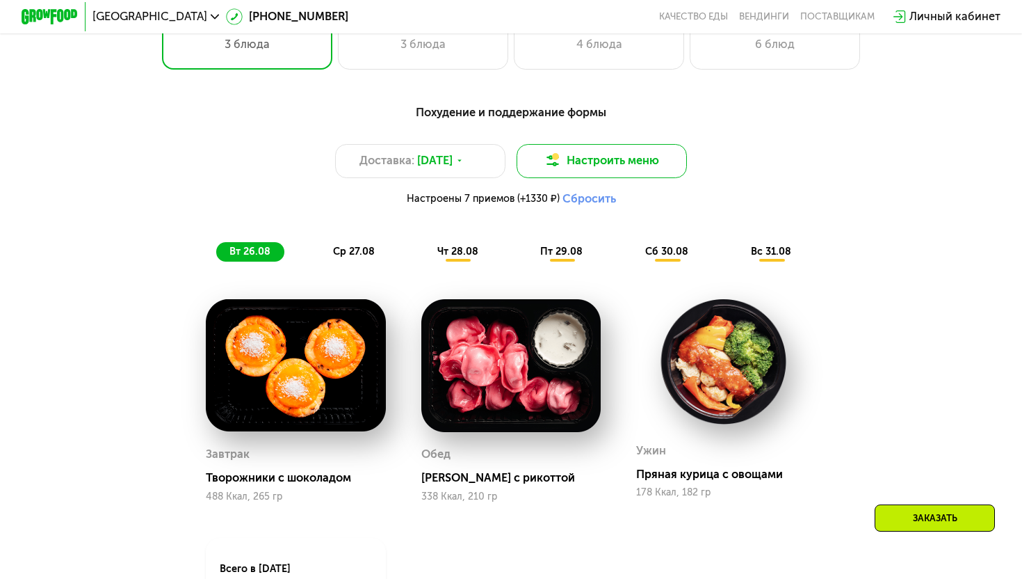
click at [581, 160] on button "Настроить меню" at bounding box center [602, 161] width 170 height 34
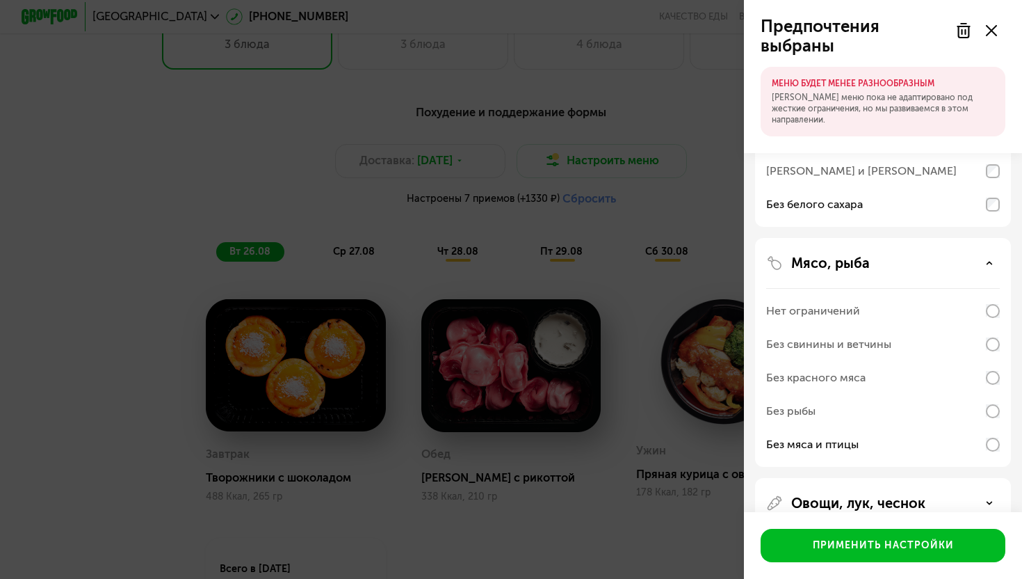
scroll to position [83, 0]
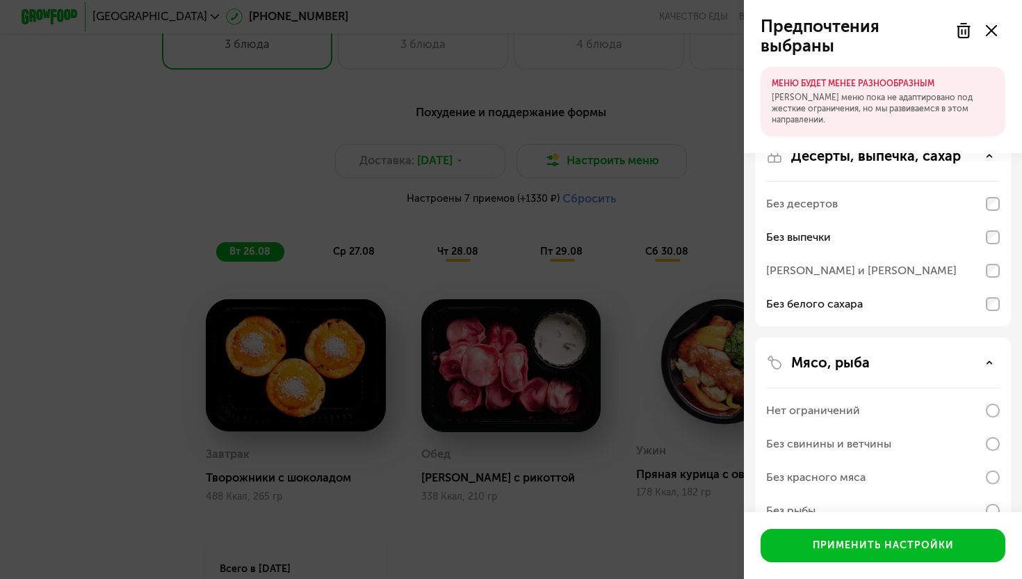
click at [882, 527] on div "Без белого сахара" at bounding box center [883, 543] width 234 height 33
click at [889, 233] on div "Без выпечки" at bounding box center [883, 236] width 234 height 33
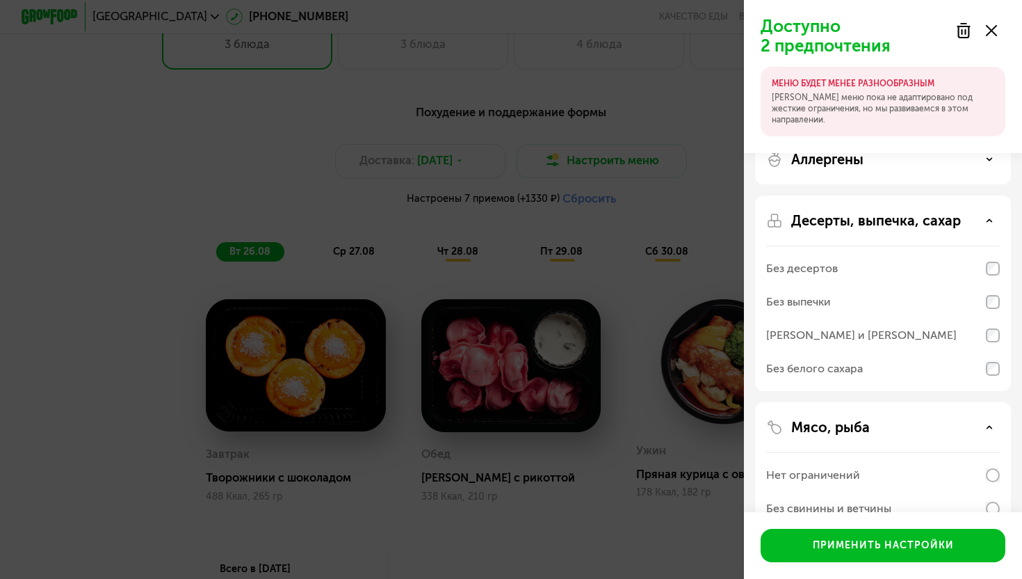
scroll to position [0, 0]
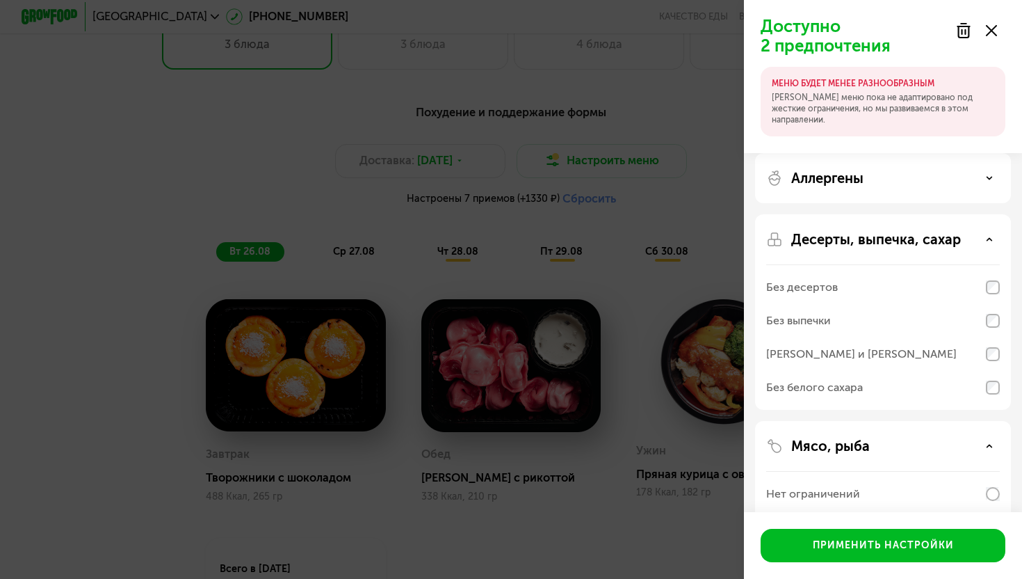
click at [902, 110] on p "[PERSON_NAME] меню пока не адаптировано под жесткие ограничения, но мы развивае…" at bounding box center [883, 108] width 223 height 33
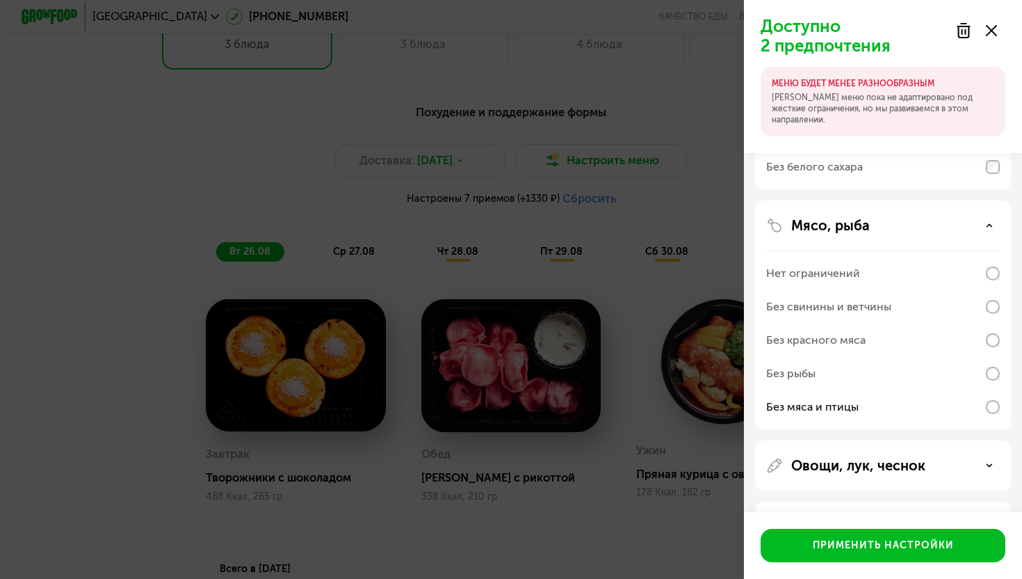
scroll to position [223, 0]
click at [849, 269] on div "Нет ограничений" at bounding box center [813, 270] width 94 height 17
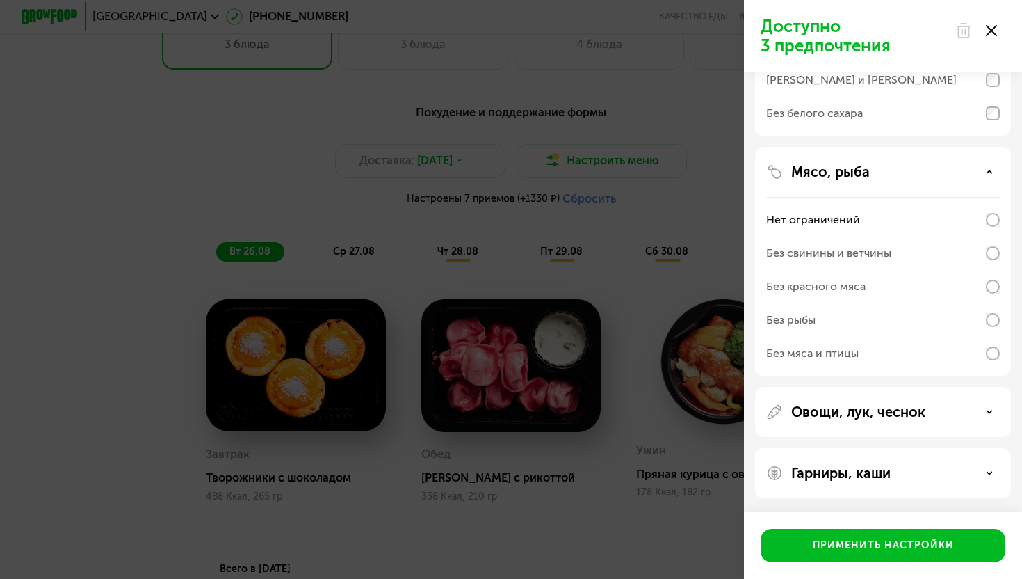
scroll to position [204, 0]
click at [840, 345] on div "Без мяса и птицы" at bounding box center [812, 353] width 93 height 17
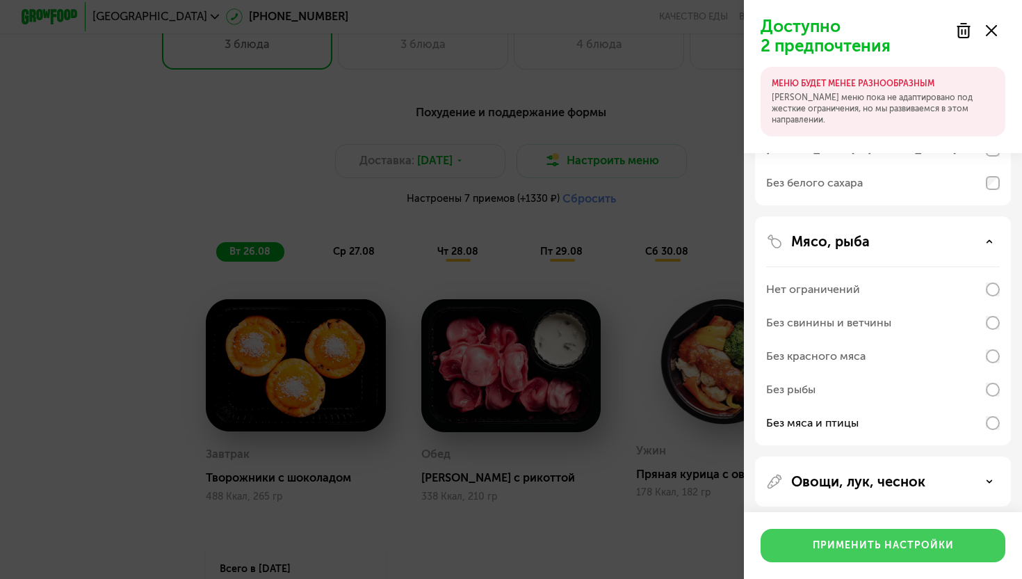
click at [860, 545] on div "Применить настройки" at bounding box center [883, 545] width 141 height 14
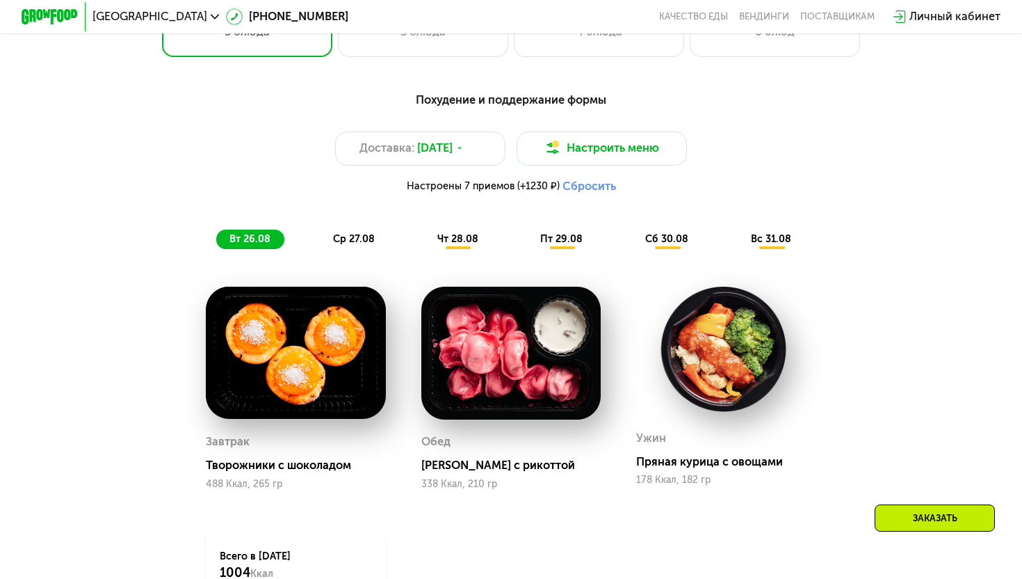
scroll to position [417, 0]
